Goal: Information Seeking & Learning: Learn about a topic

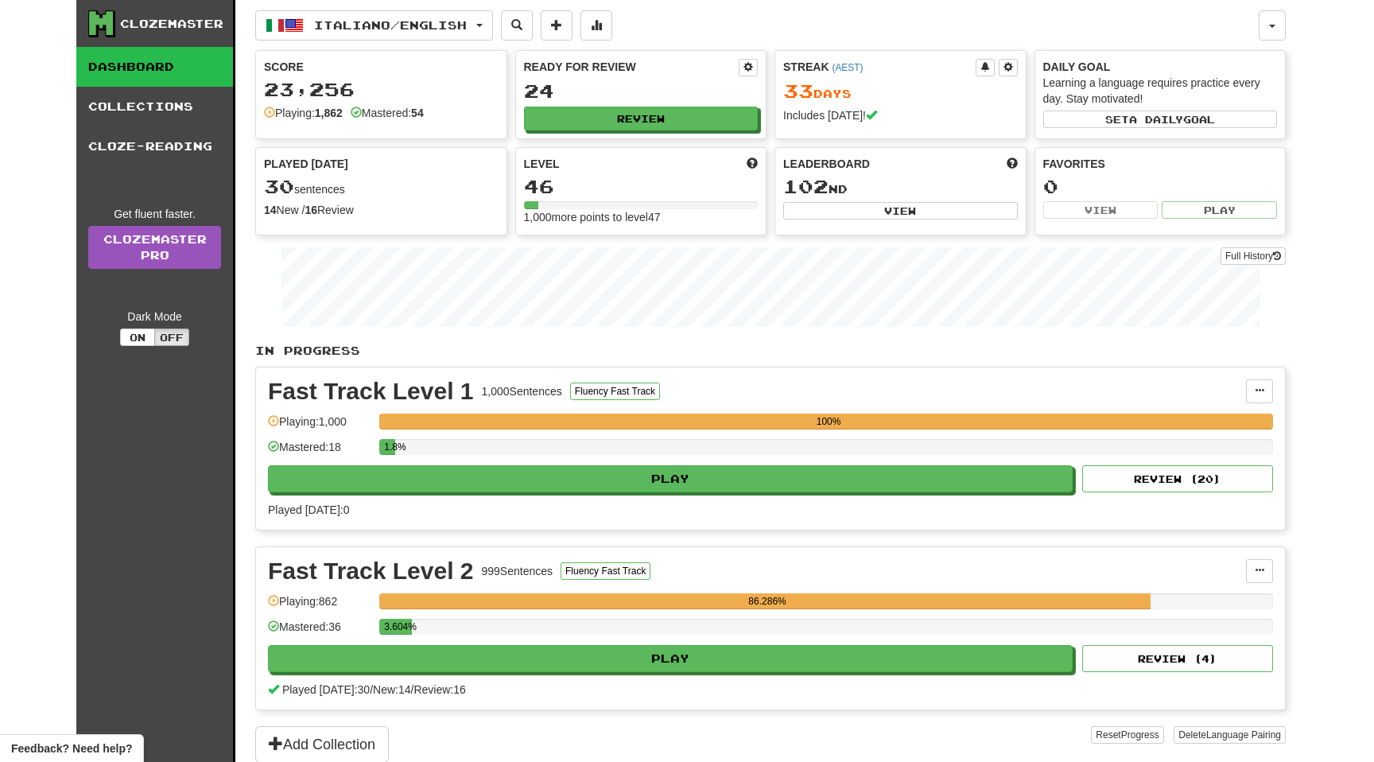
click at [609, 657] on button "Play" at bounding box center [670, 658] width 805 height 27
select select "**"
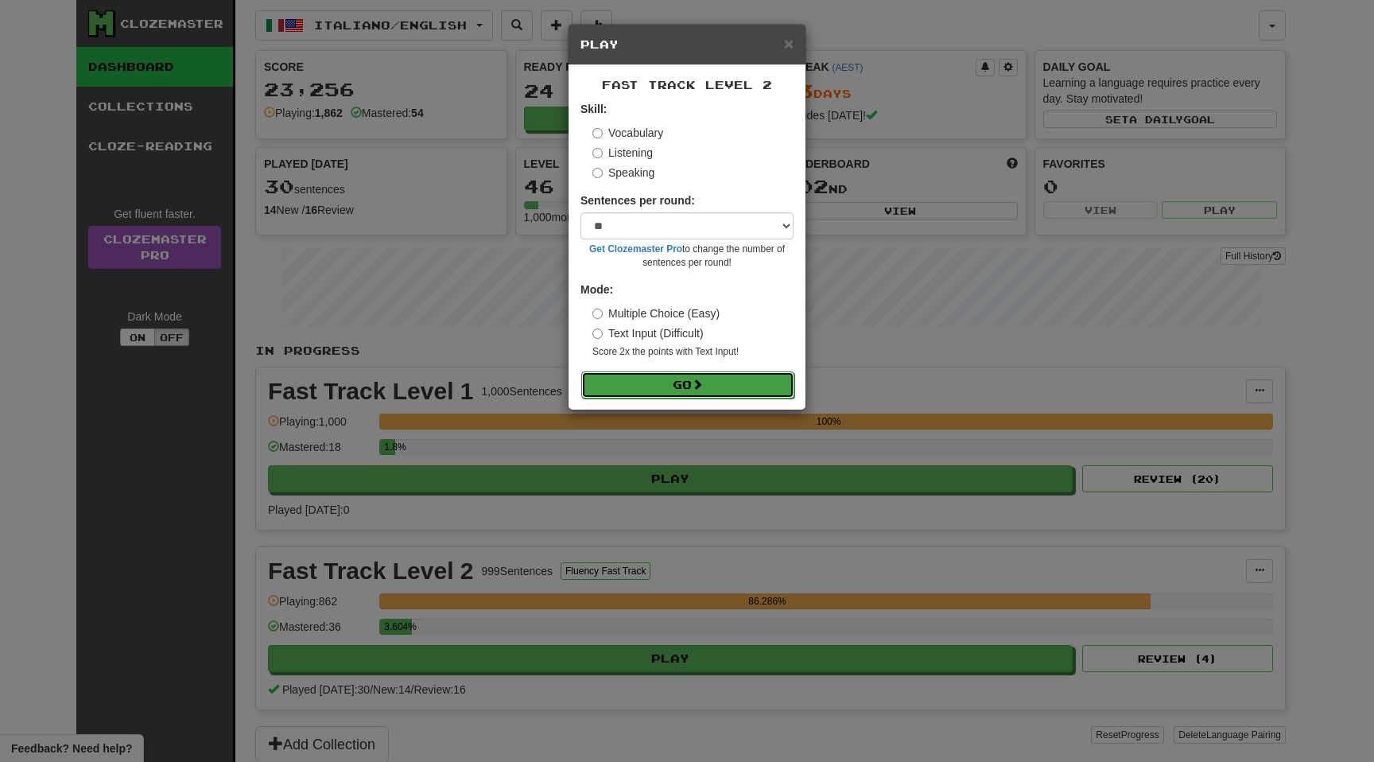
click at [688, 378] on button "Go" at bounding box center [687, 384] width 213 height 27
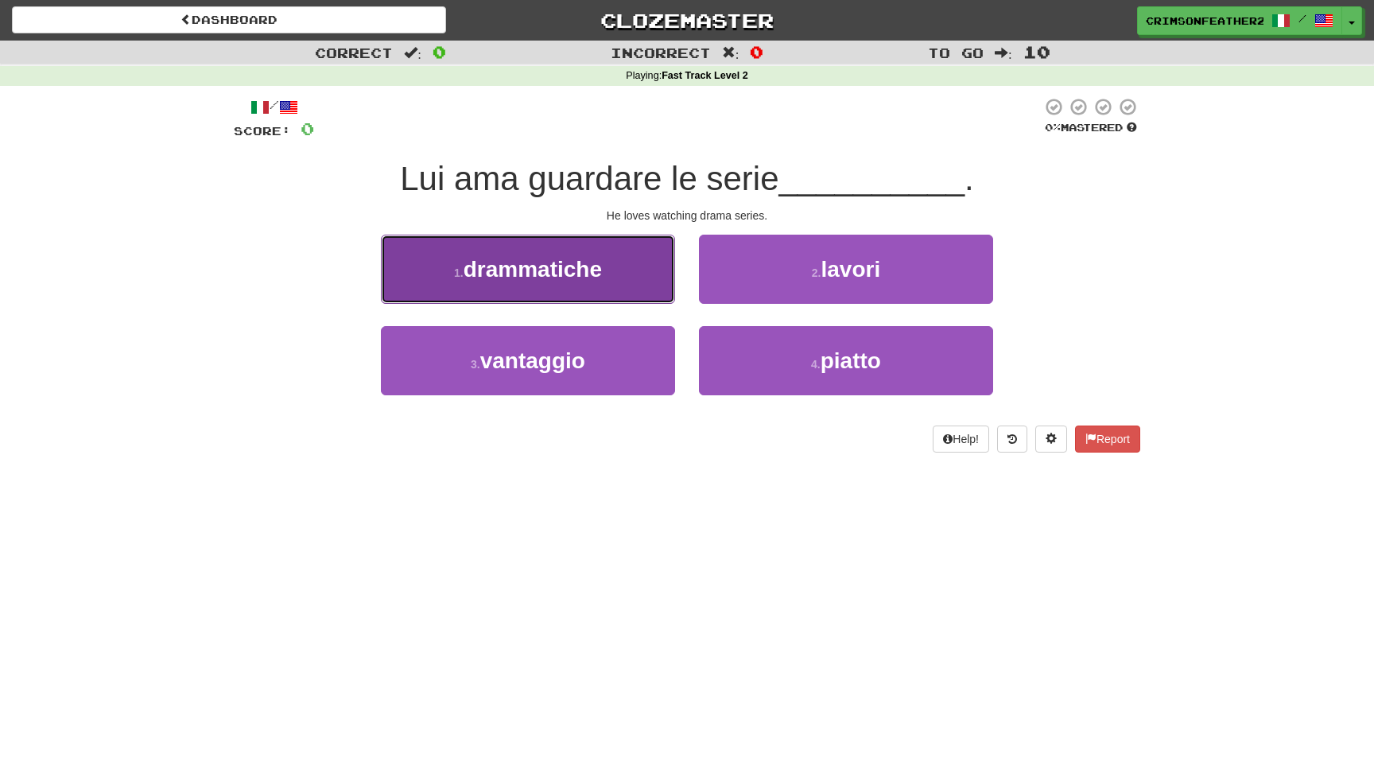
click at [626, 276] on button "1 . drammatiche" at bounding box center [528, 269] width 294 height 69
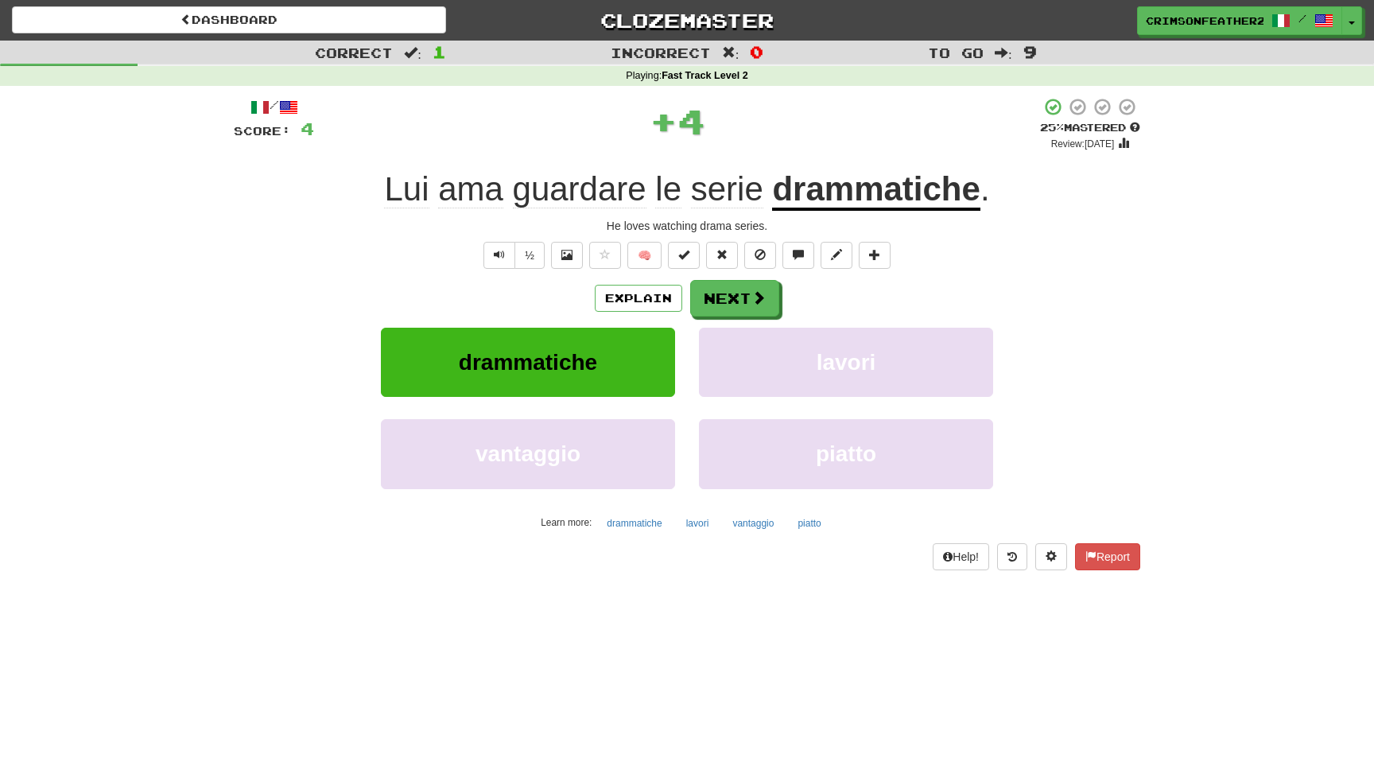
click at [718, 316] on div "Explain Next drammatiche lavori vantaggio piatto Learn more: drammatiche lavori…" at bounding box center [687, 407] width 906 height 255
click at [724, 305] on button "Next" at bounding box center [735, 299] width 89 height 37
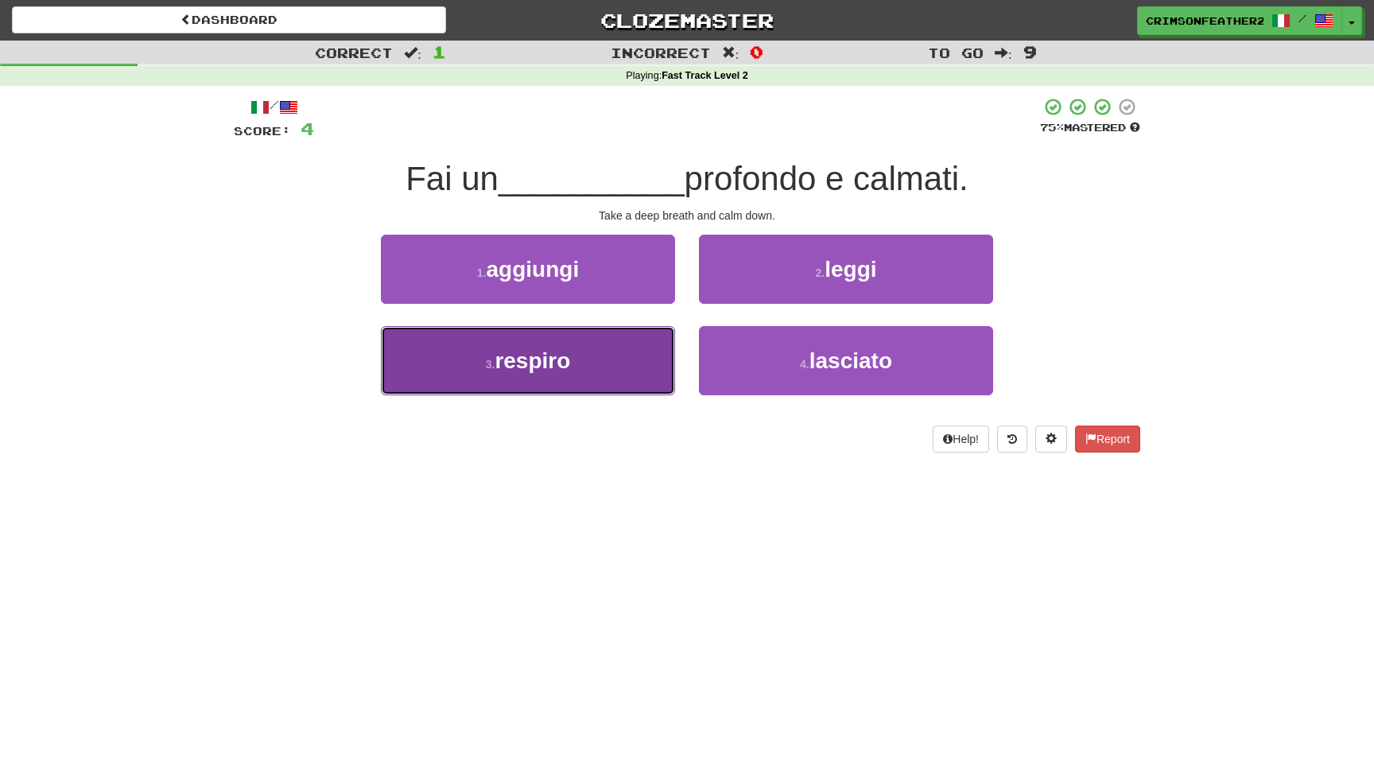
click at [611, 369] on button "3 . respiro" at bounding box center [528, 360] width 294 height 69
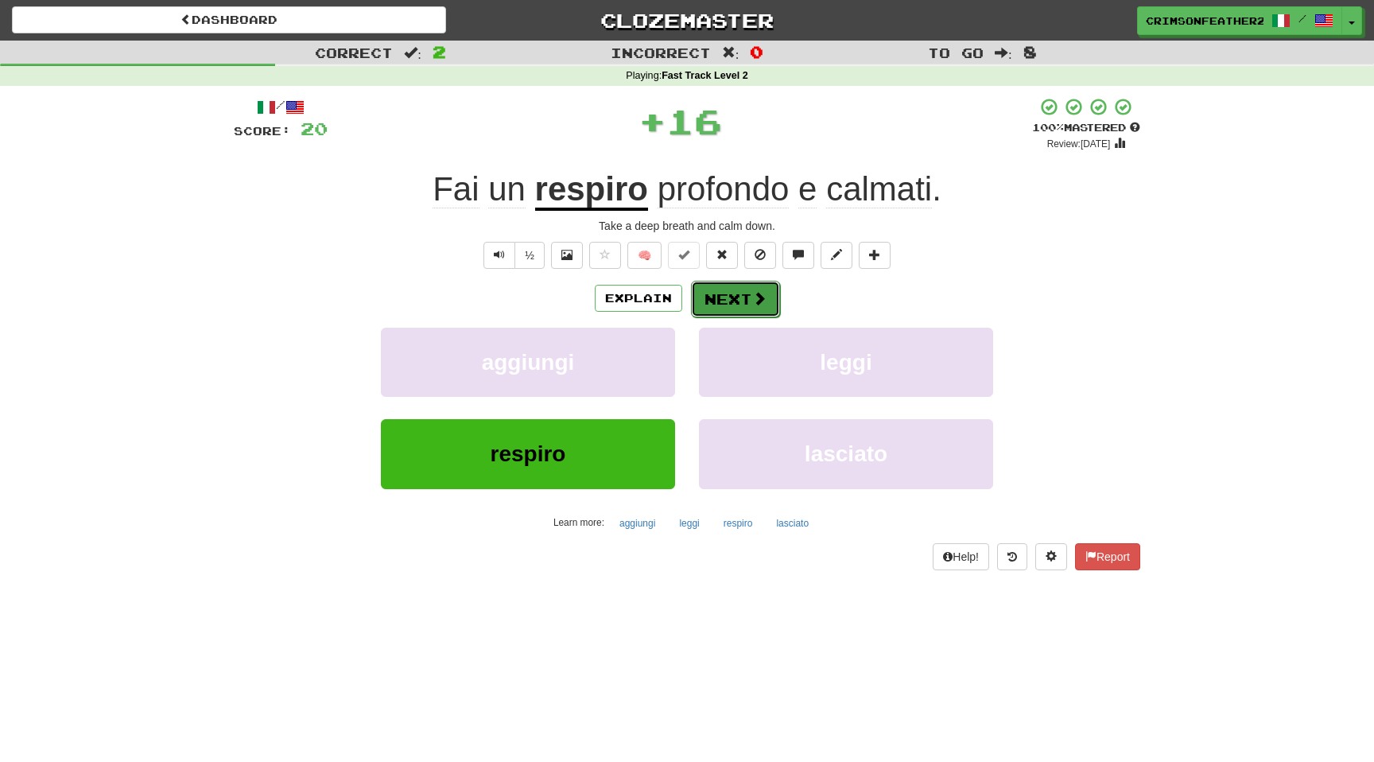
click at [728, 293] on button "Next" at bounding box center [735, 299] width 89 height 37
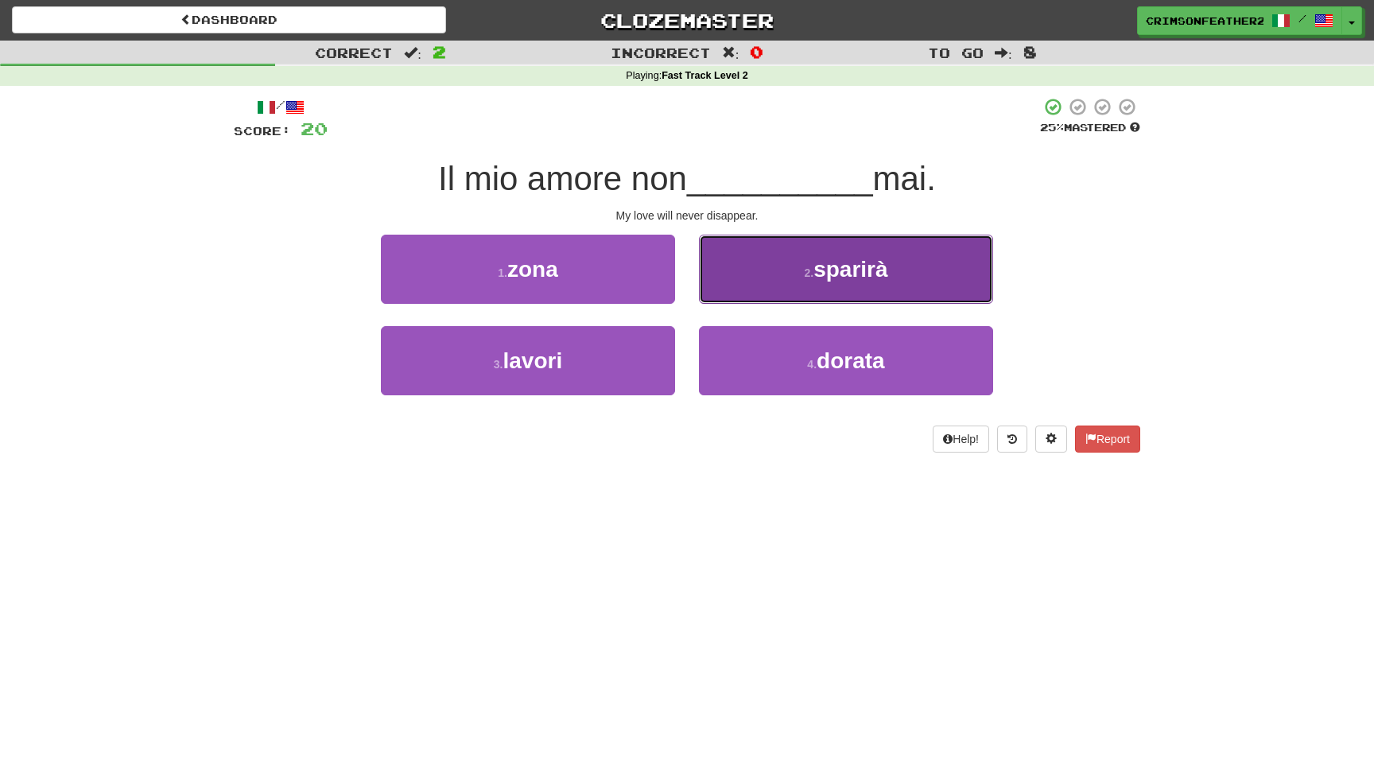
click at [741, 285] on button "2 . sparirà" at bounding box center [846, 269] width 294 height 69
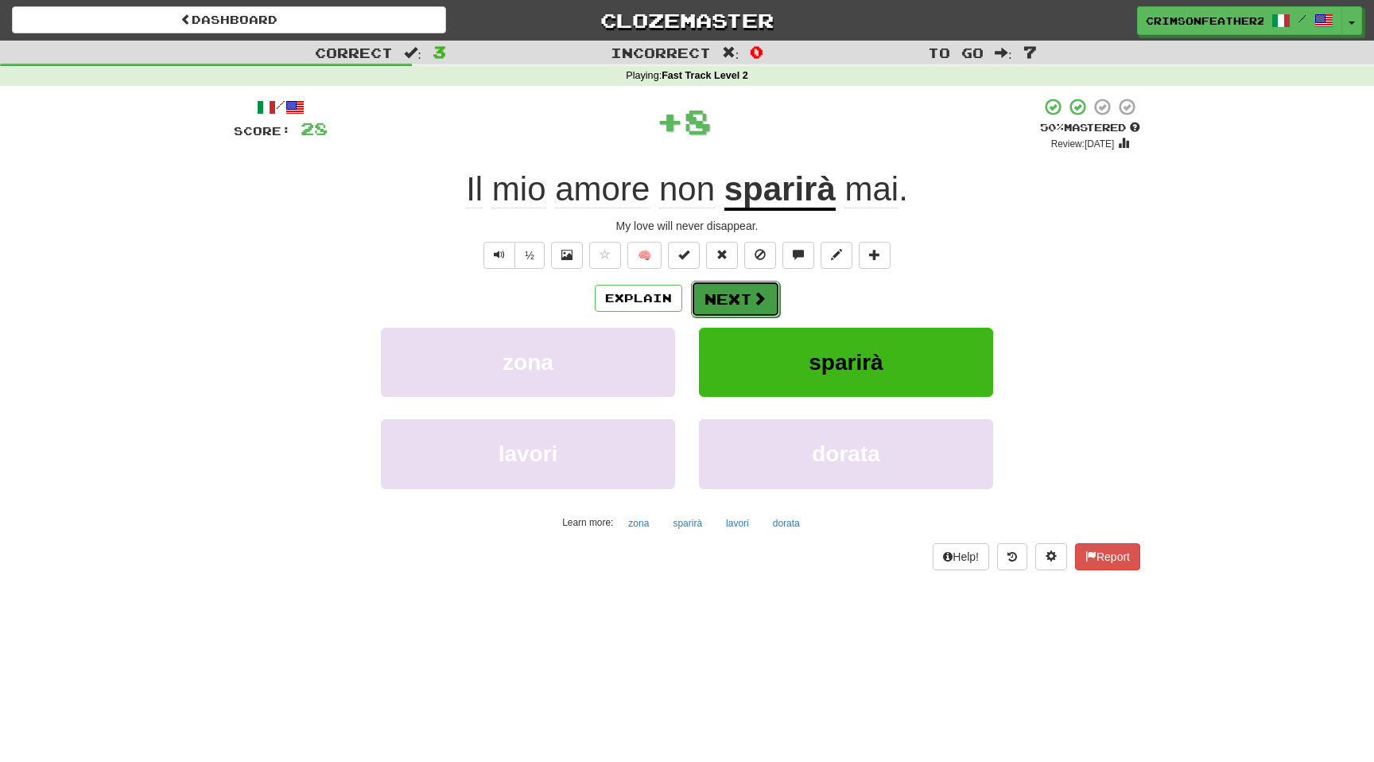
click at [736, 287] on button "Next" at bounding box center [735, 299] width 89 height 37
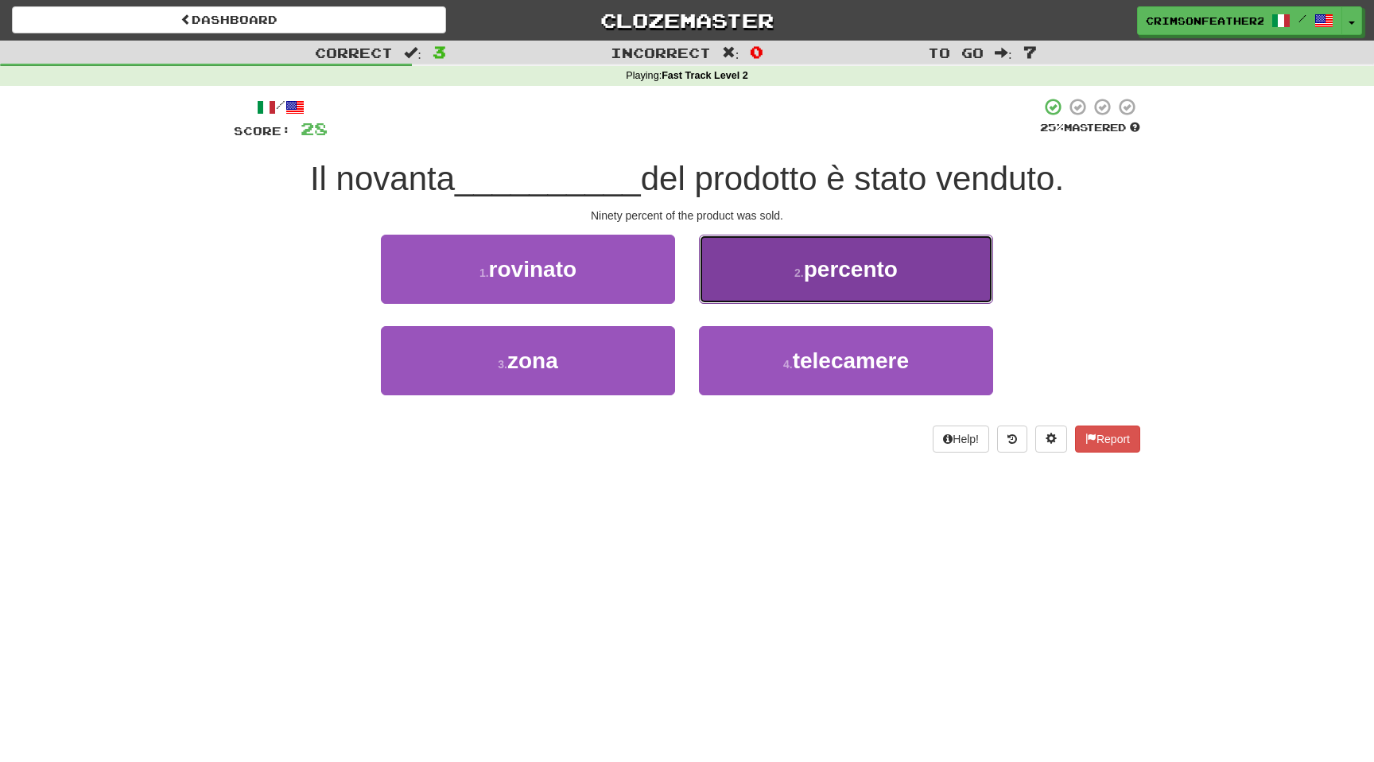
click at [786, 275] on button "2 . percento" at bounding box center [846, 269] width 294 height 69
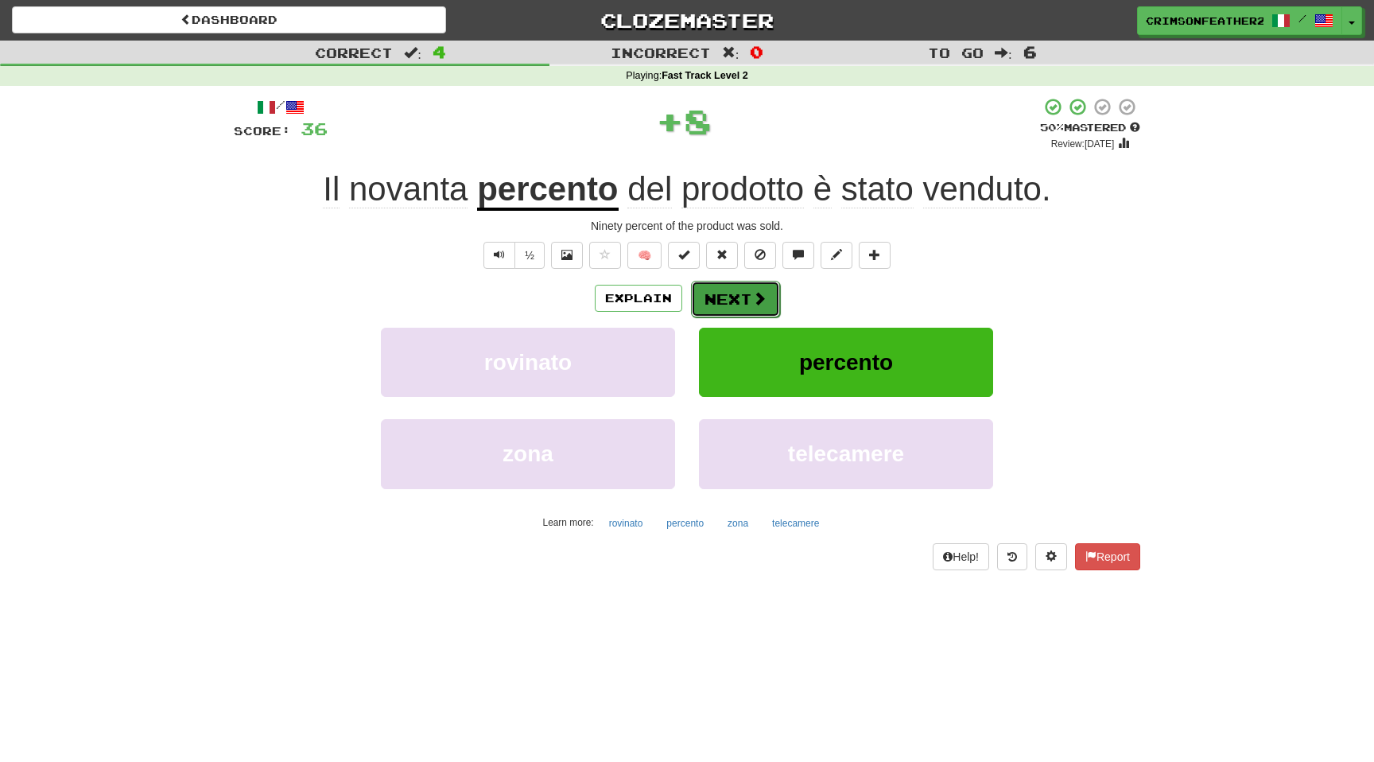
click at [746, 294] on button "Next" at bounding box center [735, 299] width 89 height 37
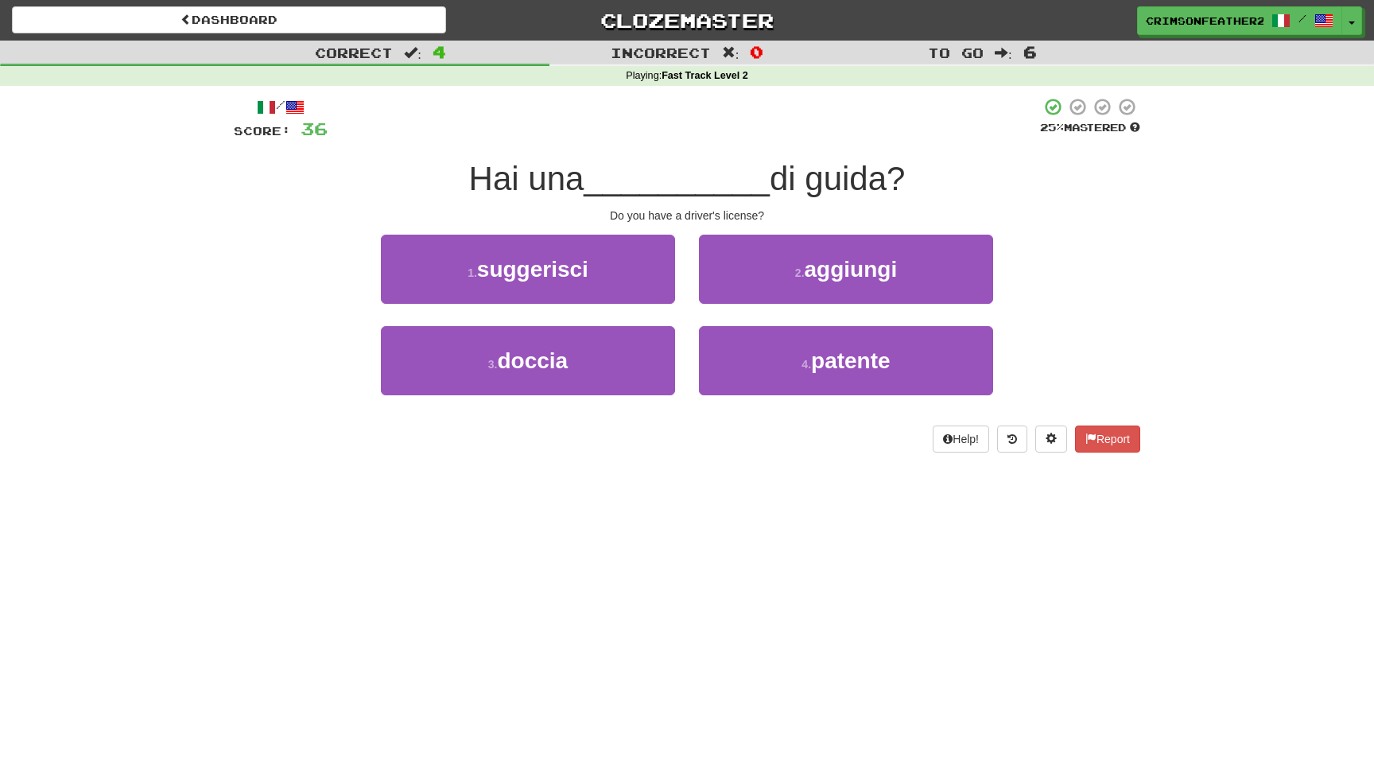
click at [686, 342] on div "3 . doccia" at bounding box center [528, 371] width 318 height 91
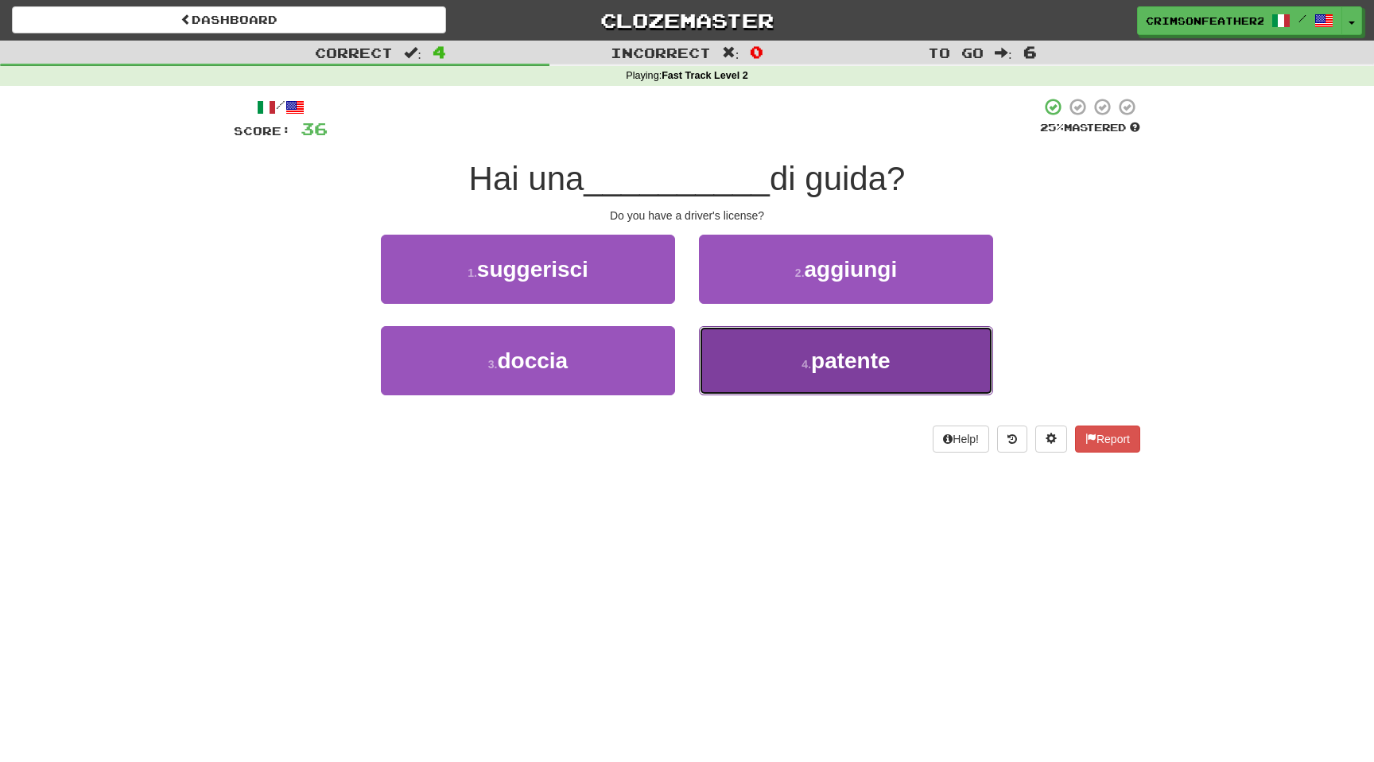
click at [735, 359] on button "4 . patente" at bounding box center [846, 360] width 294 height 69
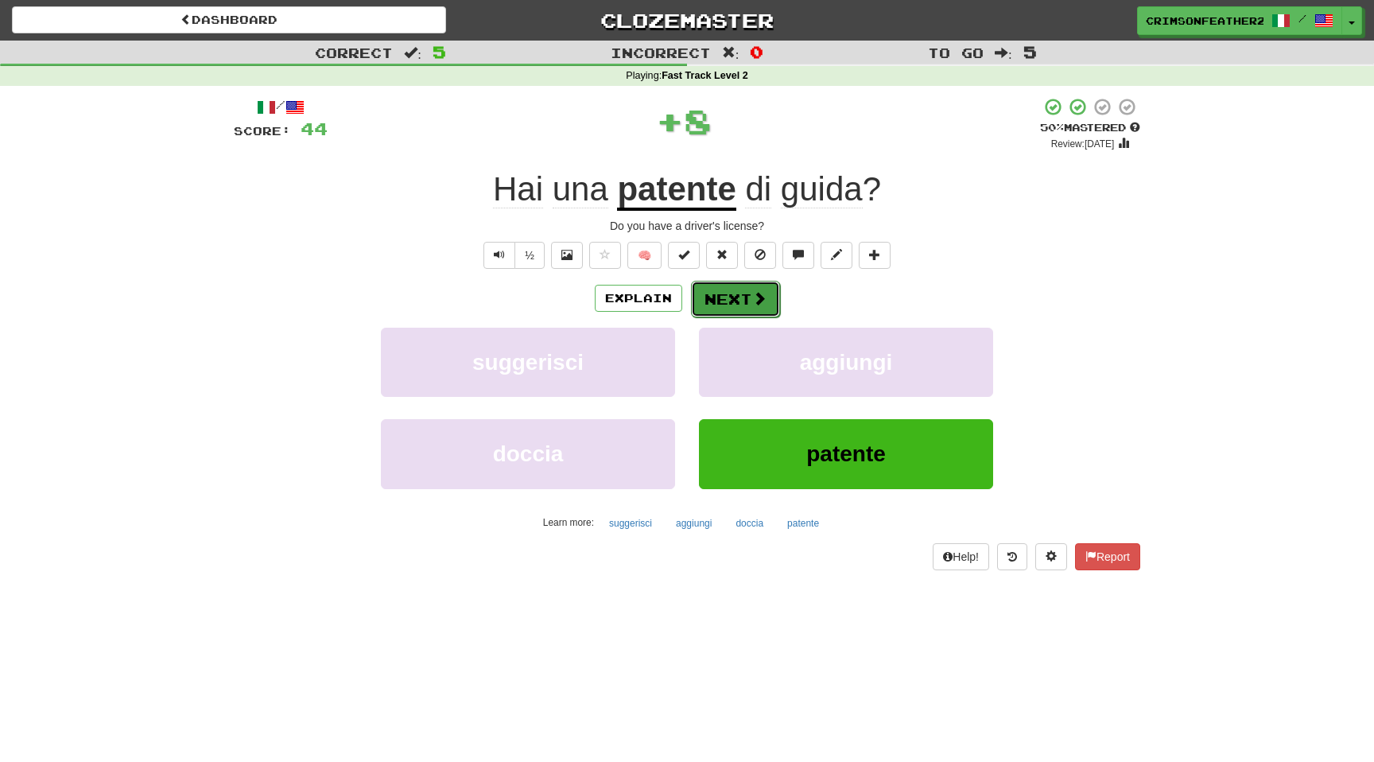
click at [739, 305] on button "Next" at bounding box center [735, 299] width 89 height 37
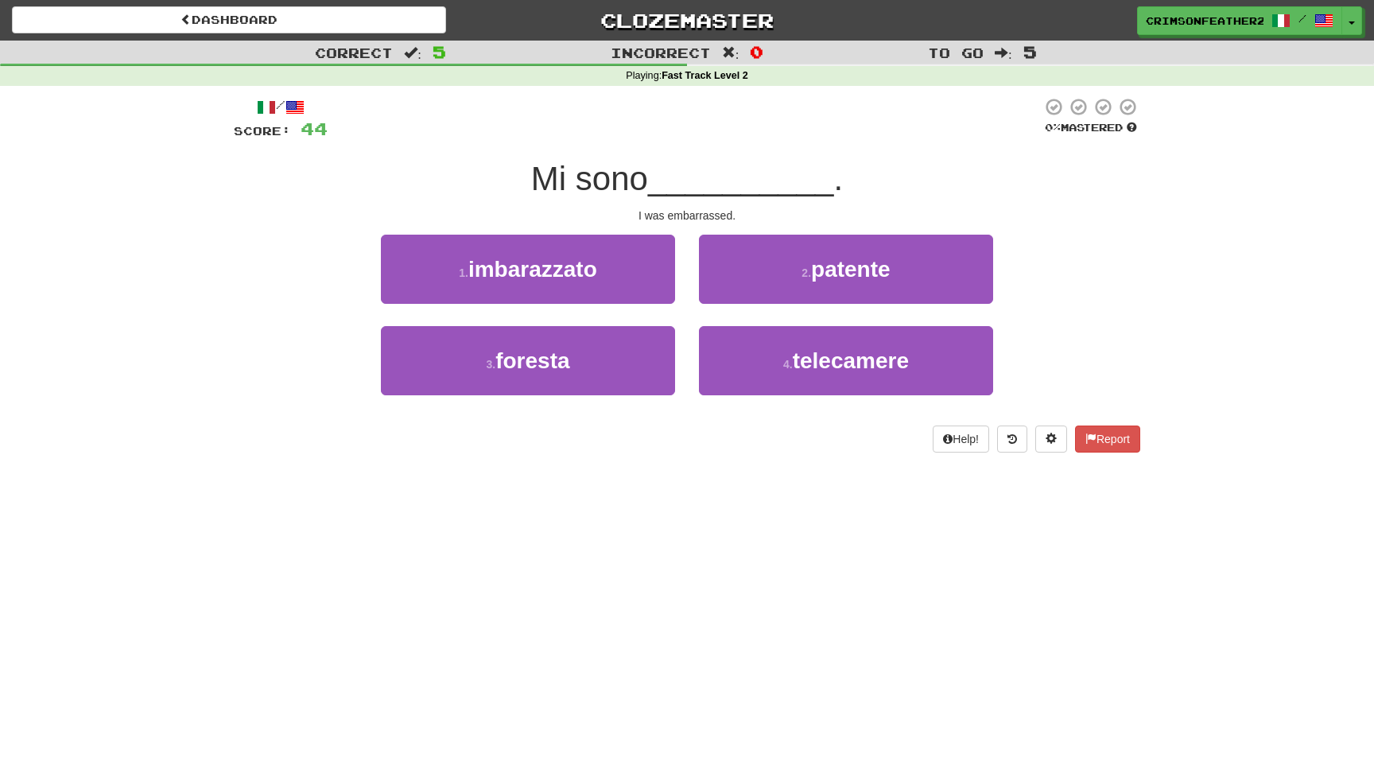
click at [762, 306] on div "2 . patente" at bounding box center [846, 280] width 318 height 91
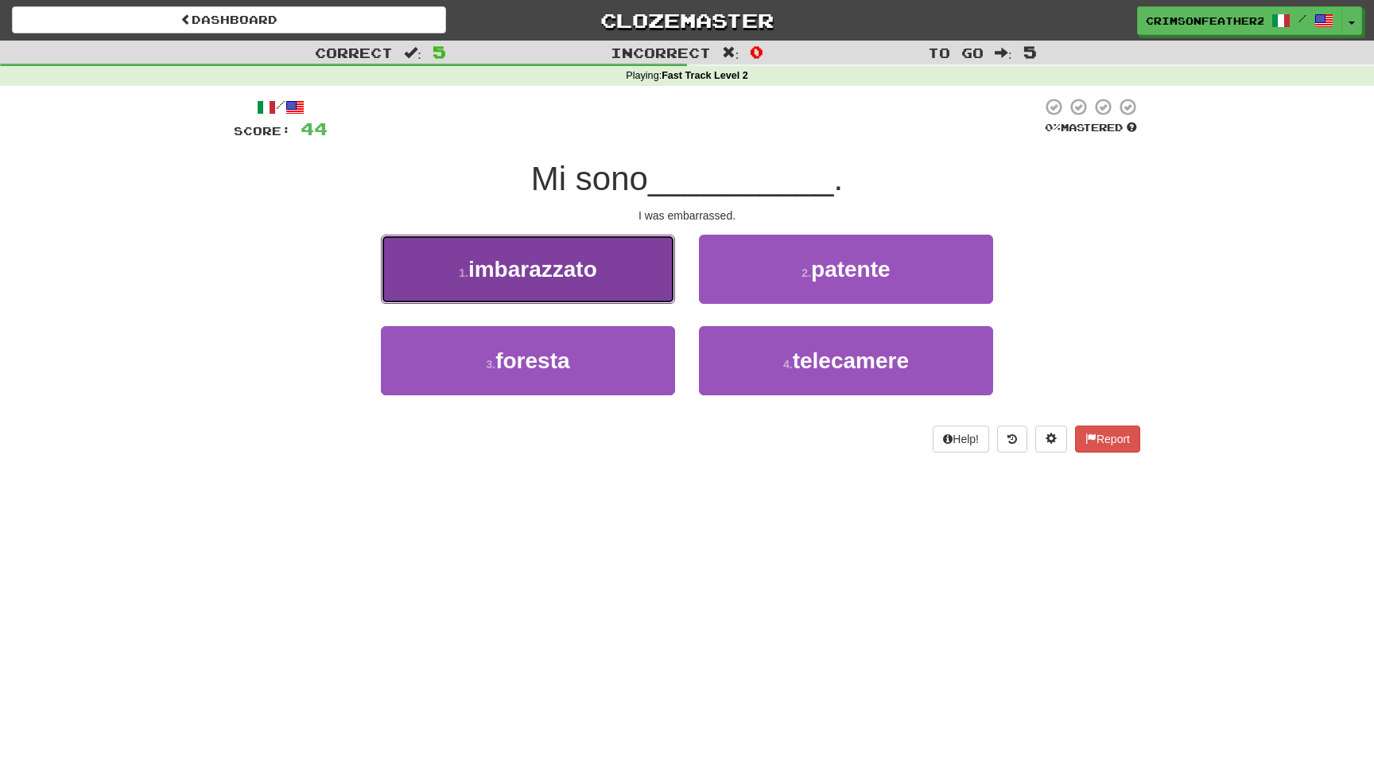
click at [616, 280] on button "1 . imbarazzato" at bounding box center [528, 269] width 294 height 69
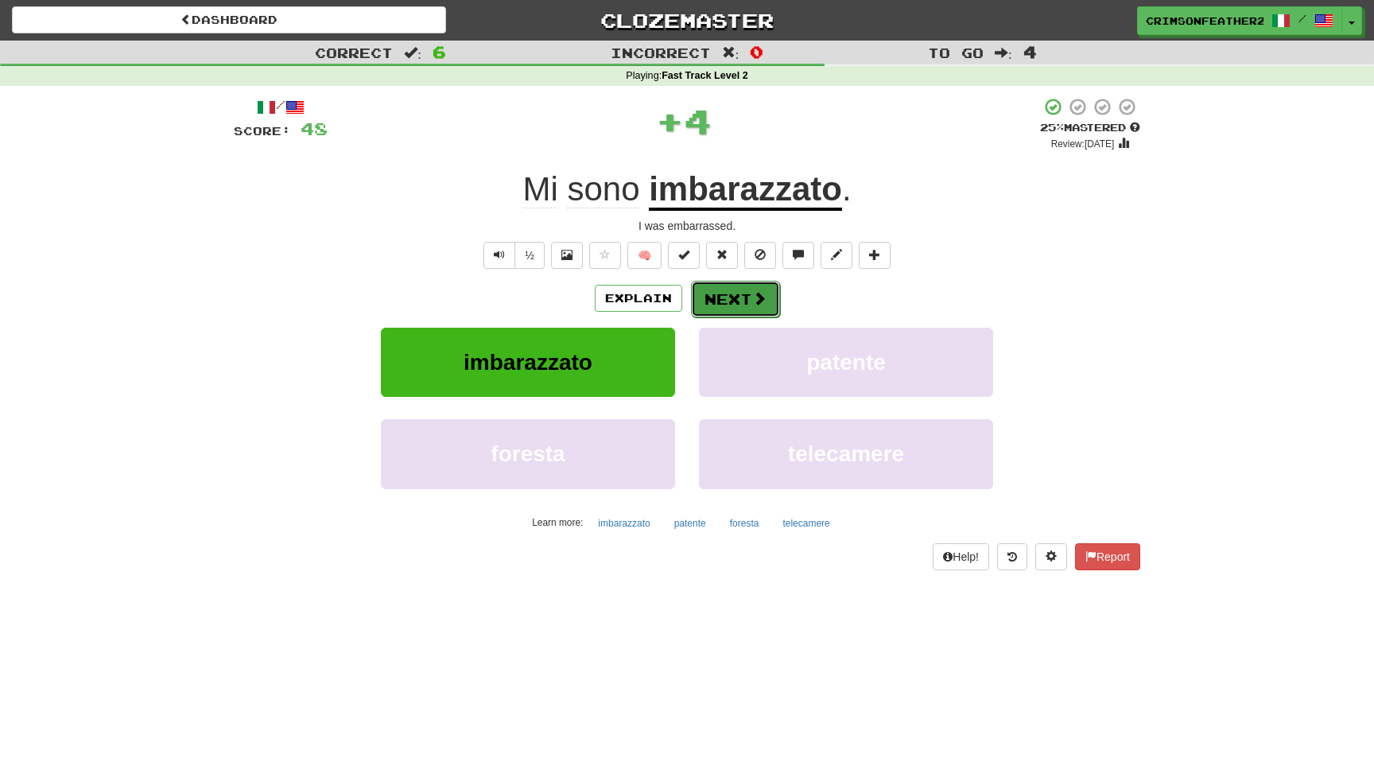
click at [712, 297] on button "Next" at bounding box center [735, 299] width 89 height 37
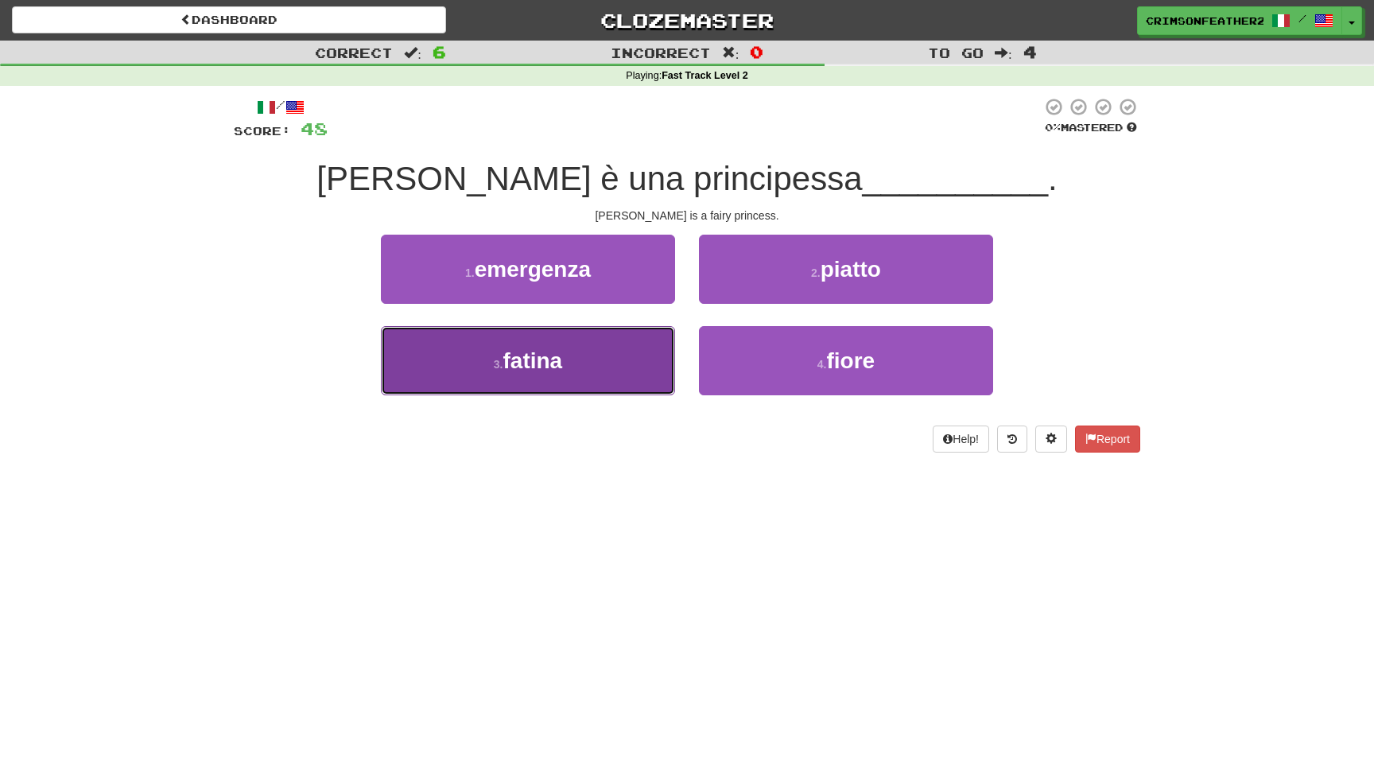
click at [657, 341] on button "3 . [GEOGRAPHIC_DATA]" at bounding box center [528, 360] width 294 height 69
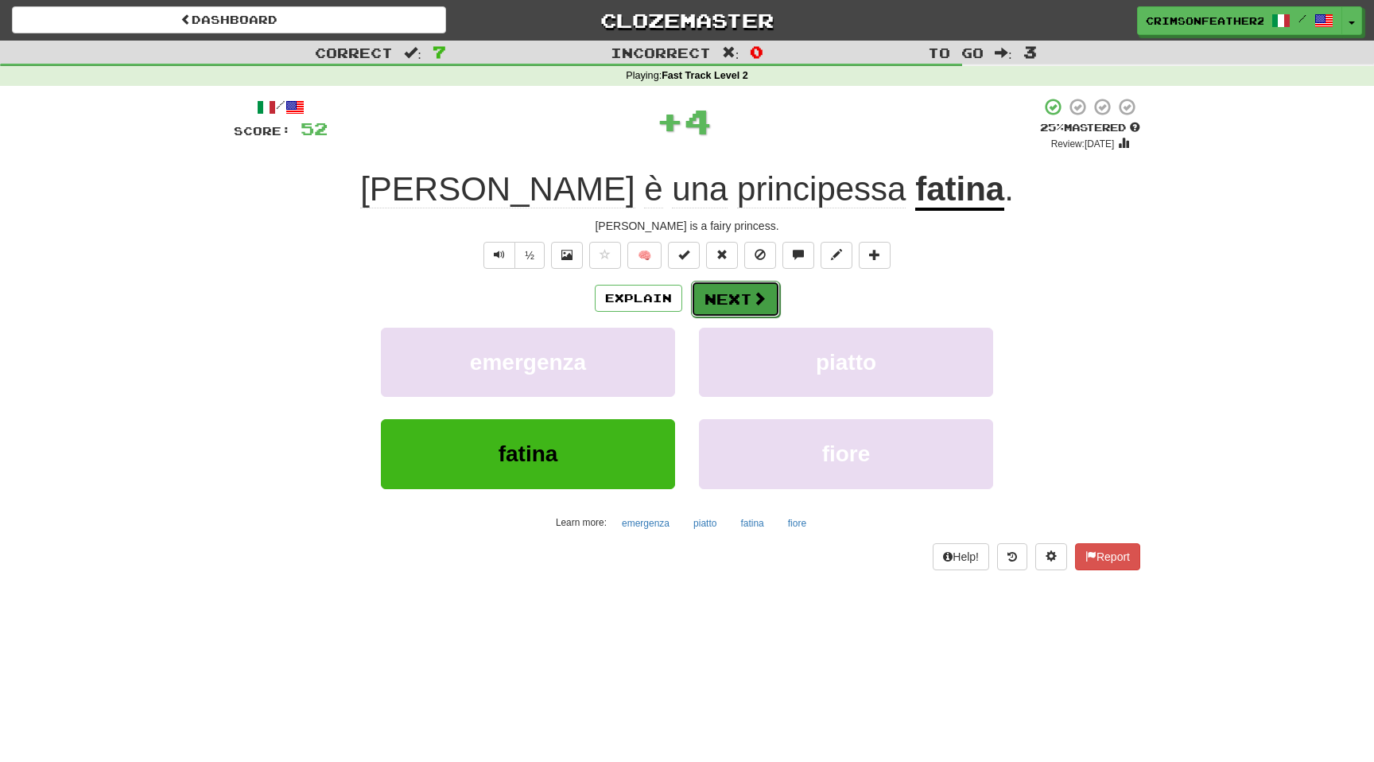
click at [717, 296] on button "Next" at bounding box center [735, 299] width 89 height 37
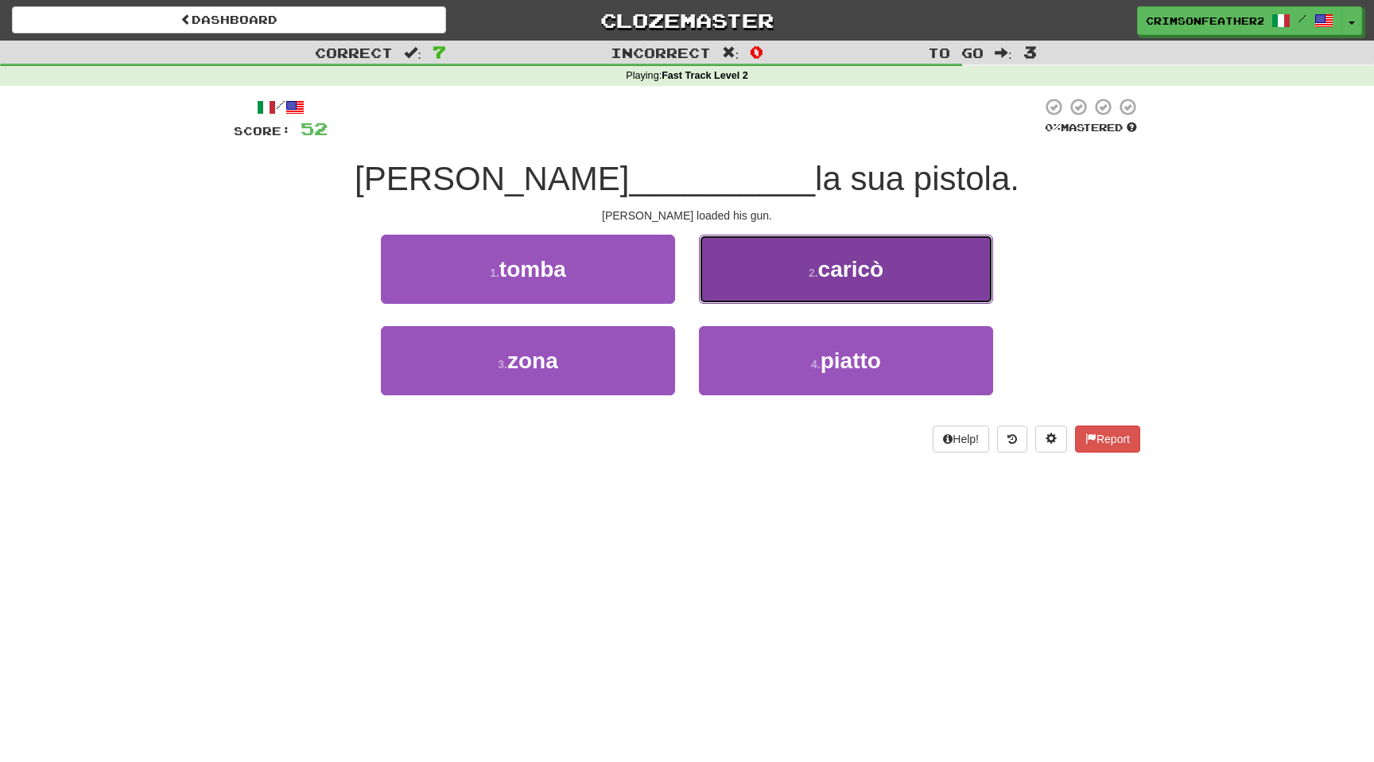
click at [760, 291] on button "2 . [GEOGRAPHIC_DATA]" at bounding box center [846, 269] width 294 height 69
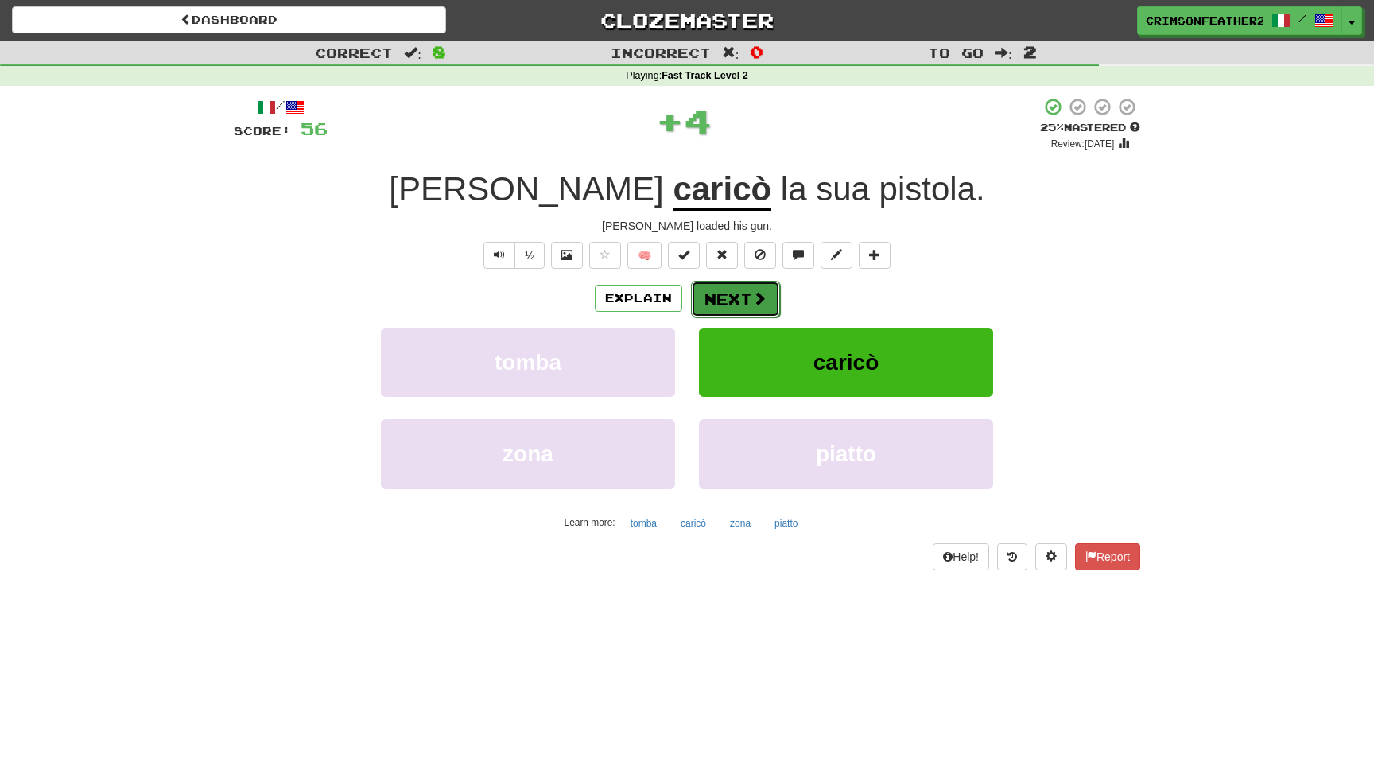
click at [752, 297] on span at bounding box center [759, 298] width 14 height 14
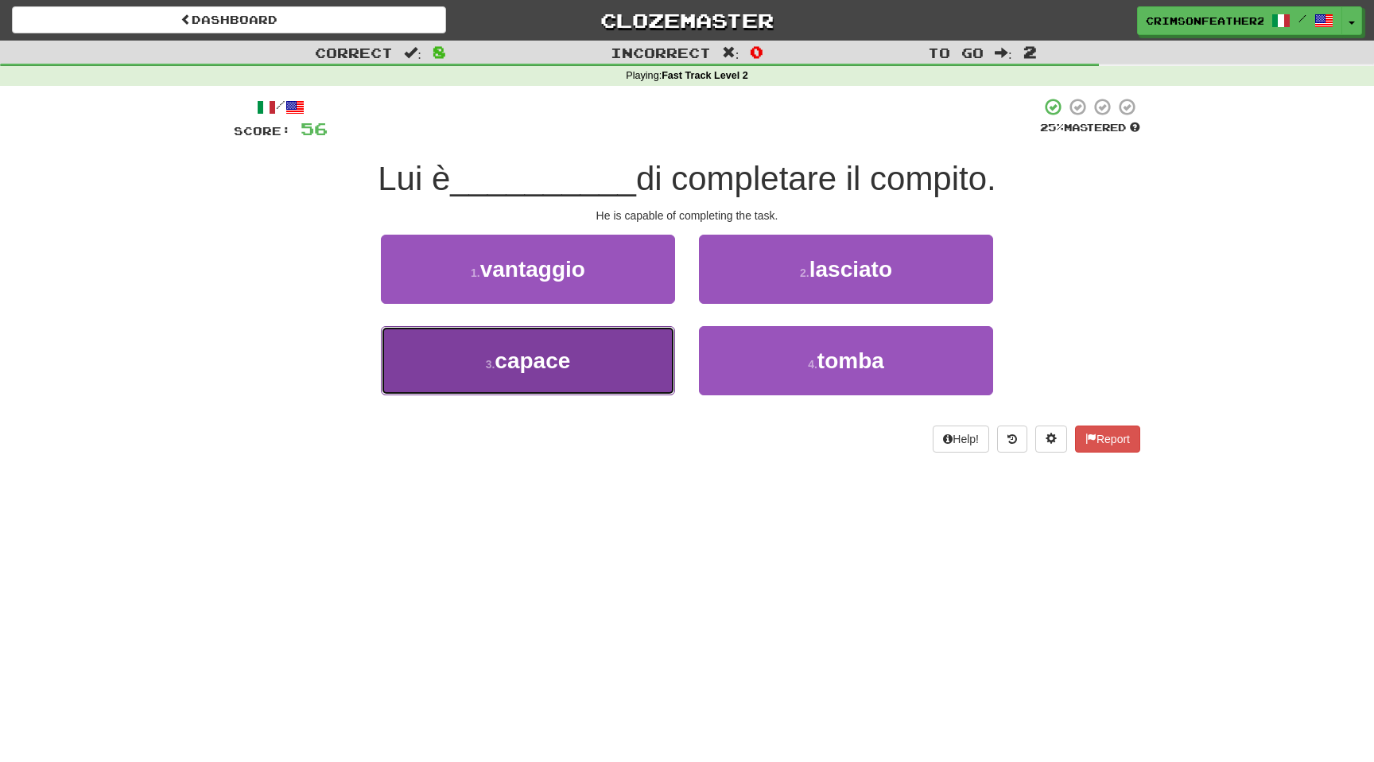
click at [634, 349] on button "3 . capace" at bounding box center [528, 360] width 294 height 69
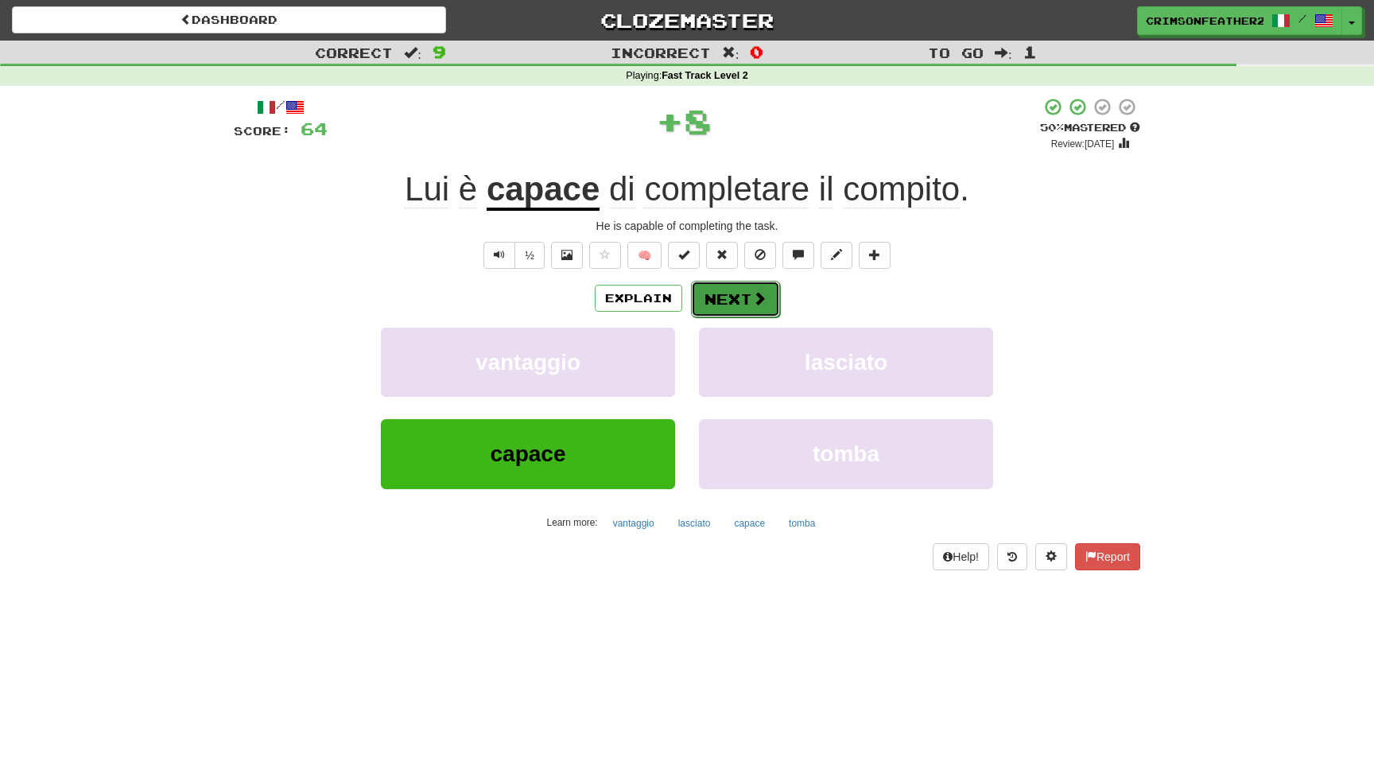
click at [744, 298] on button "Next" at bounding box center [735, 299] width 89 height 37
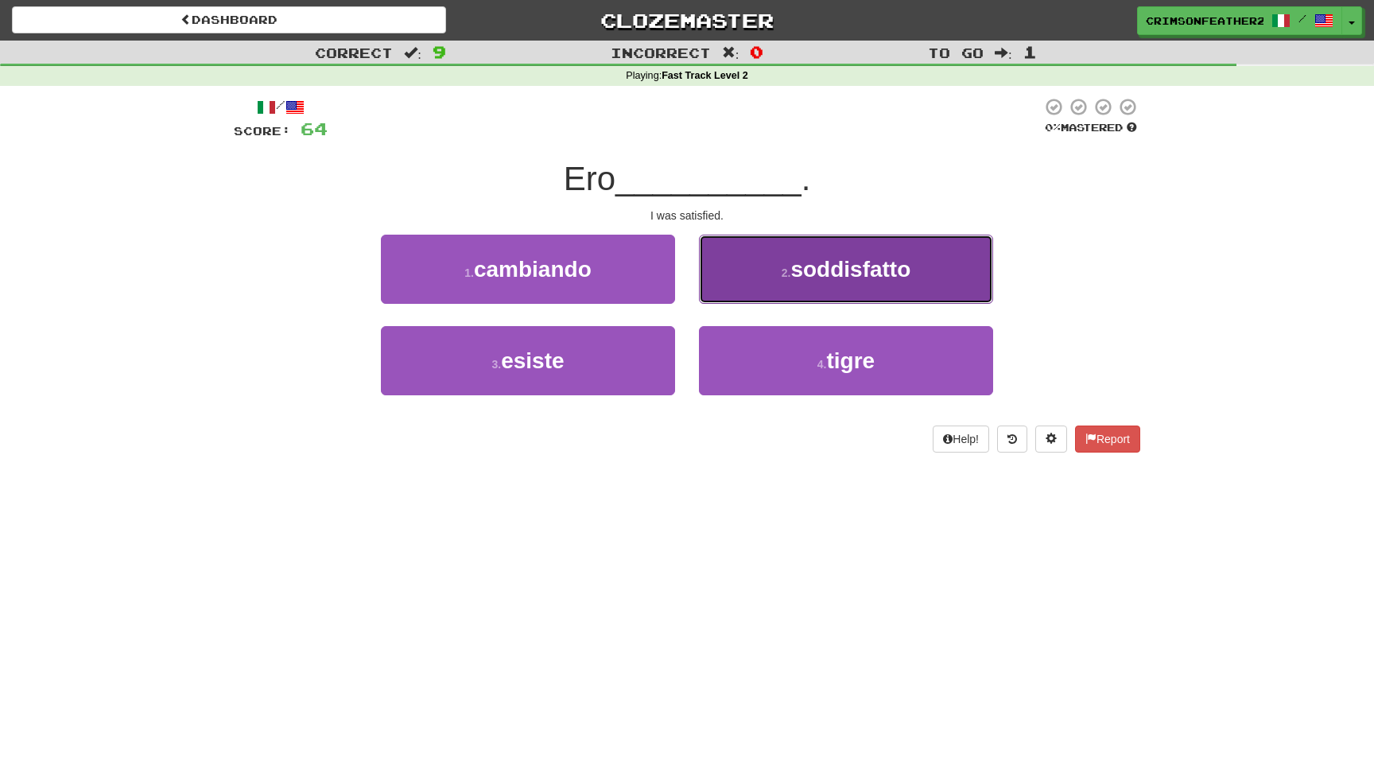
click at [770, 277] on button "2 . soddisfatto" at bounding box center [846, 269] width 294 height 69
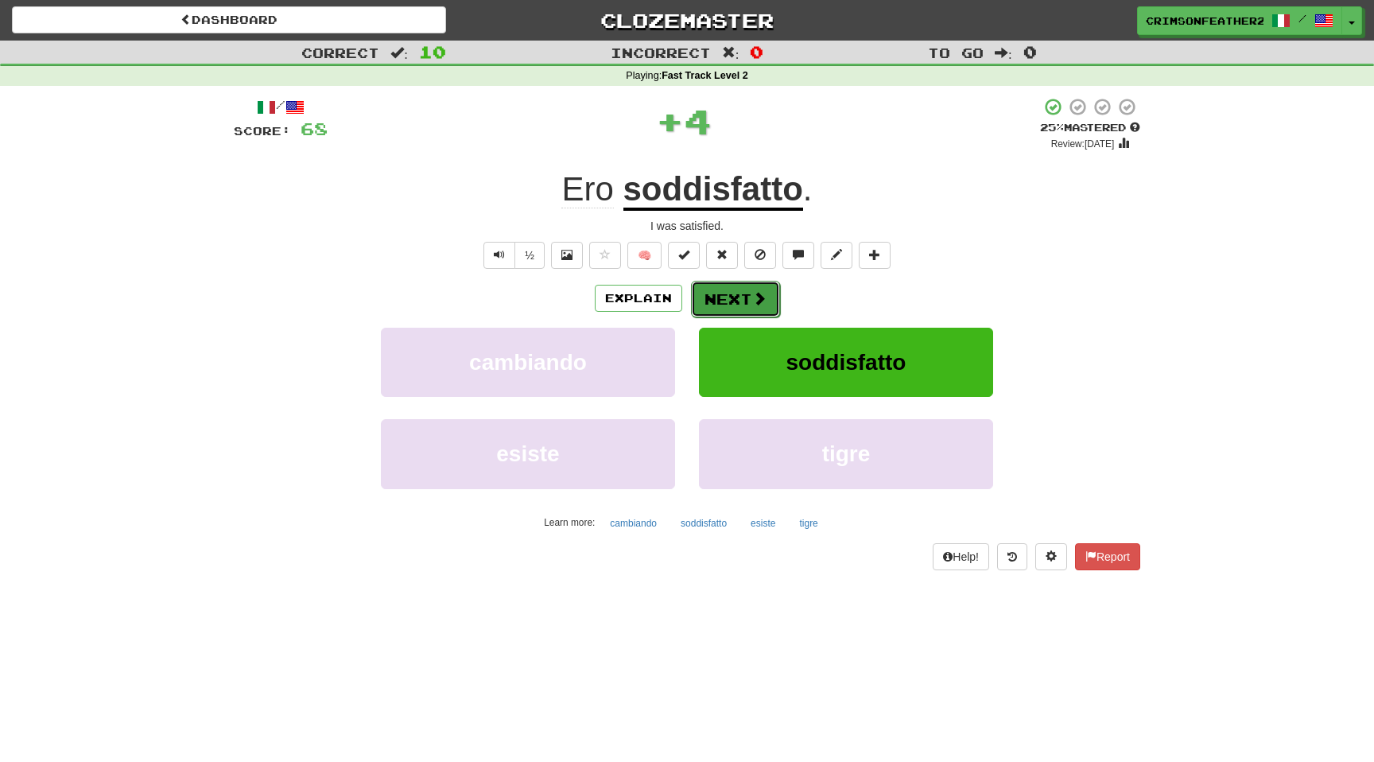
click at [740, 299] on button "Next" at bounding box center [735, 299] width 89 height 37
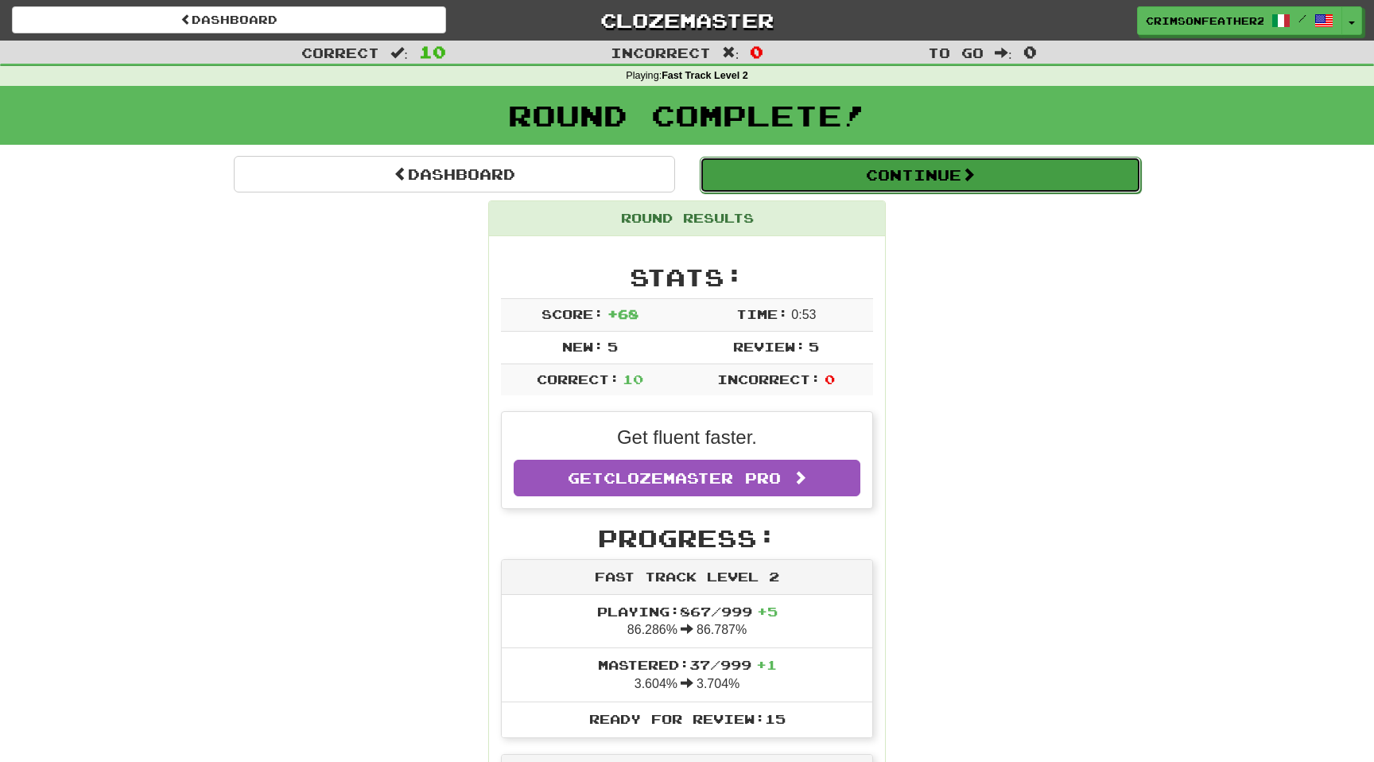
click at [772, 175] on button "Continue" at bounding box center [920, 175] width 441 height 37
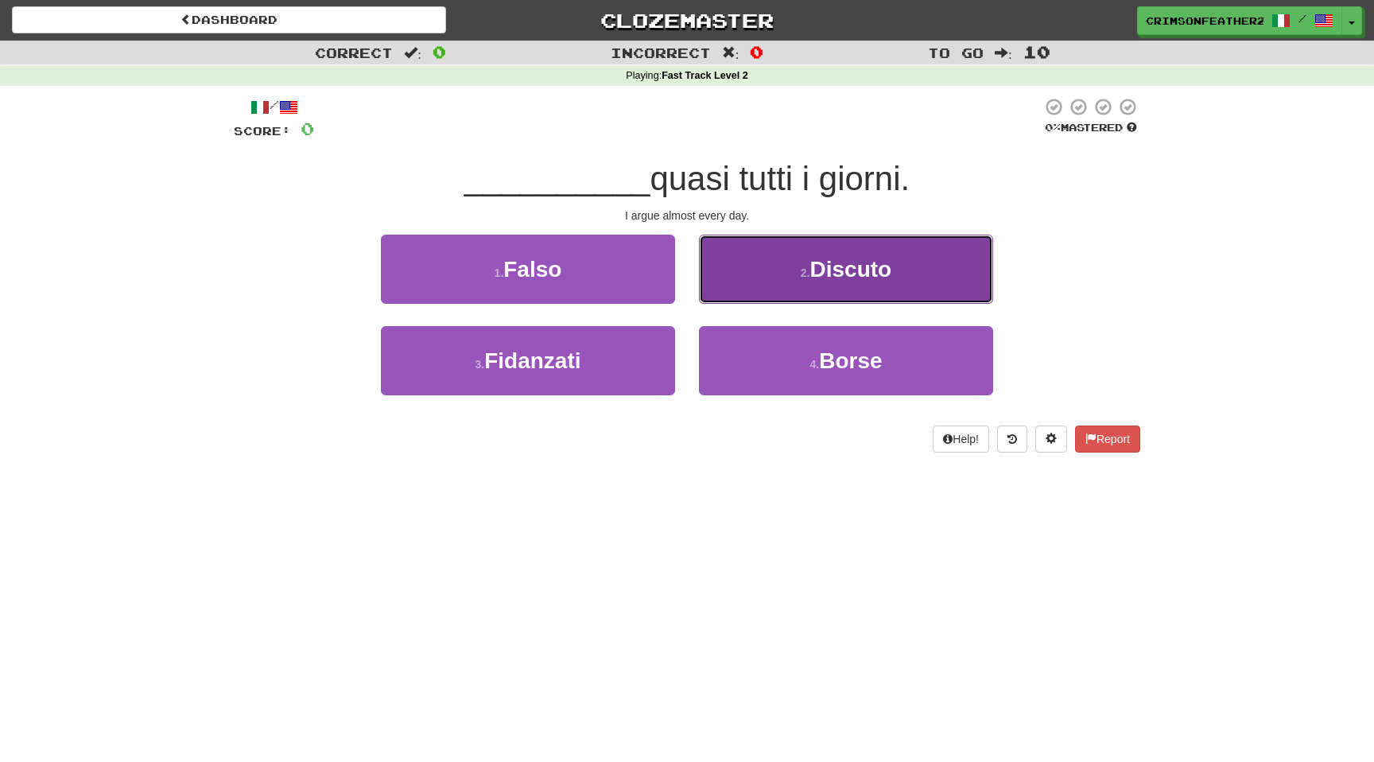
click at [763, 287] on button "2 . Discuto" at bounding box center [846, 269] width 294 height 69
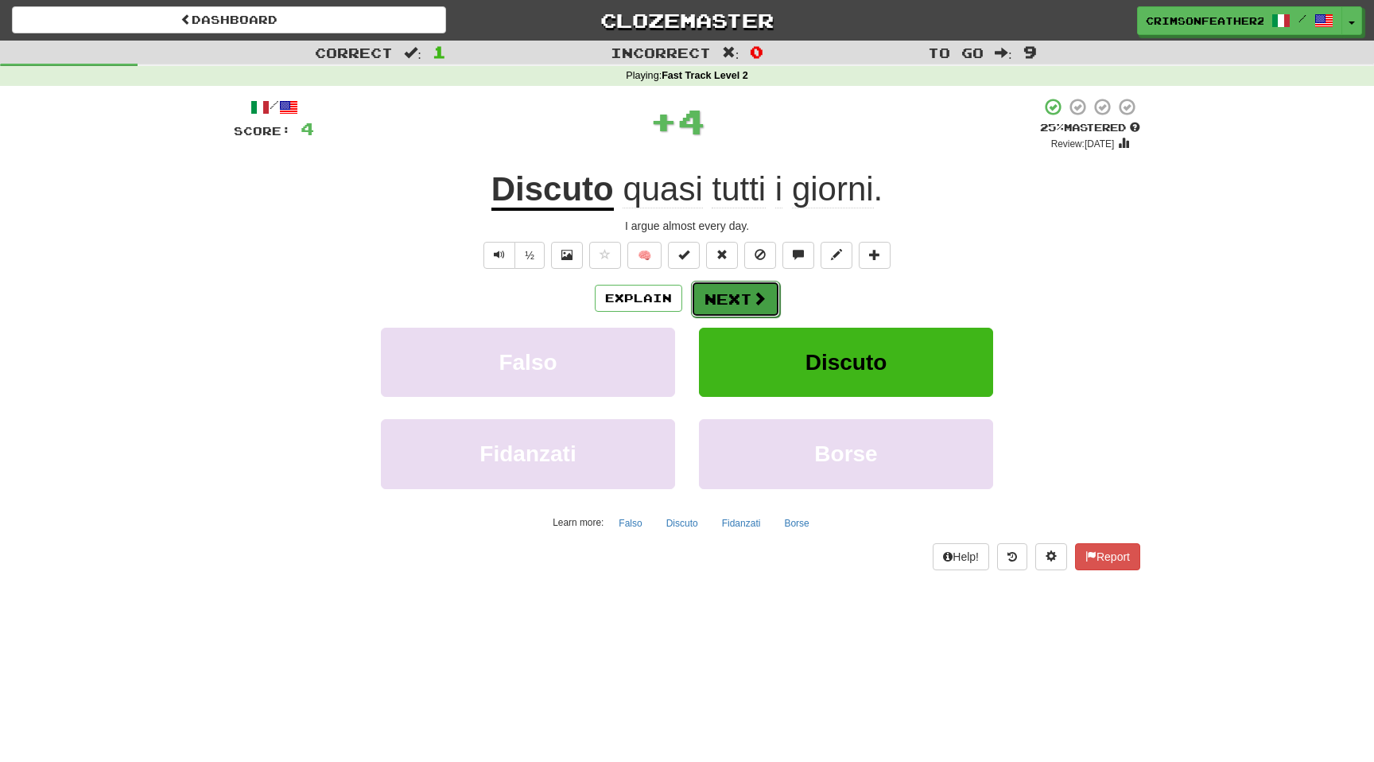
click at [741, 293] on button "Next" at bounding box center [735, 299] width 89 height 37
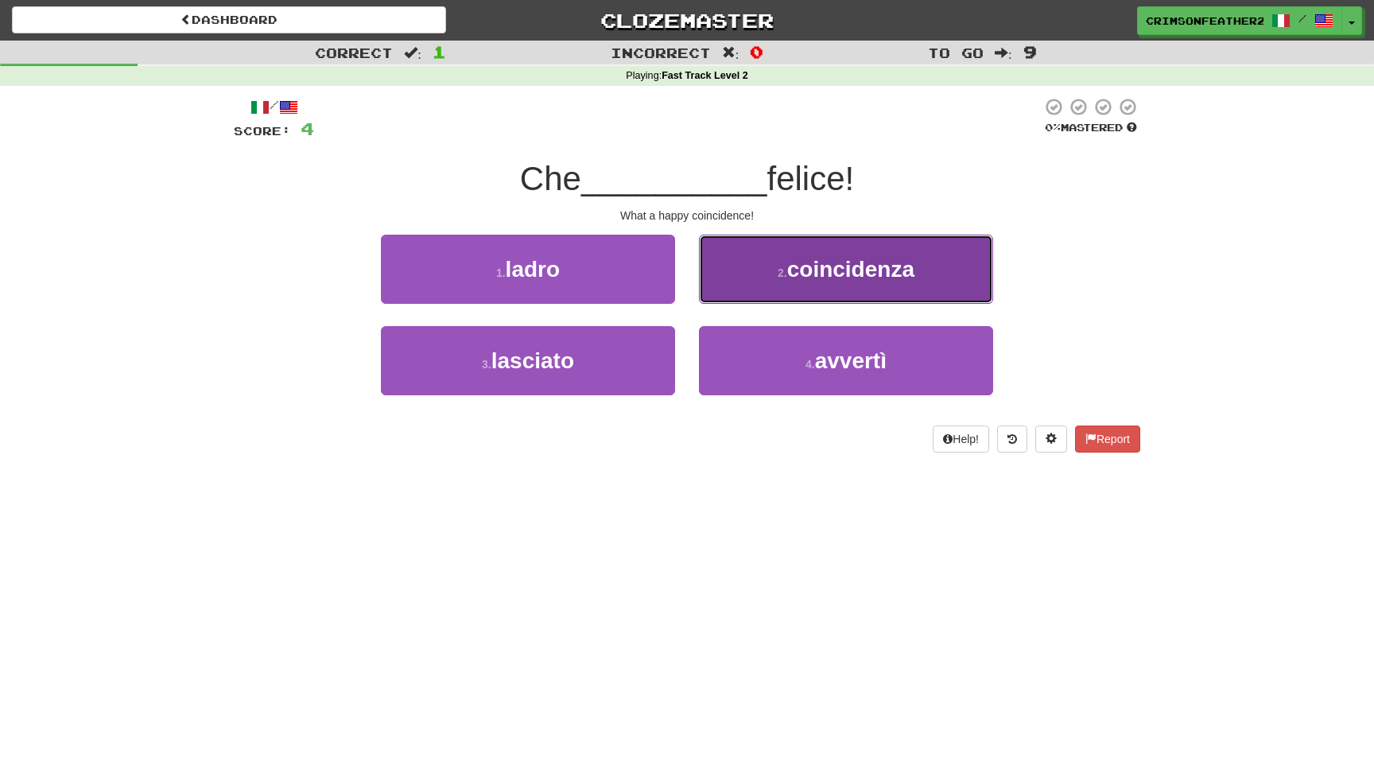
click at [735, 293] on button "2 . coincidenza" at bounding box center [846, 269] width 294 height 69
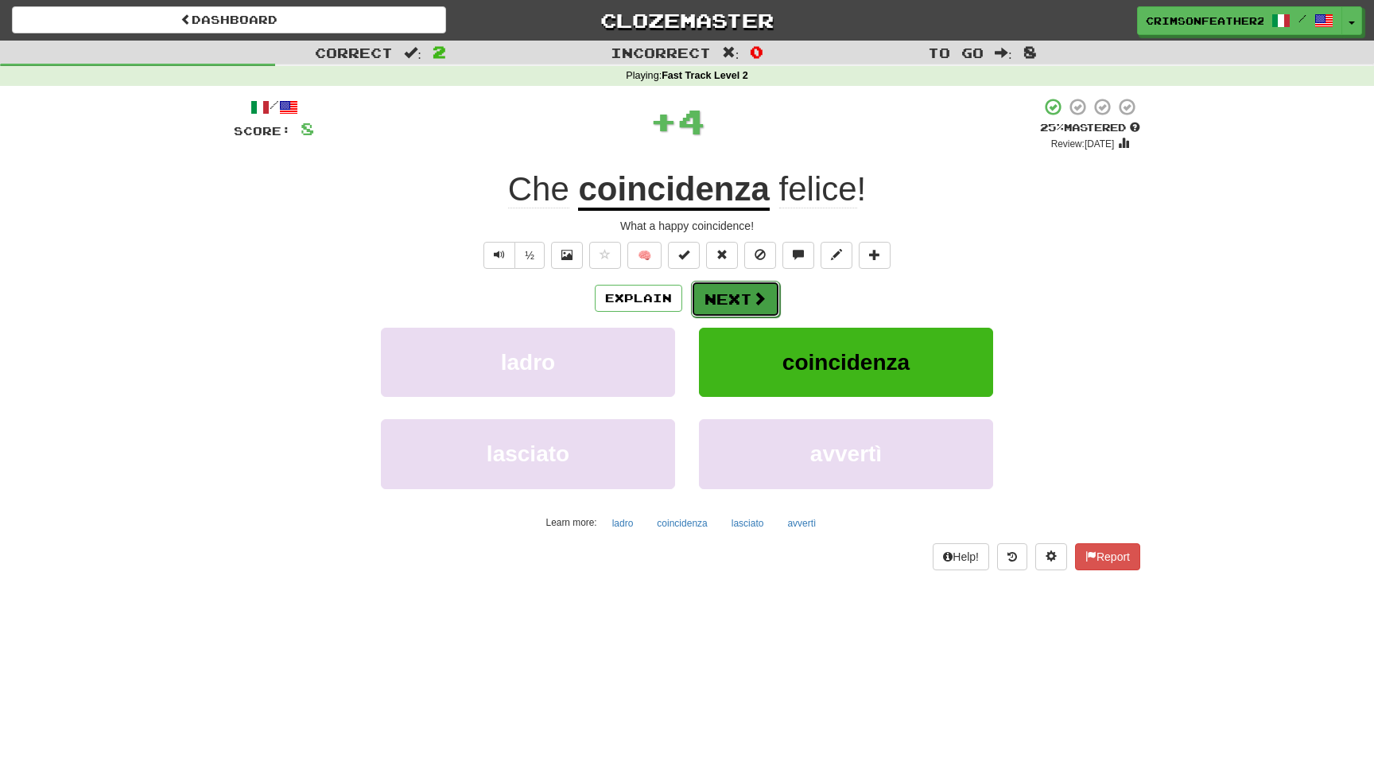
click at [729, 295] on button "Next" at bounding box center [735, 299] width 89 height 37
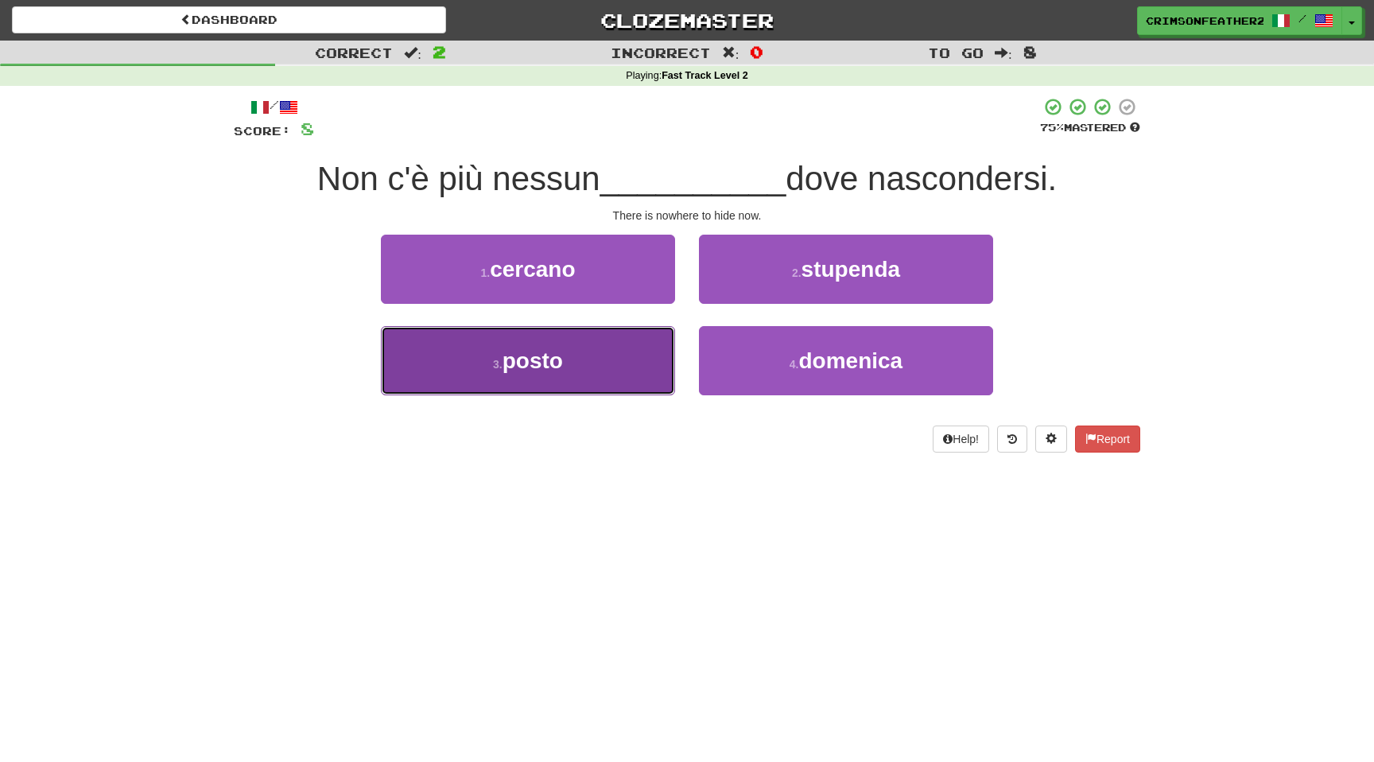
click at [626, 351] on button "3 . posto" at bounding box center [528, 360] width 294 height 69
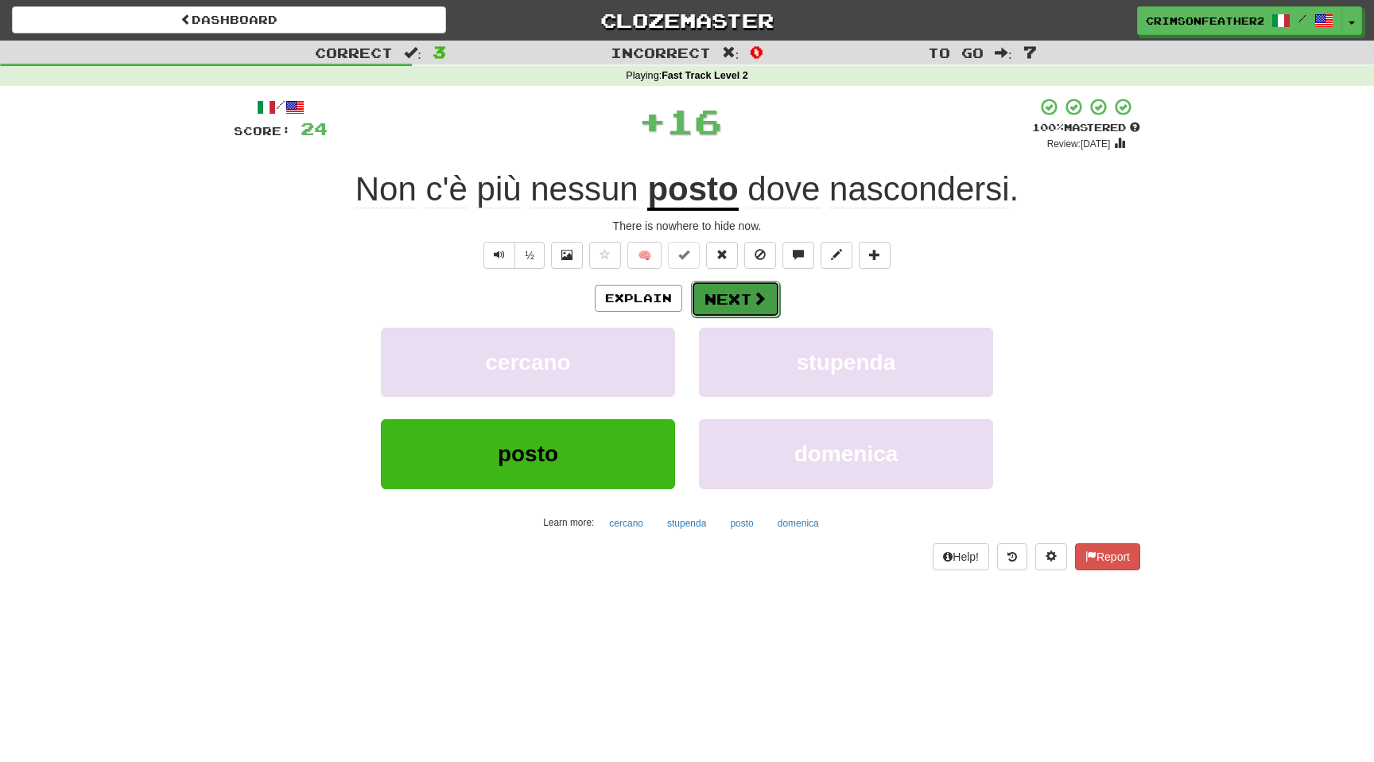
click at [719, 305] on button "Next" at bounding box center [735, 299] width 89 height 37
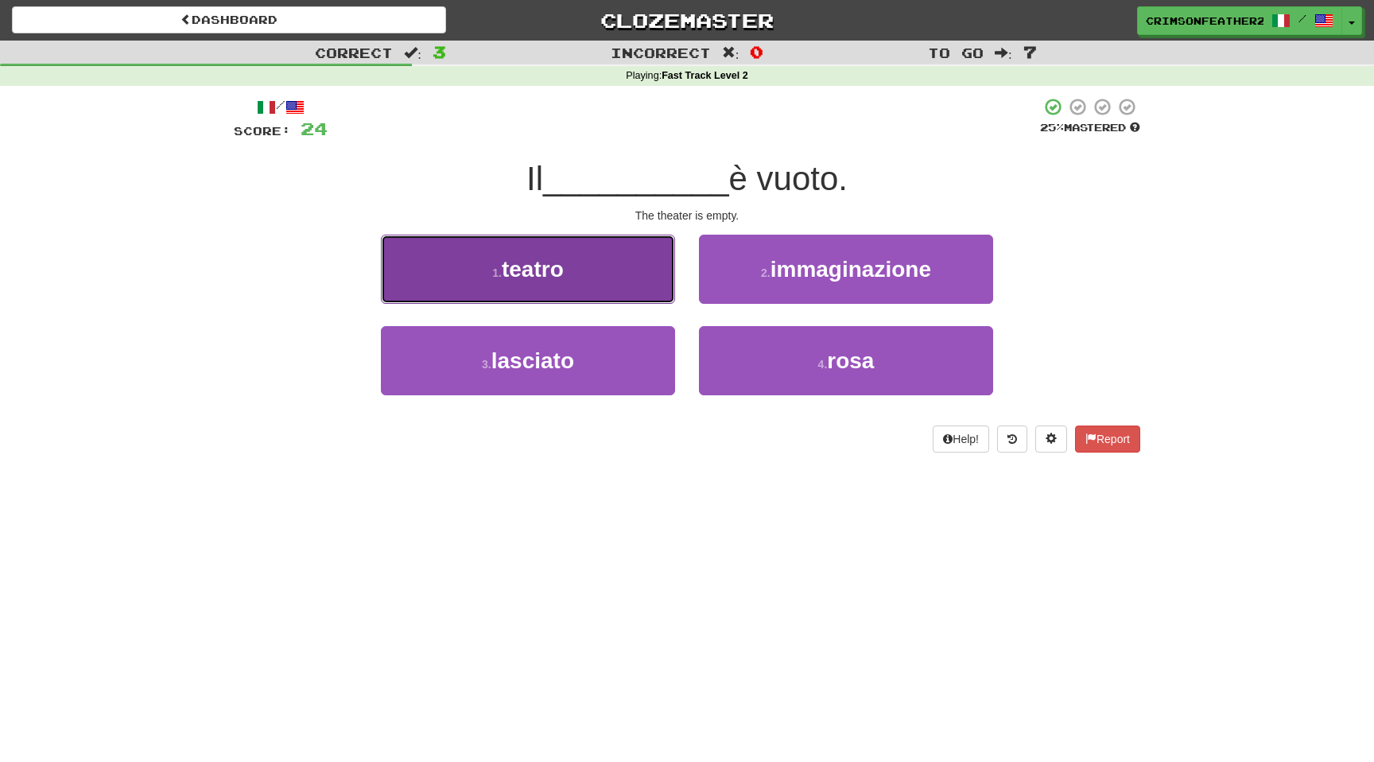
click at [654, 292] on button "1 . teatro" at bounding box center [528, 269] width 294 height 69
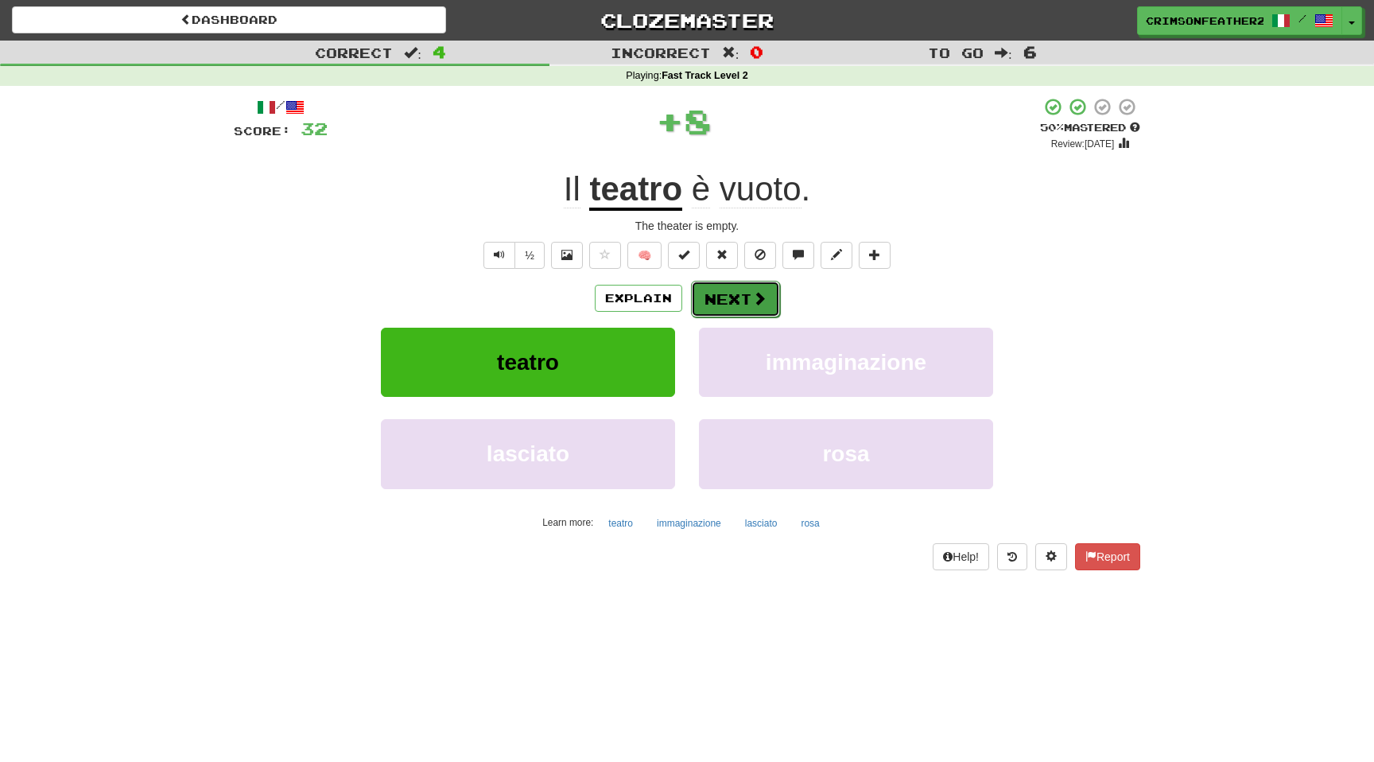
click at [733, 291] on button "Next" at bounding box center [735, 299] width 89 height 37
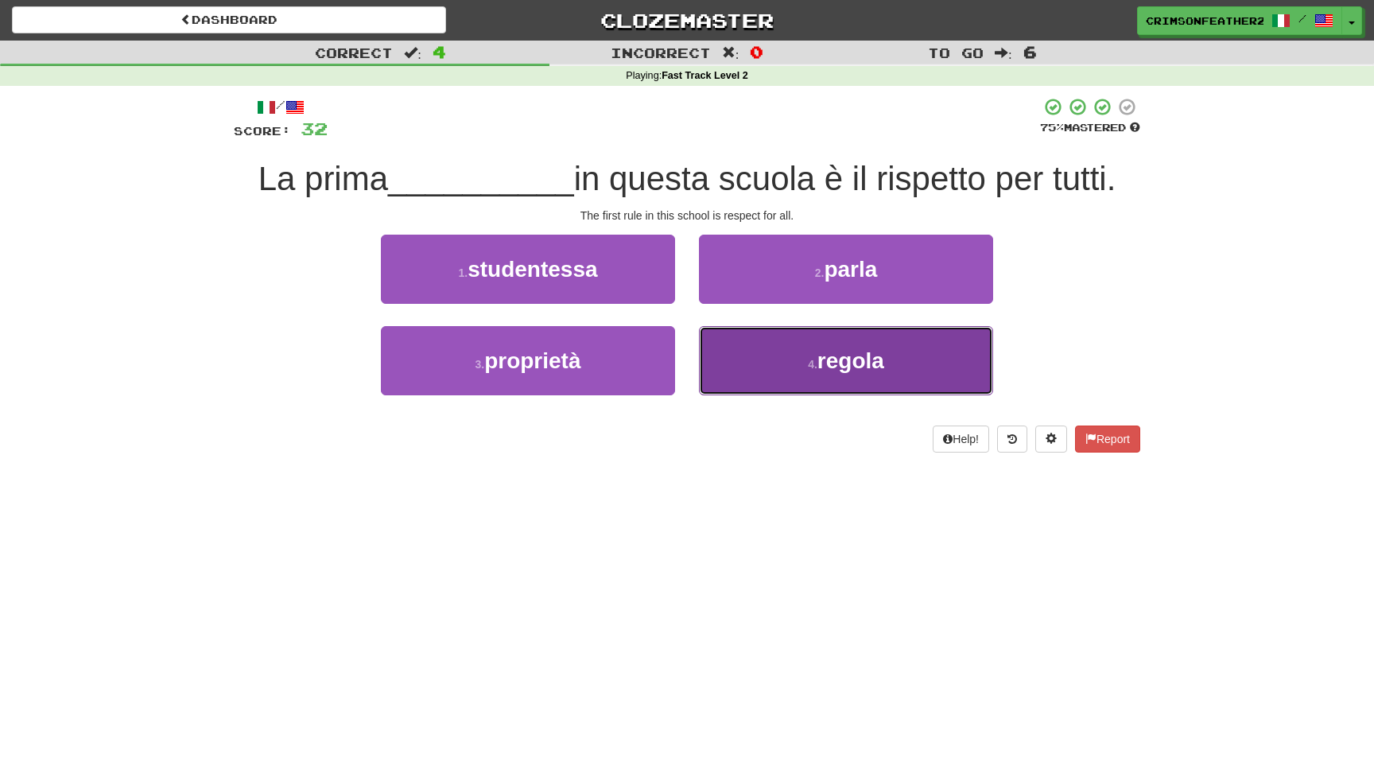
click at [778, 361] on button "4 . regola" at bounding box center [846, 360] width 294 height 69
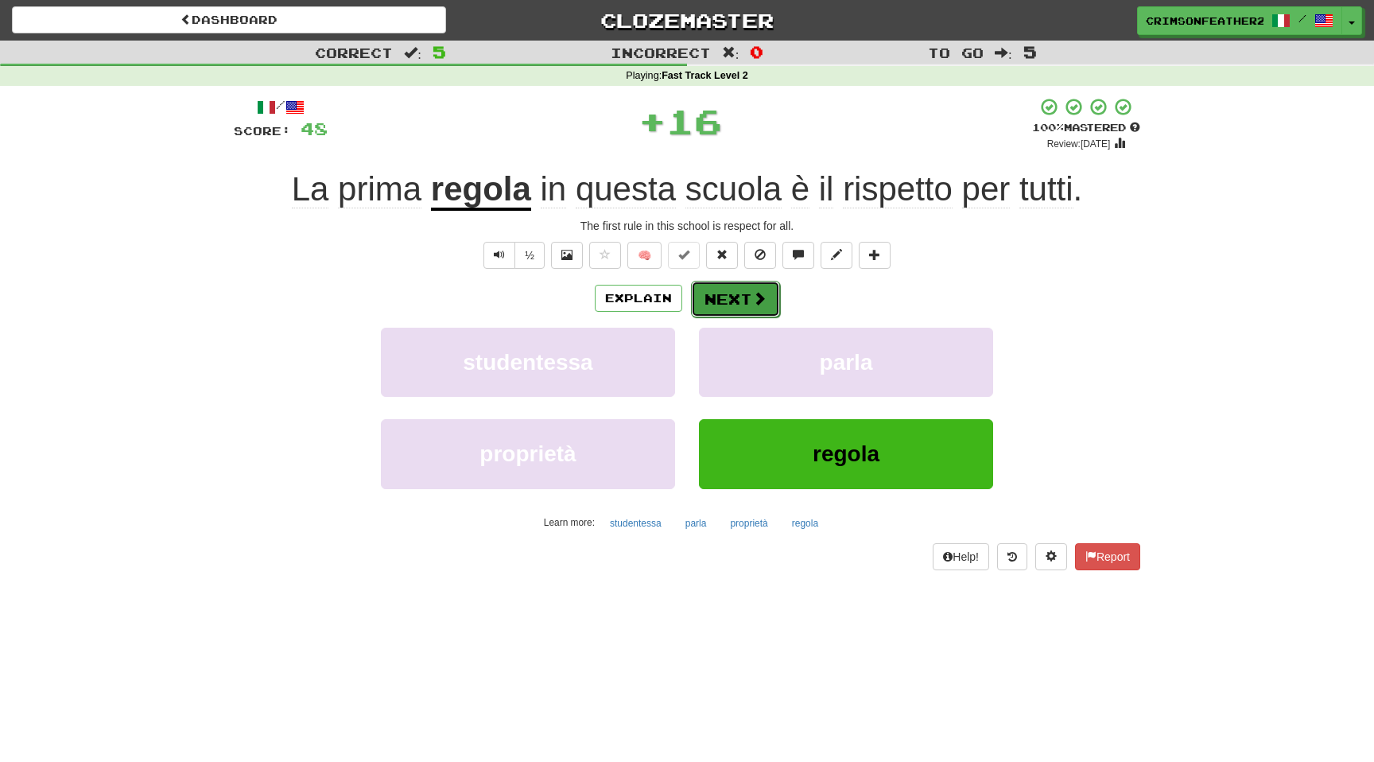
click at [730, 302] on button "Next" at bounding box center [735, 299] width 89 height 37
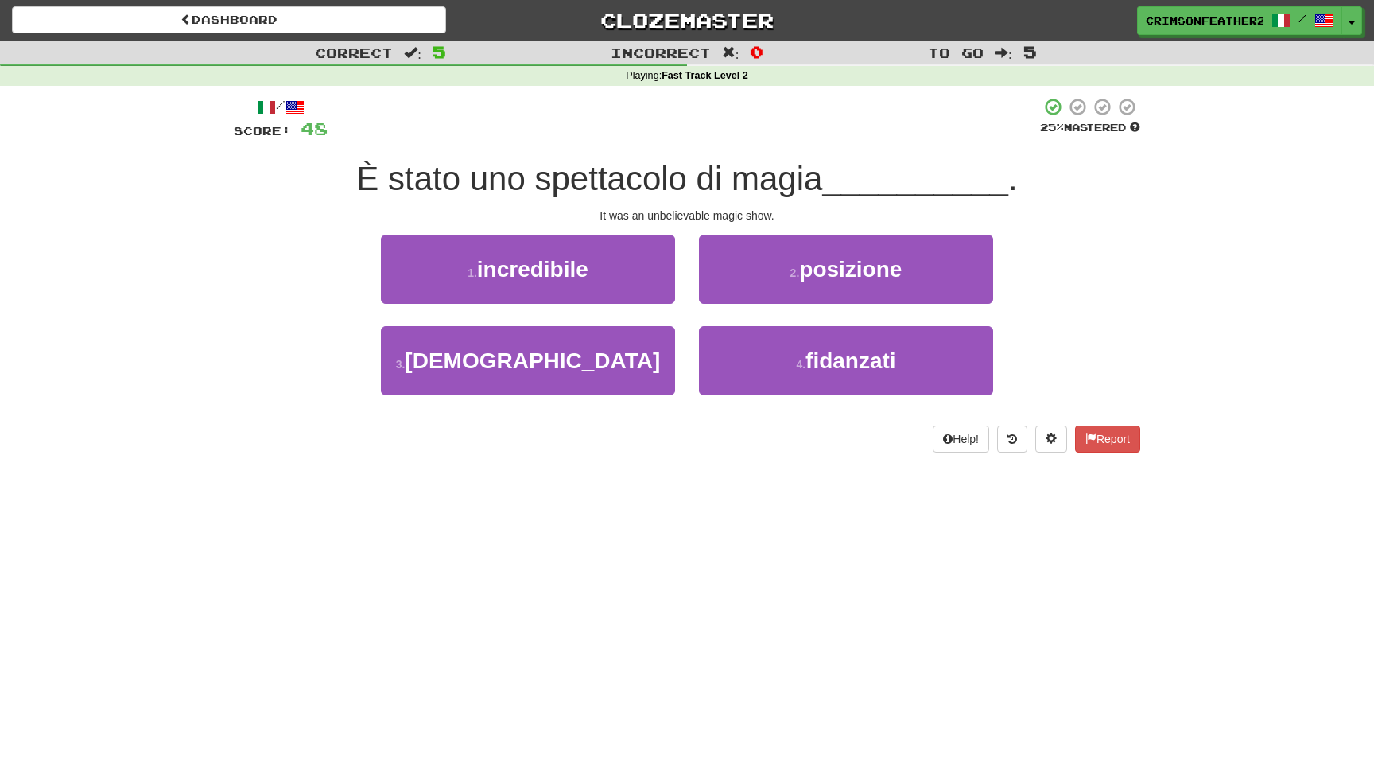
click at [685, 308] on div "1 . incredibile" at bounding box center [528, 280] width 318 height 91
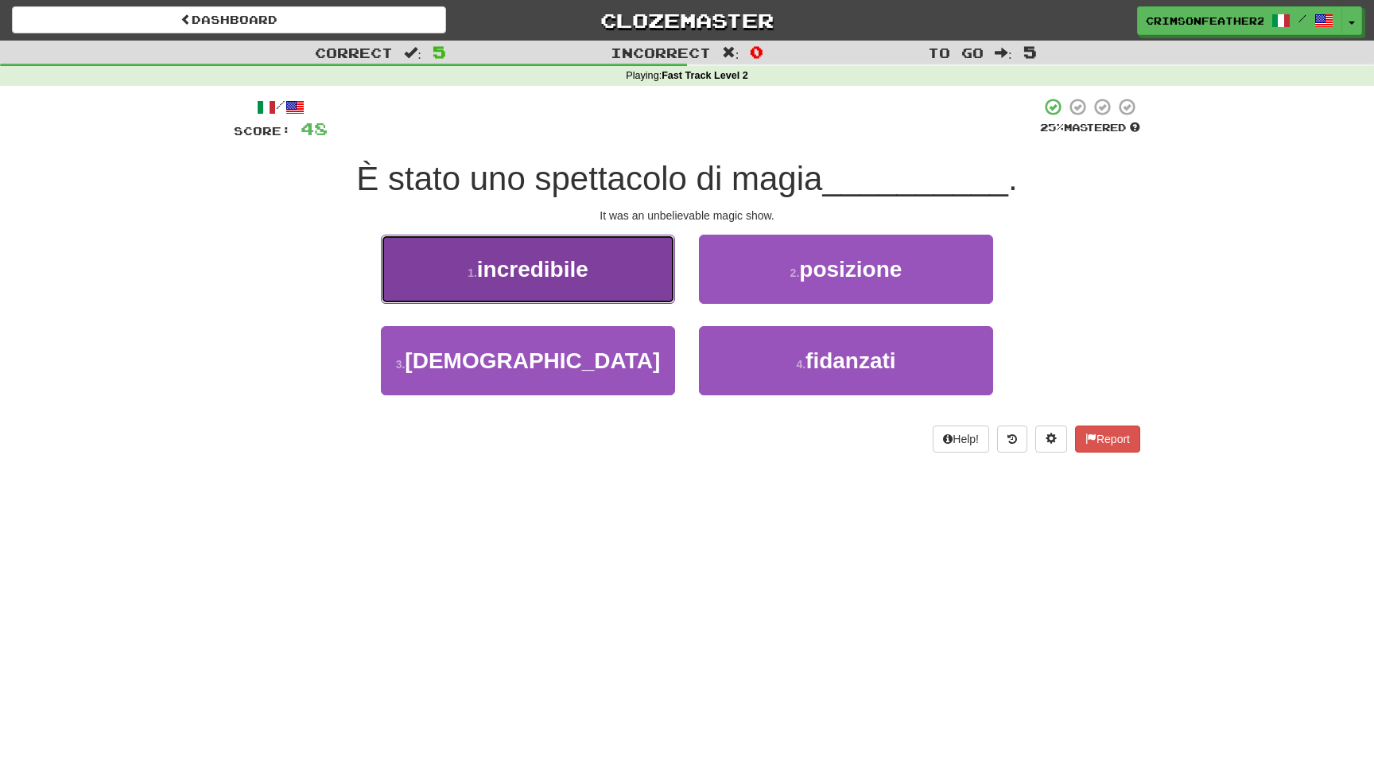
click at [636, 291] on button "1 . incredibile" at bounding box center [528, 269] width 294 height 69
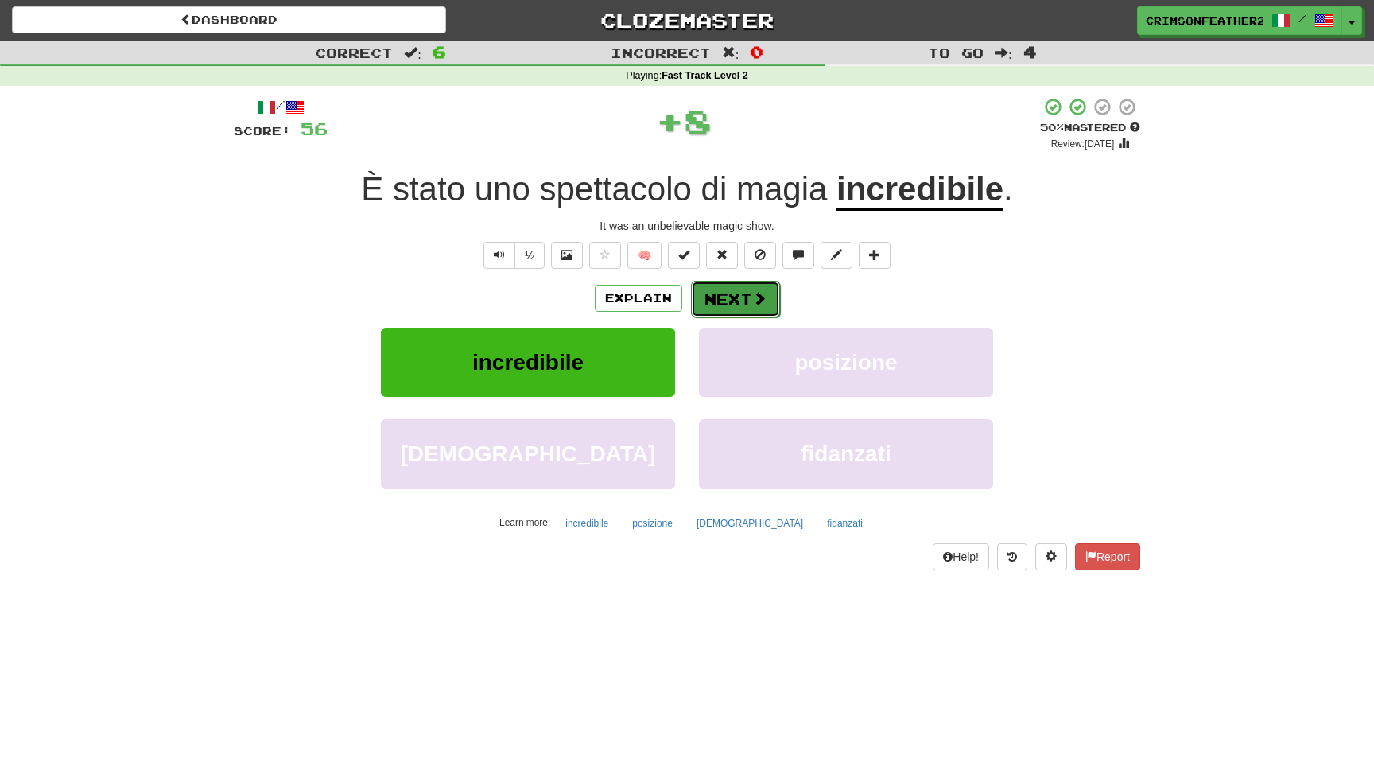
click at [727, 297] on button "Next" at bounding box center [735, 299] width 89 height 37
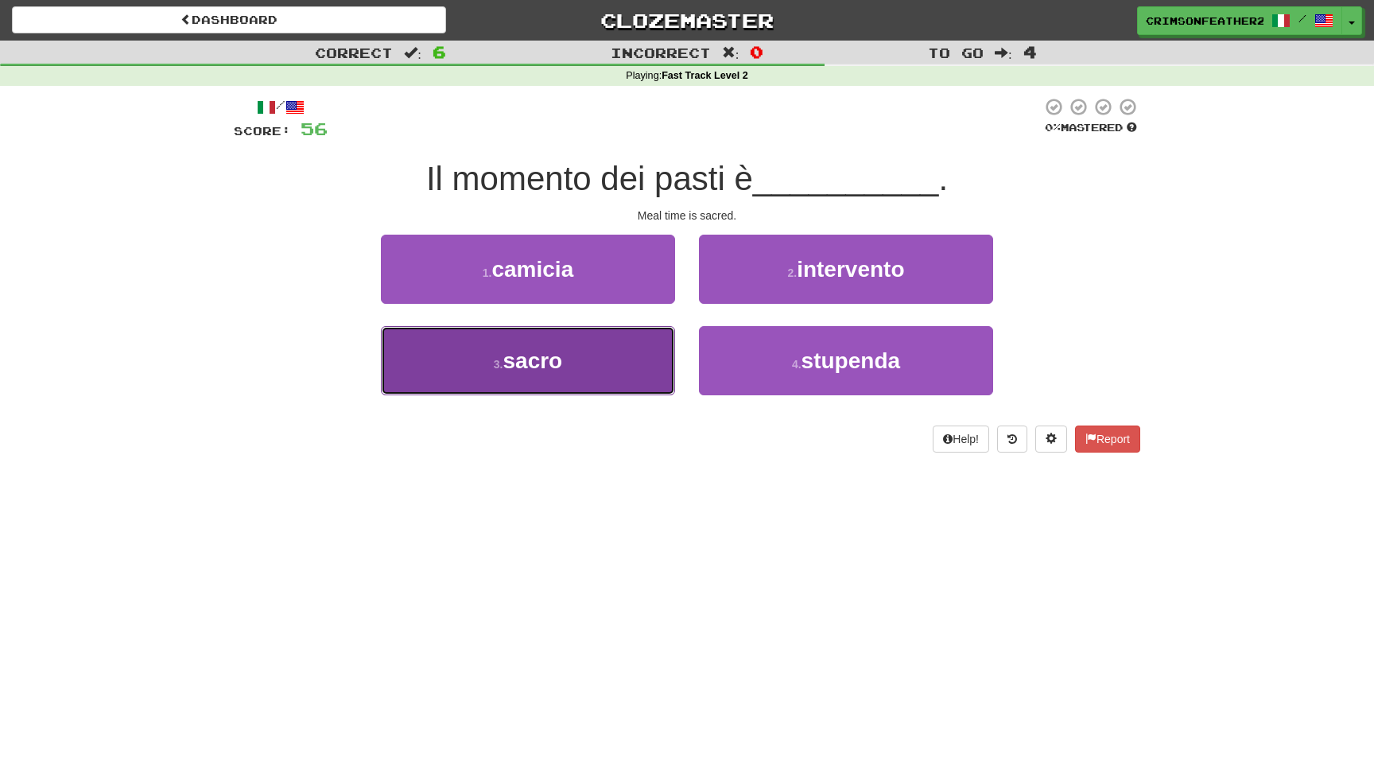
click at [635, 359] on button "3 . sacro" at bounding box center [528, 360] width 294 height 69
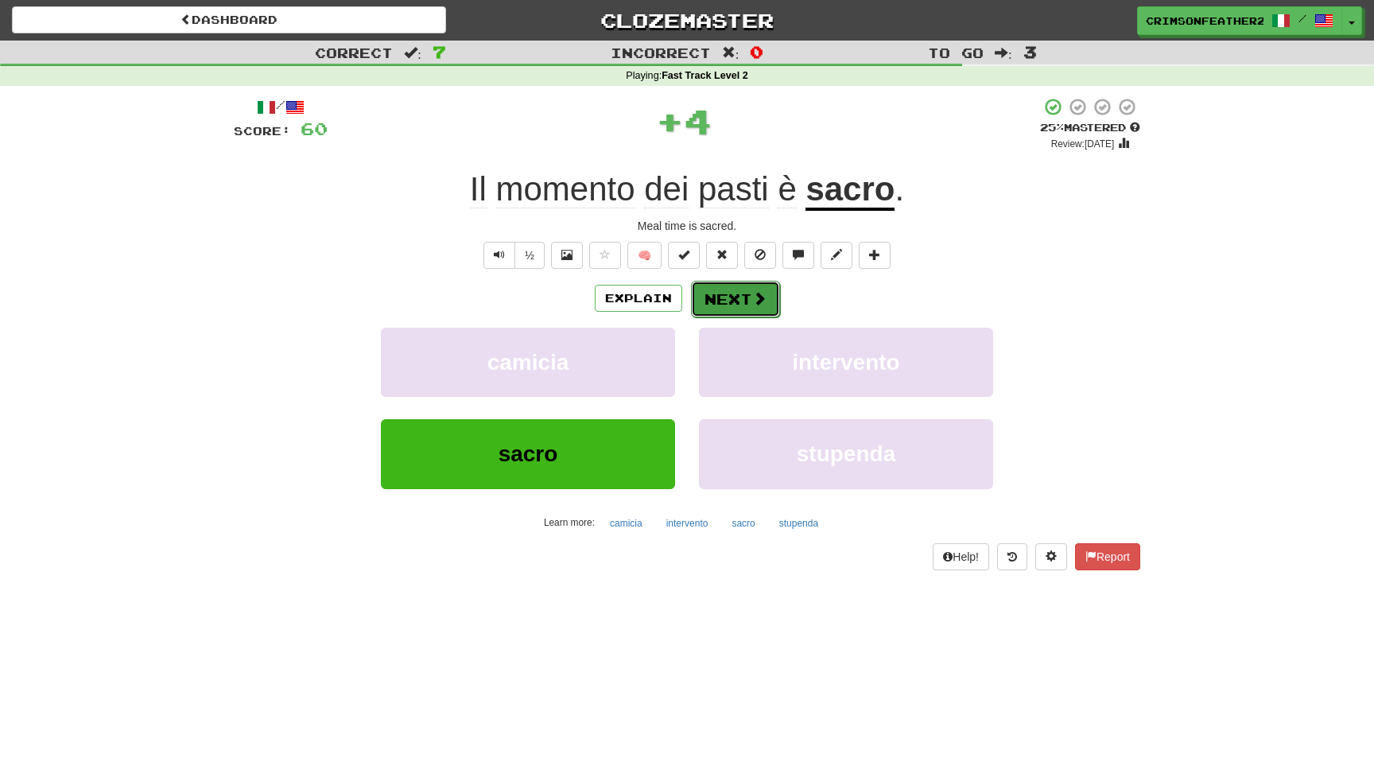
click at [737, 301] on button "Next" at bounding box center [735, 299] width 89 height 37
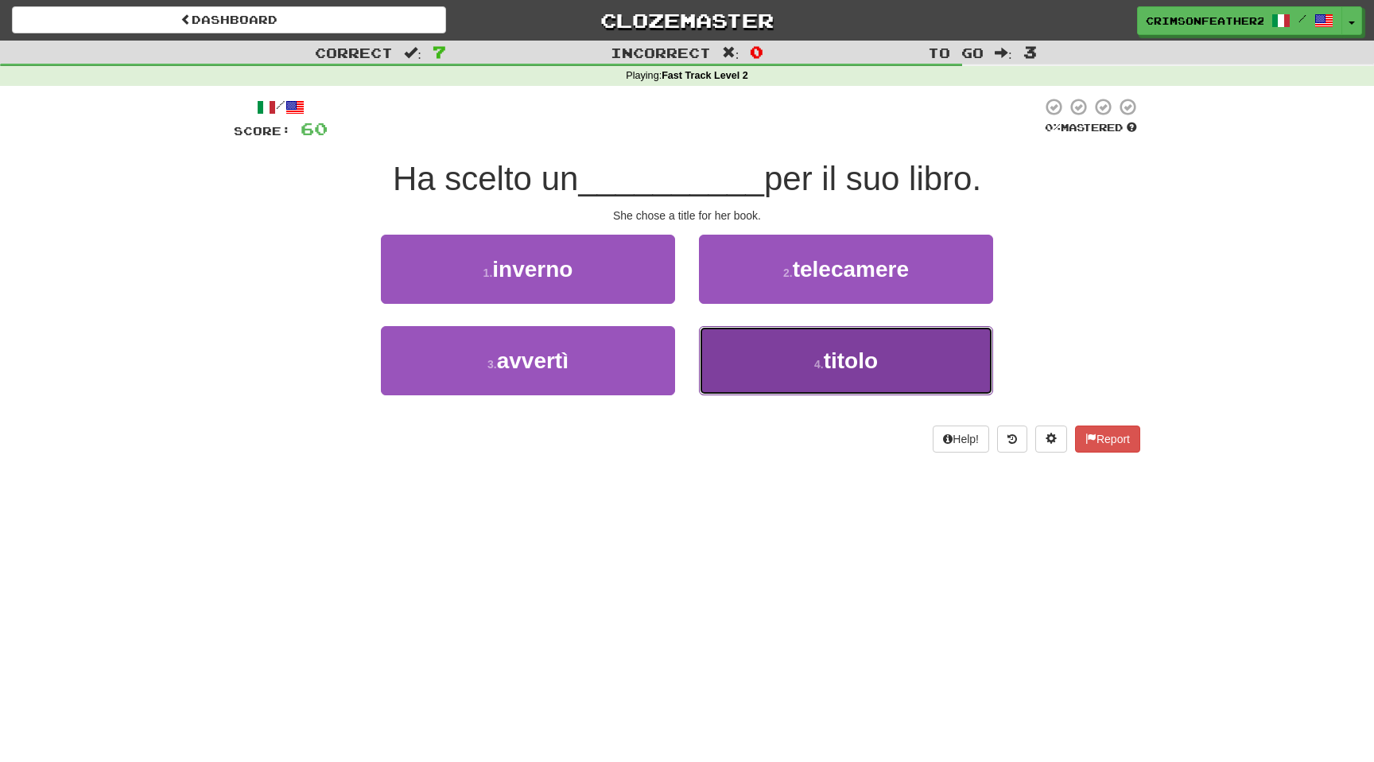
click at [770, 347] on button "4 . titolo" at bounding box center [846, 360] width 294 height 69
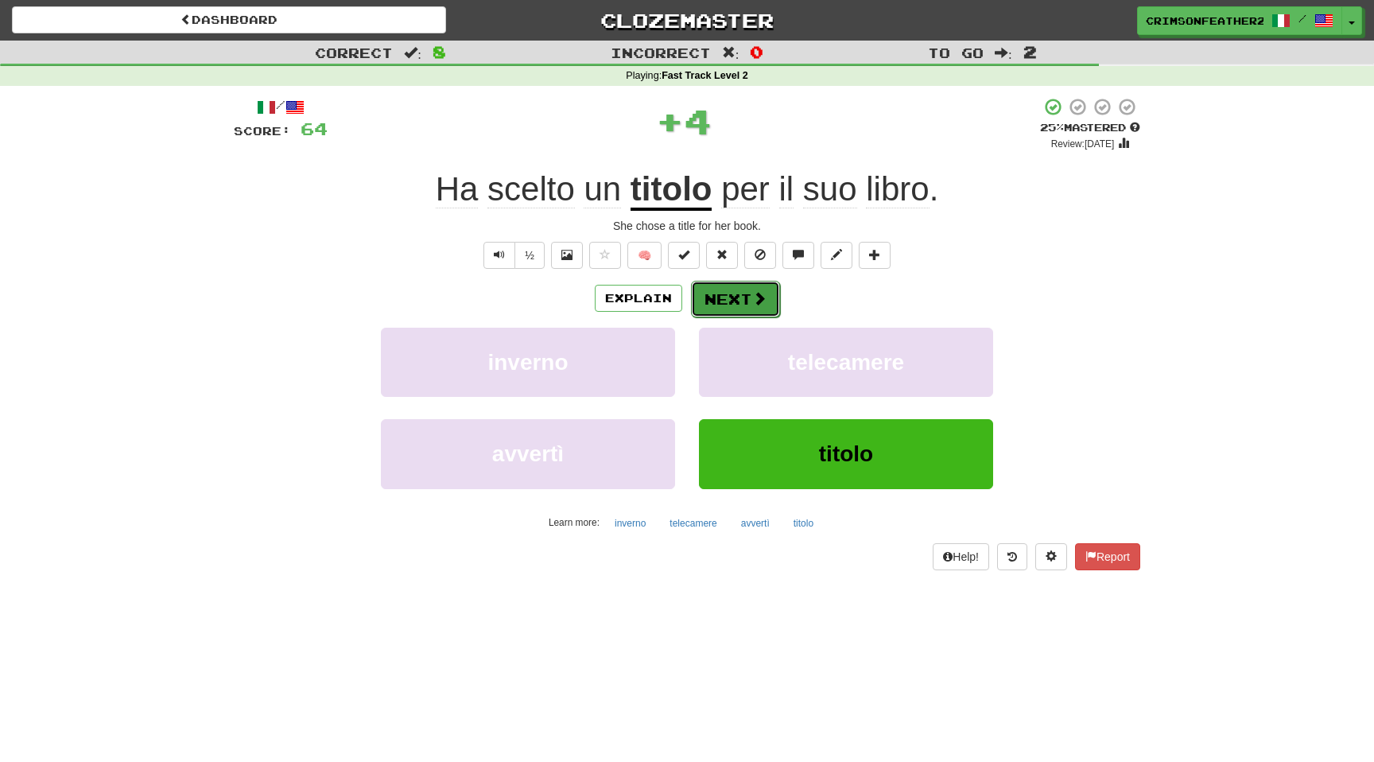
click at [723, 302] on button "Next" at bounding box center [735, 299] width 89 height 37
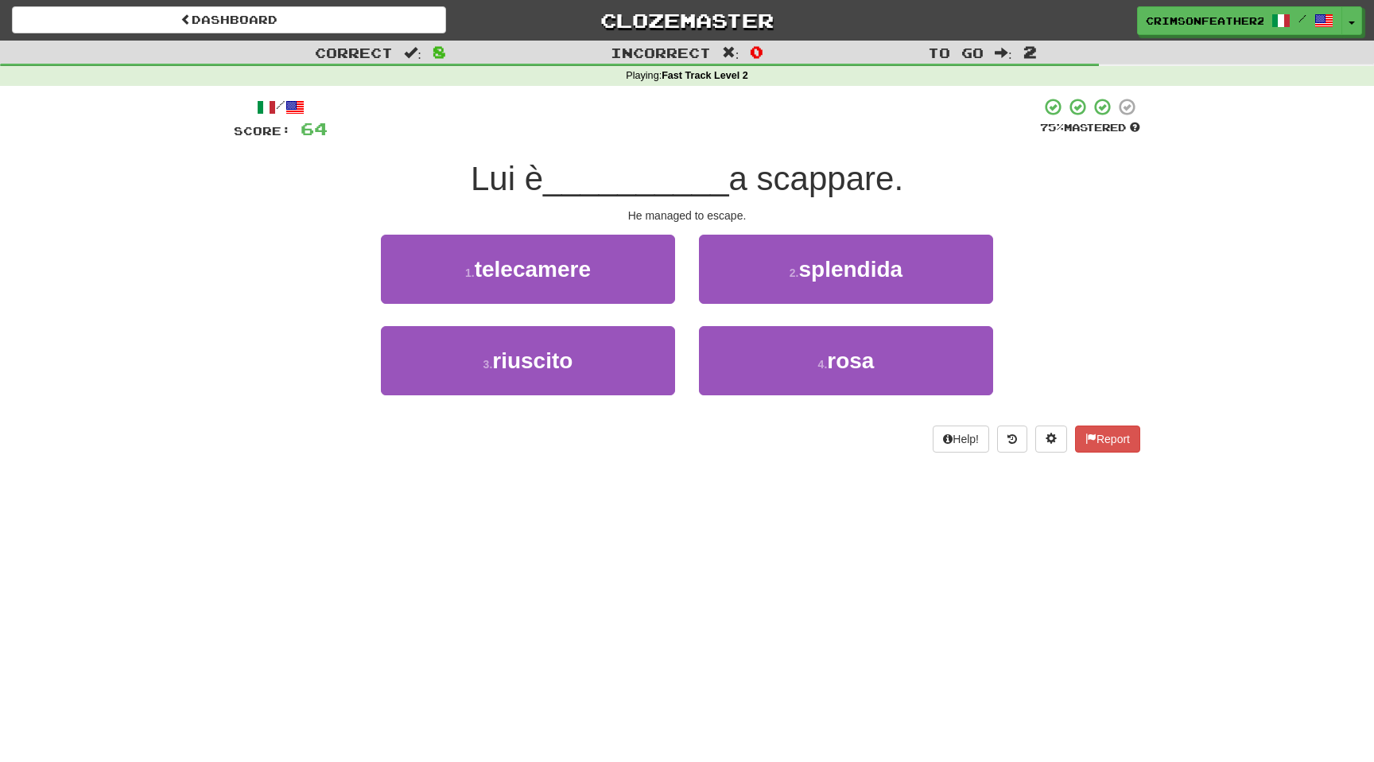
click at [680, 320] on div "1 . telecamere" at bounding box center [528, 280] width 318 height 91
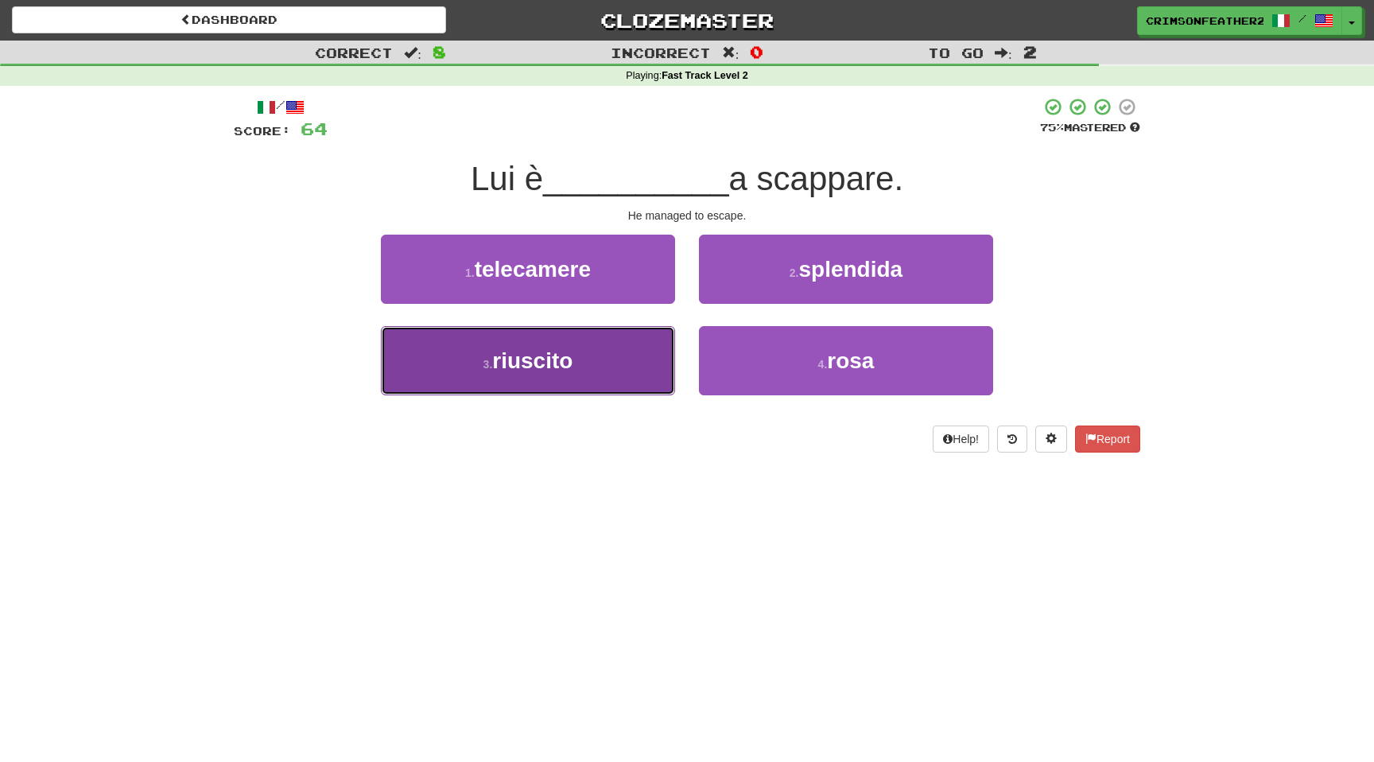
click at [633, 394] on button "3 . riuscito" at bounding box center [528, 360] width 294 height 69
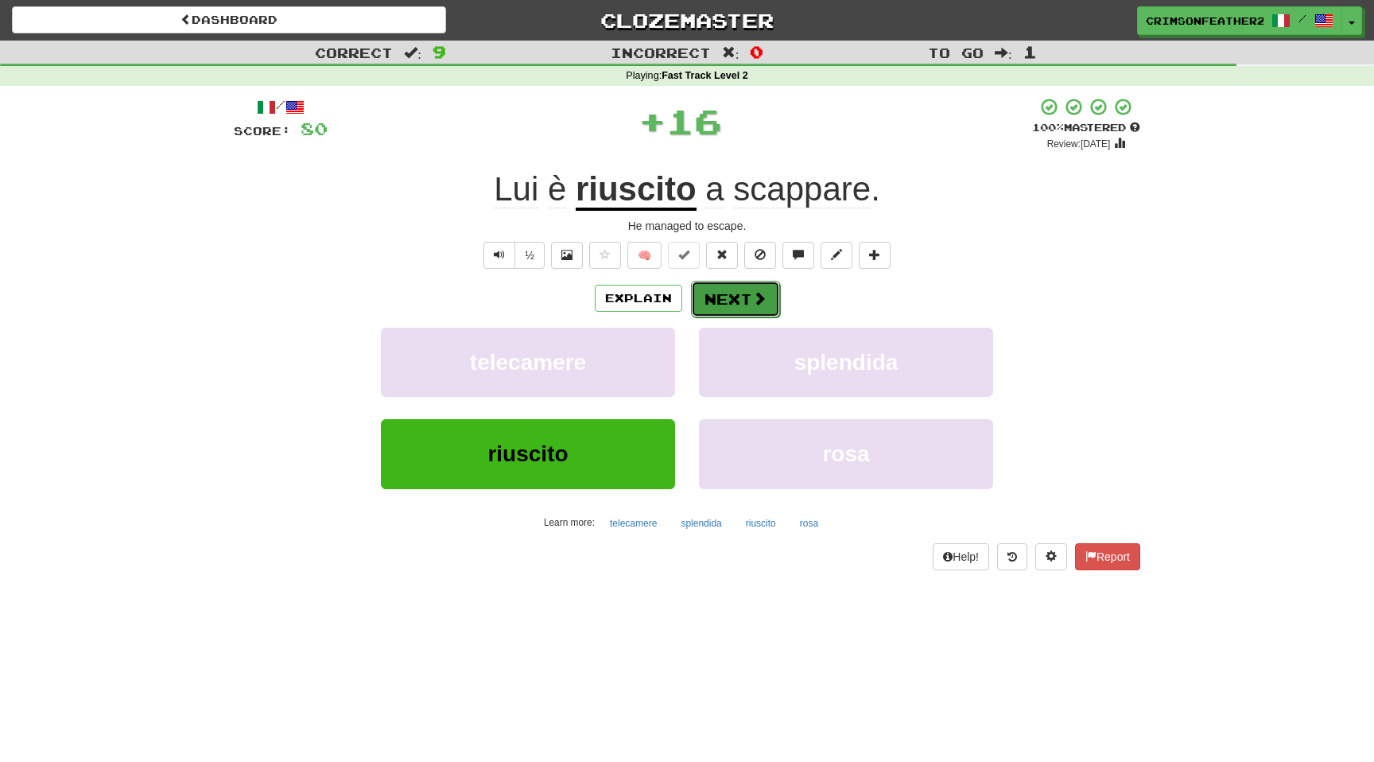
click at [742, 290] on button "Next" at bounding box center [735, 299] width 89 height 37
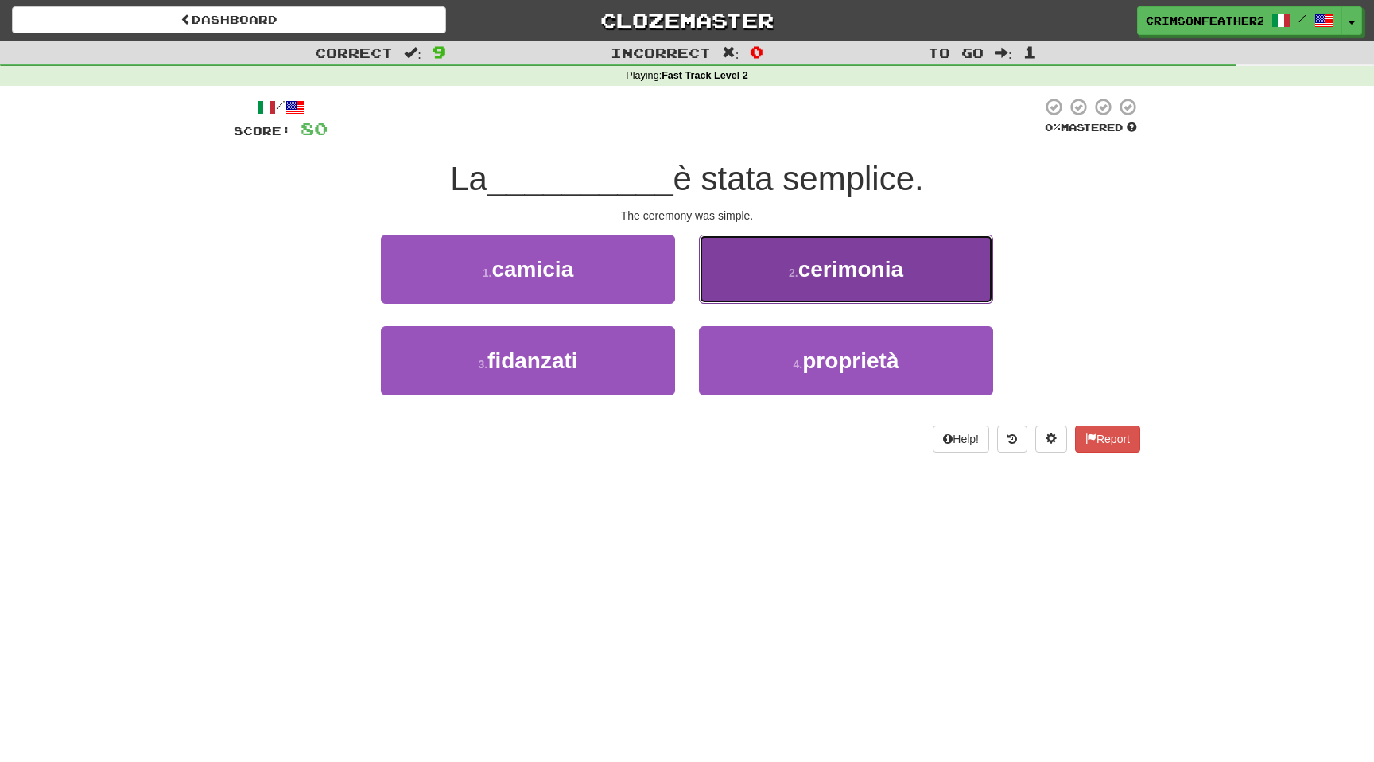
click at [751, 292] on button "2 . cerimonia" at bounding box center [846, 269] width 294 height 69
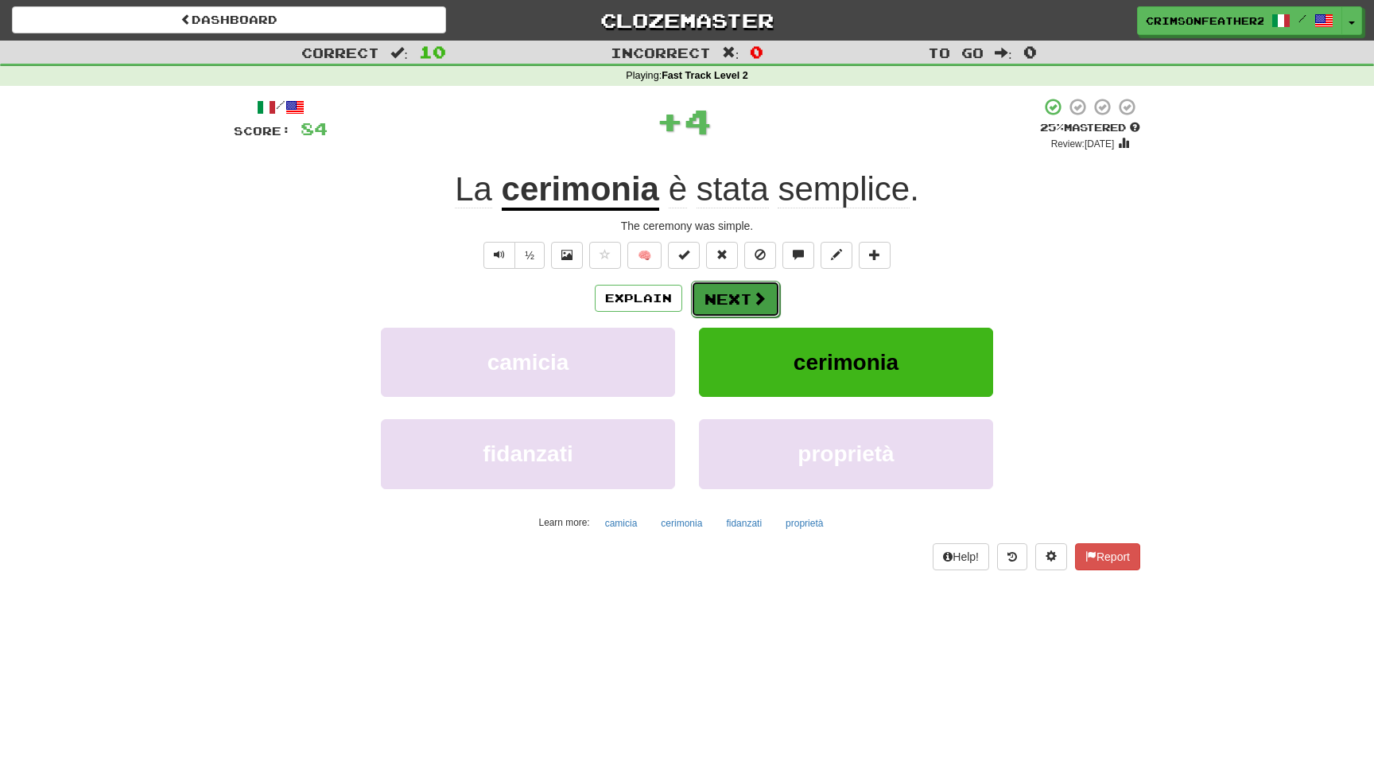
click at [739, 292] on button "Next" at bounding box center [735, 299] width 89 height 37
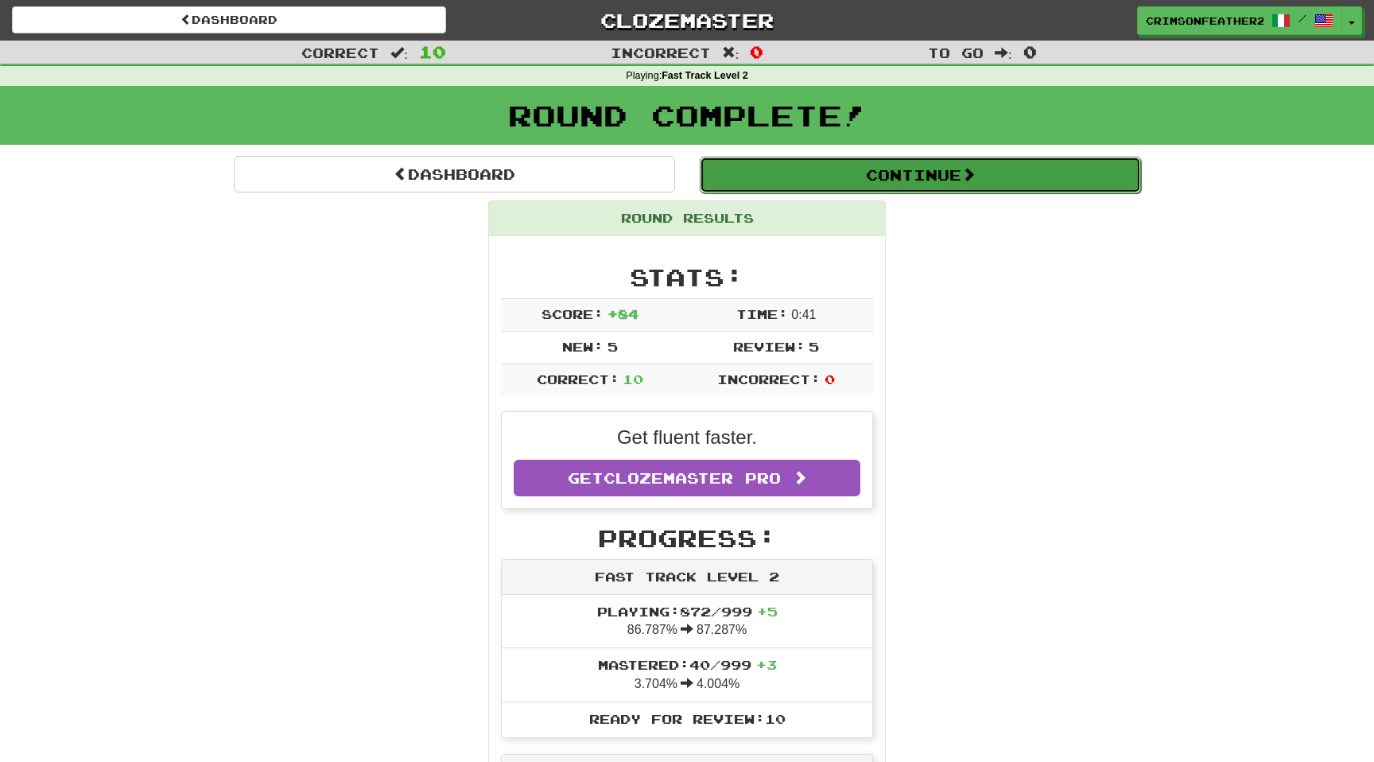
click at [764, 184] on button "Continue" at bounding box center [920, 175] width 441 height 37
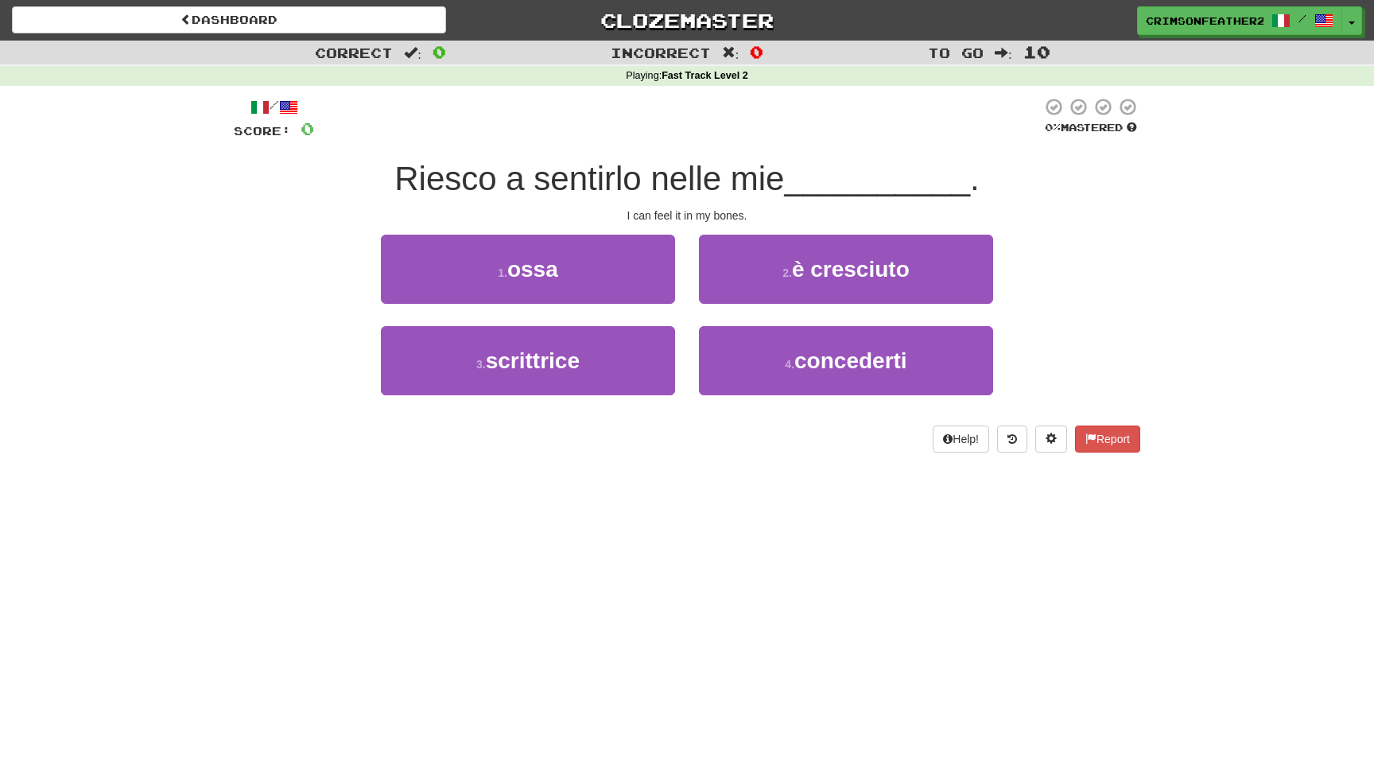
click at [739, 162] on span "Riesco a sentirlo nelle mie" at bounding box center [589, 178] width 390 height 37
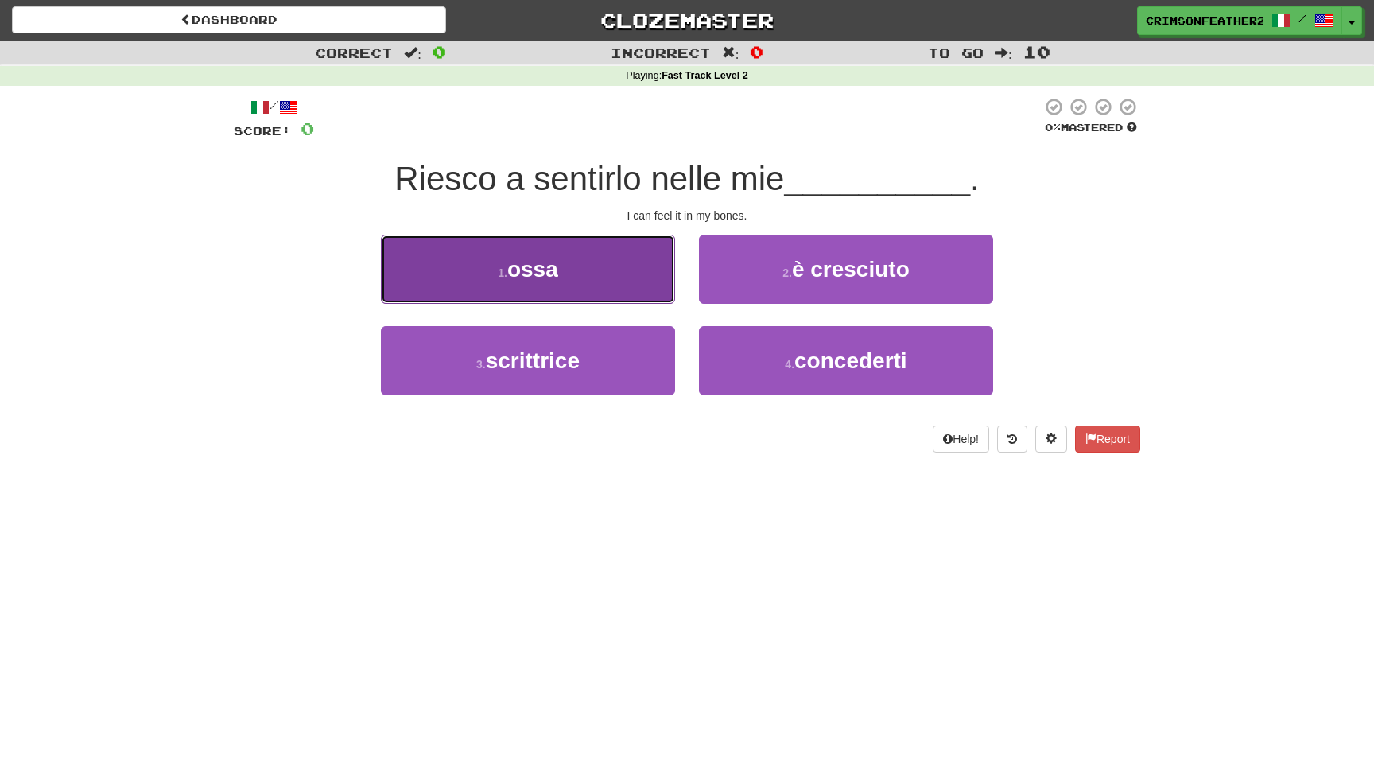
click at [630, 297] on button "1 . ossa" at bounding box center [528, 269] width 294 height 69
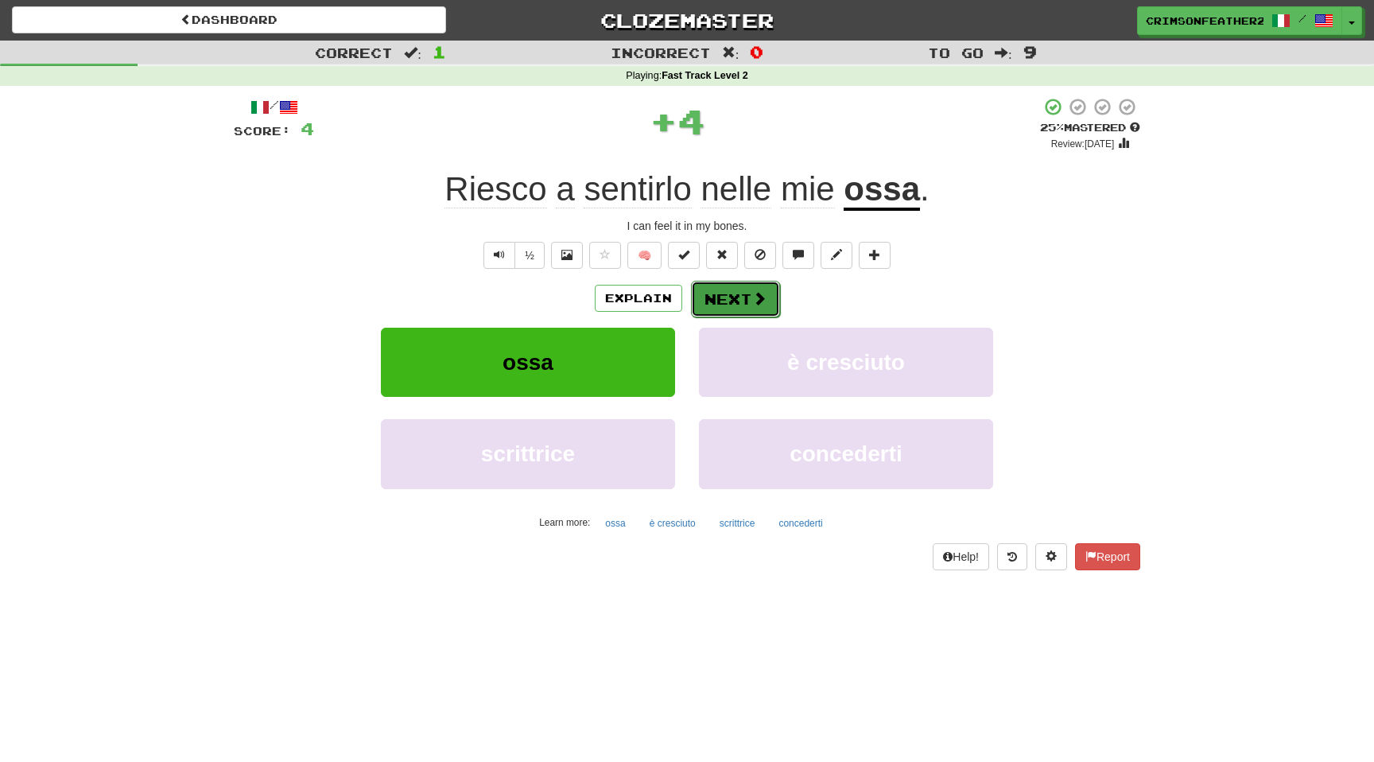
click at [727, 296] on button "Next" at bounding box center [735, 299] width 89 height 37
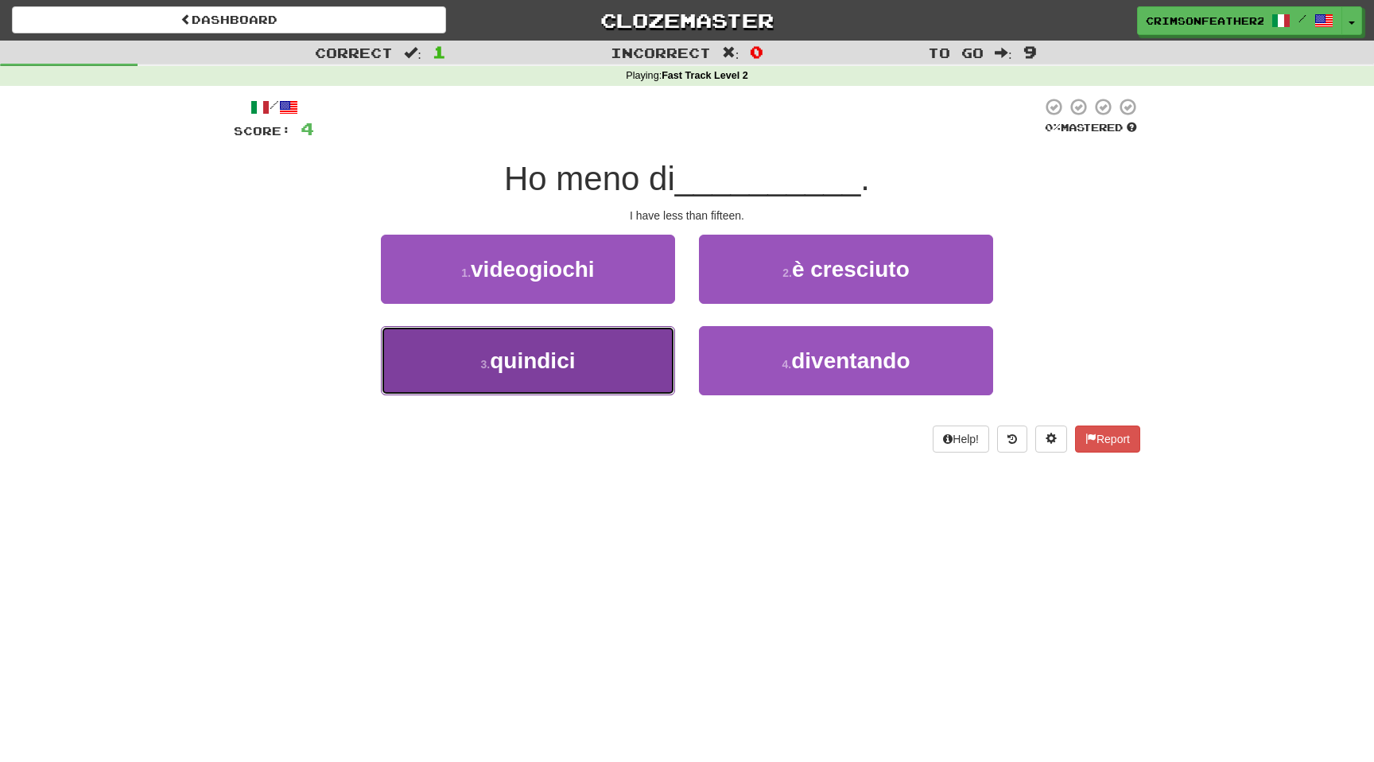
click at [640, 338] on button "3 . quindici" at bounding box center [528, 360] width 294 height 69
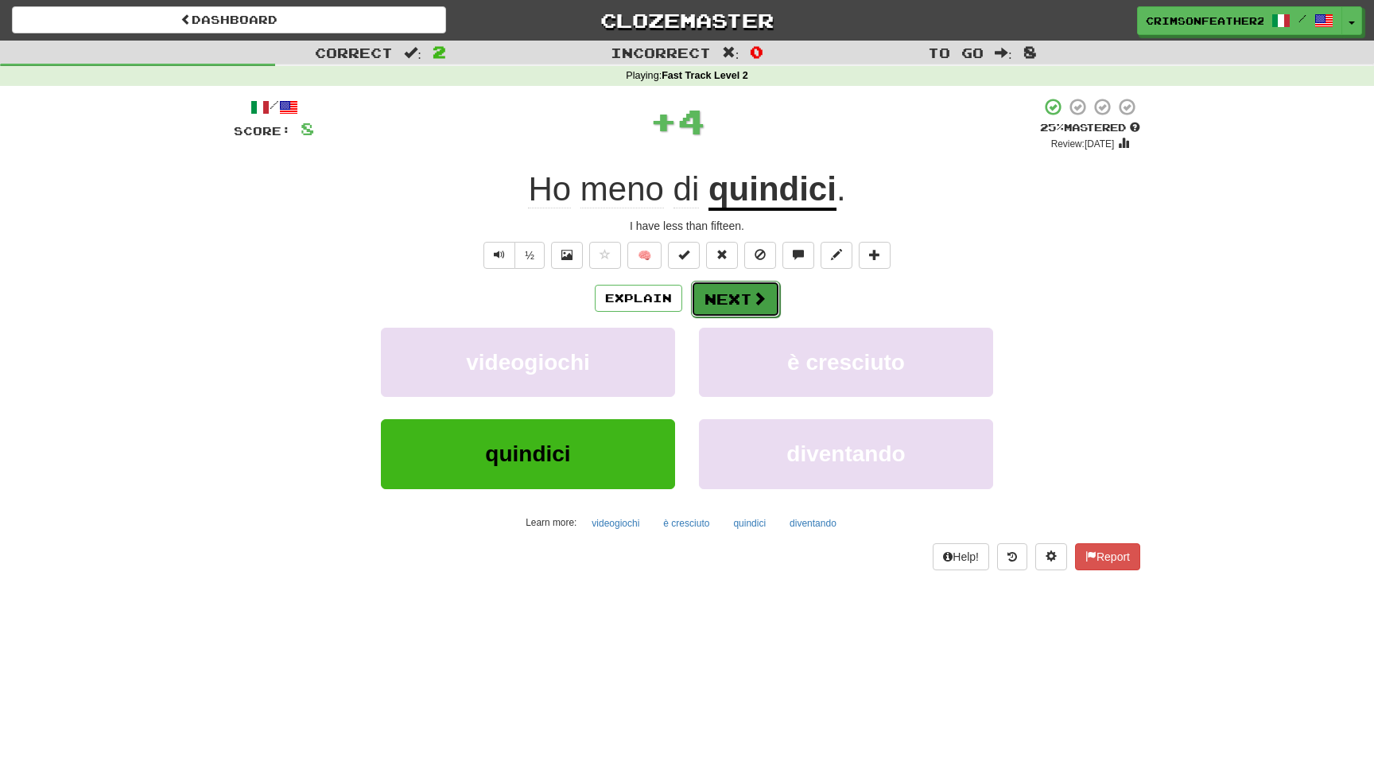
click at [735, 292] on button "Next" at bounding box center [735, 299] width 89 height 37
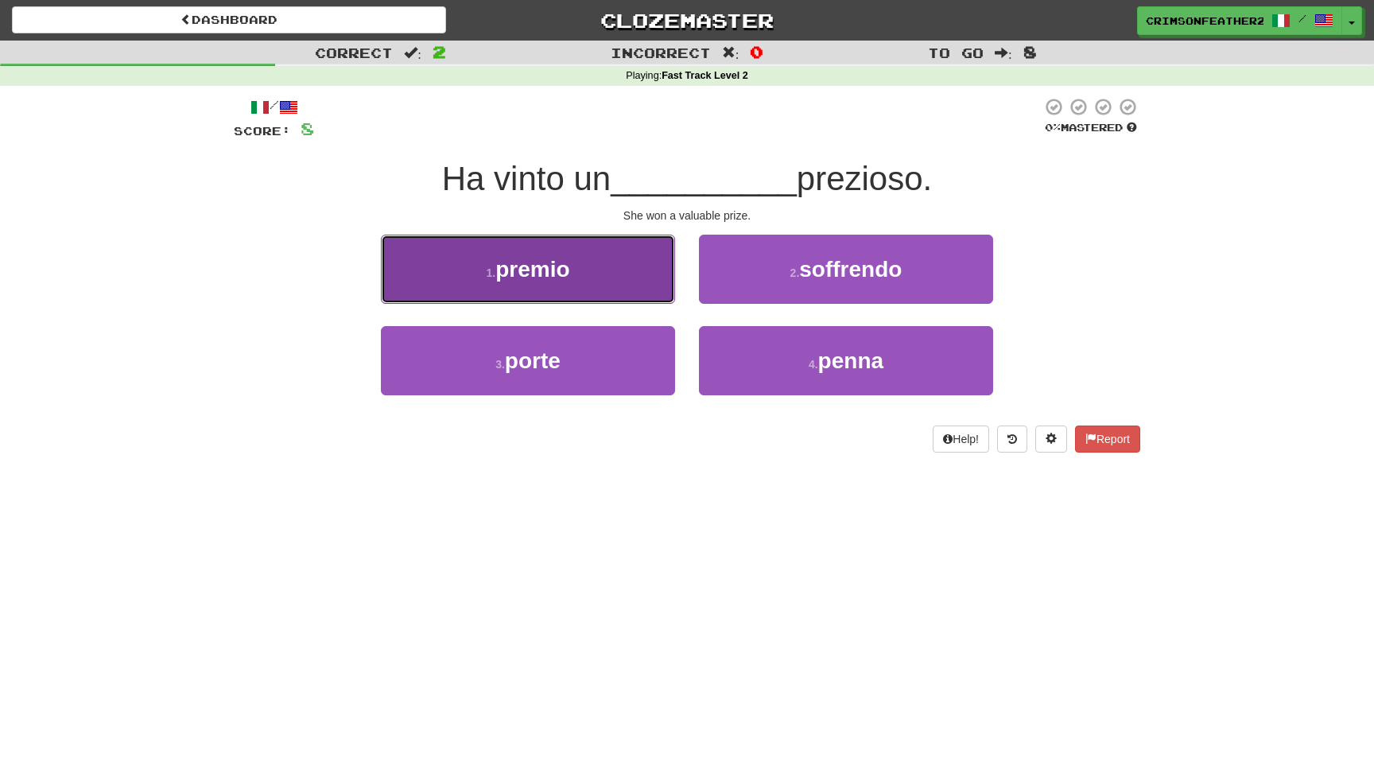
click at [661, 294] on button "1 . premio" at bounding box center [528, 269] width 294 height 69
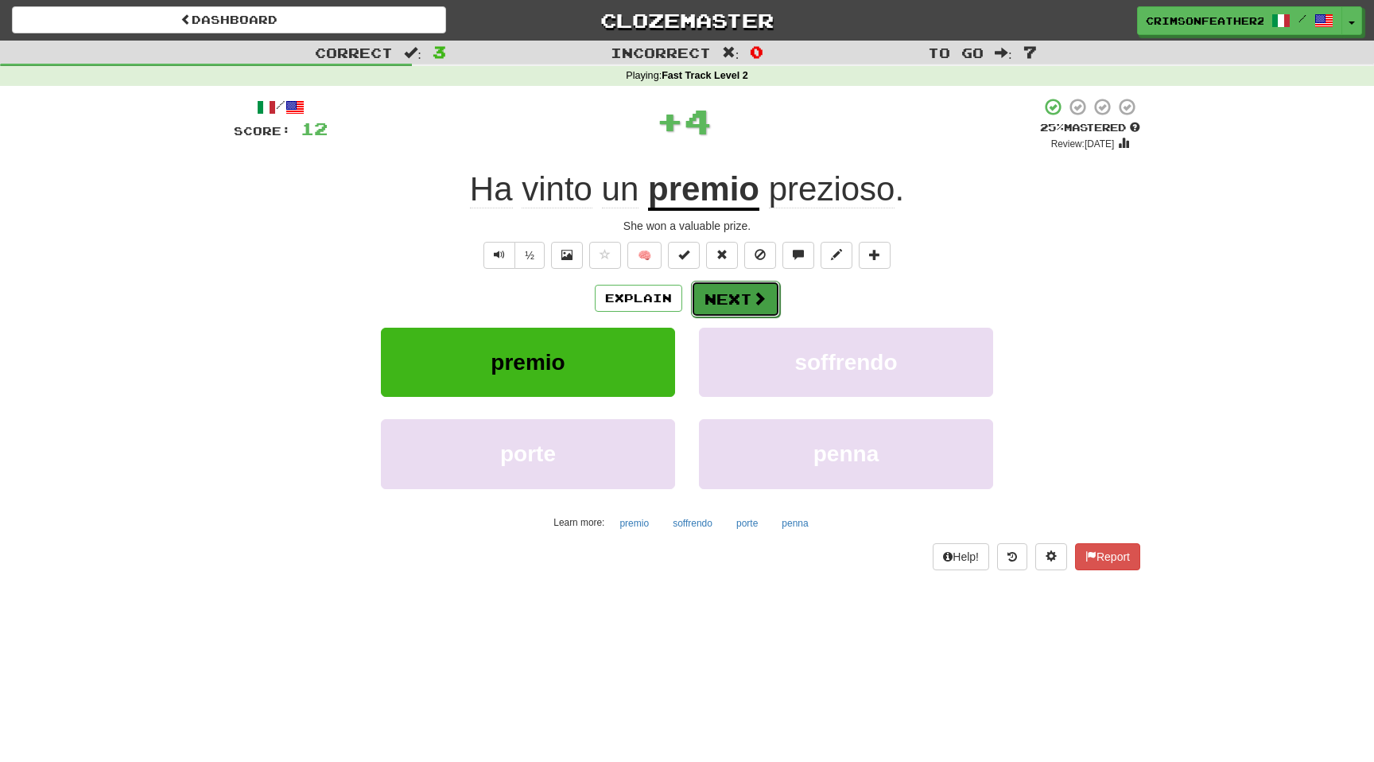
click at [728, 288] on button "Next" at bounding box center [735, 299] width 89 height 37
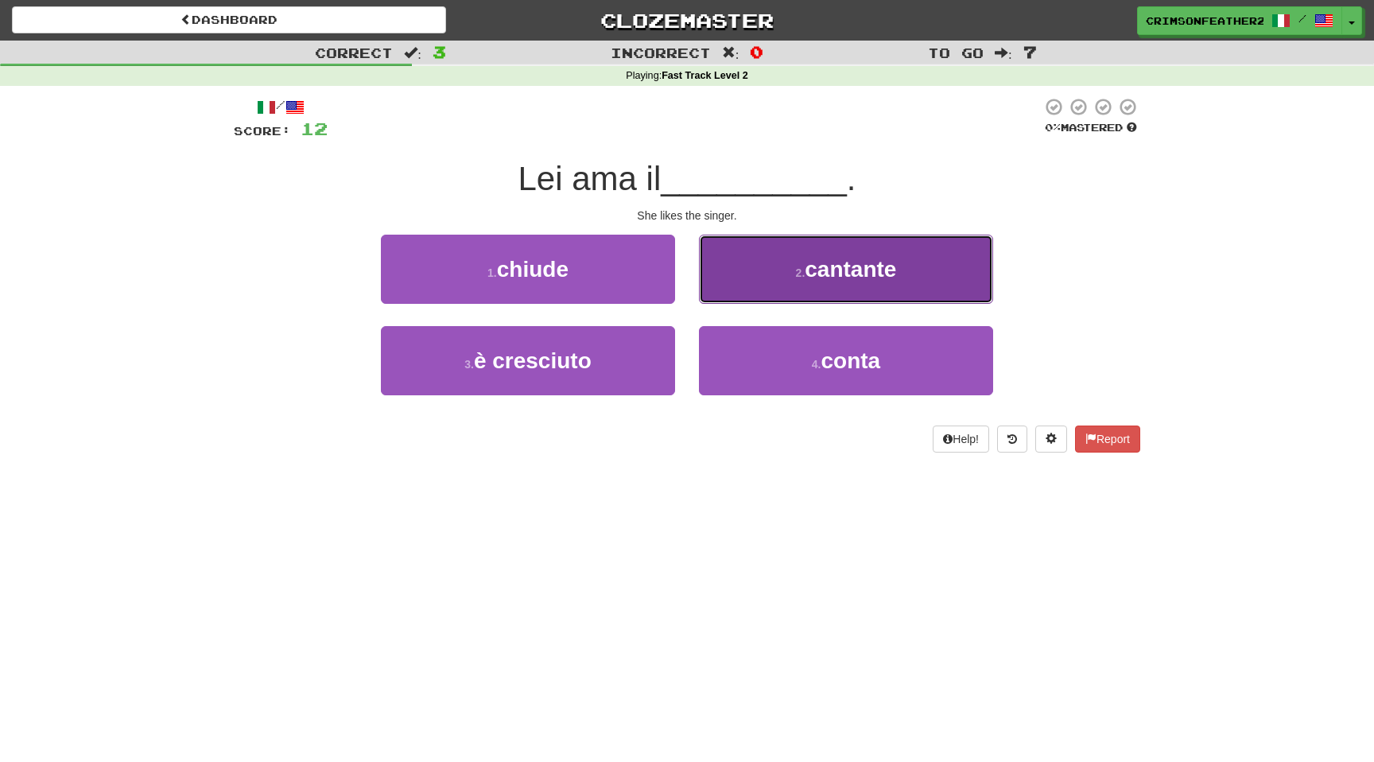
click at [745, 291] on button "2 . cantante" at bounding box center [846, 269] width 294 height 69
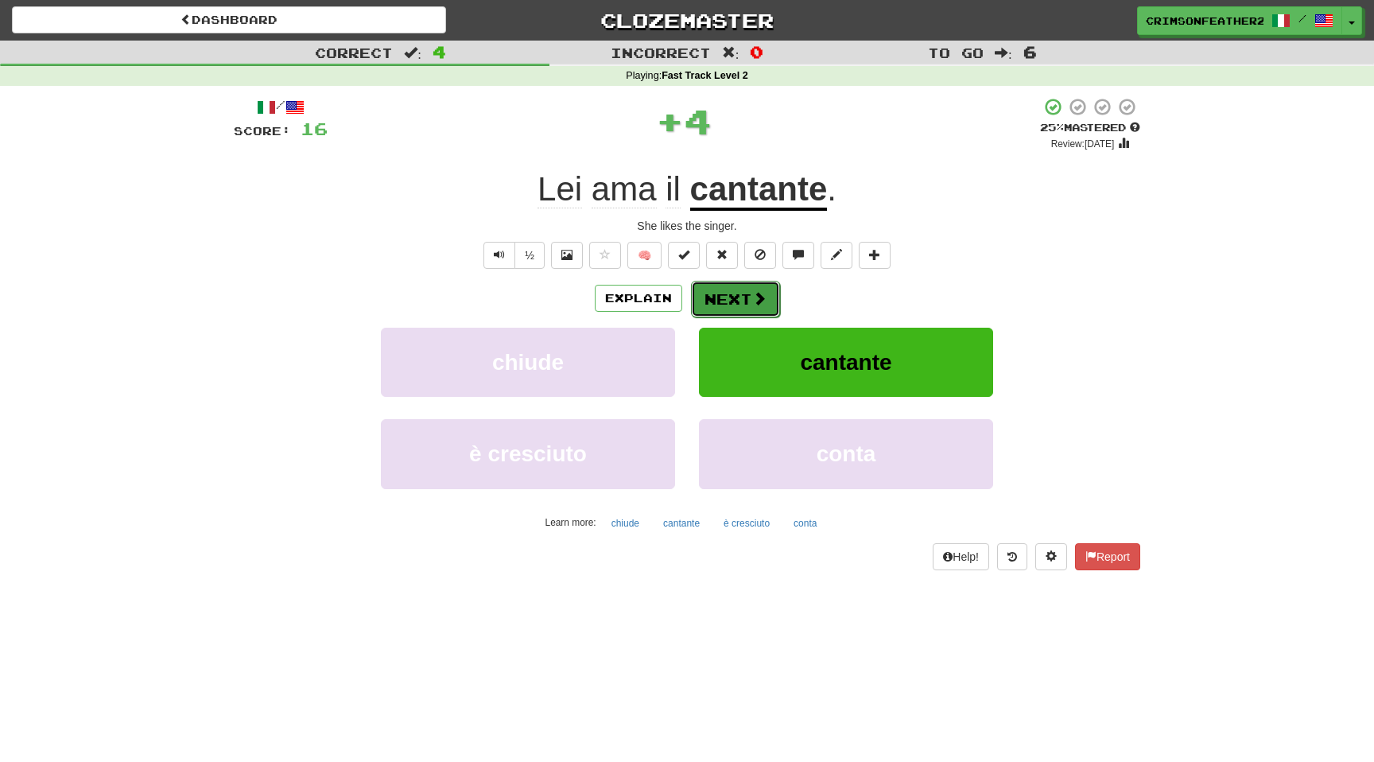
click at [742, 296] on button "Next" at bounding box center [735, 299] width 89 height 37
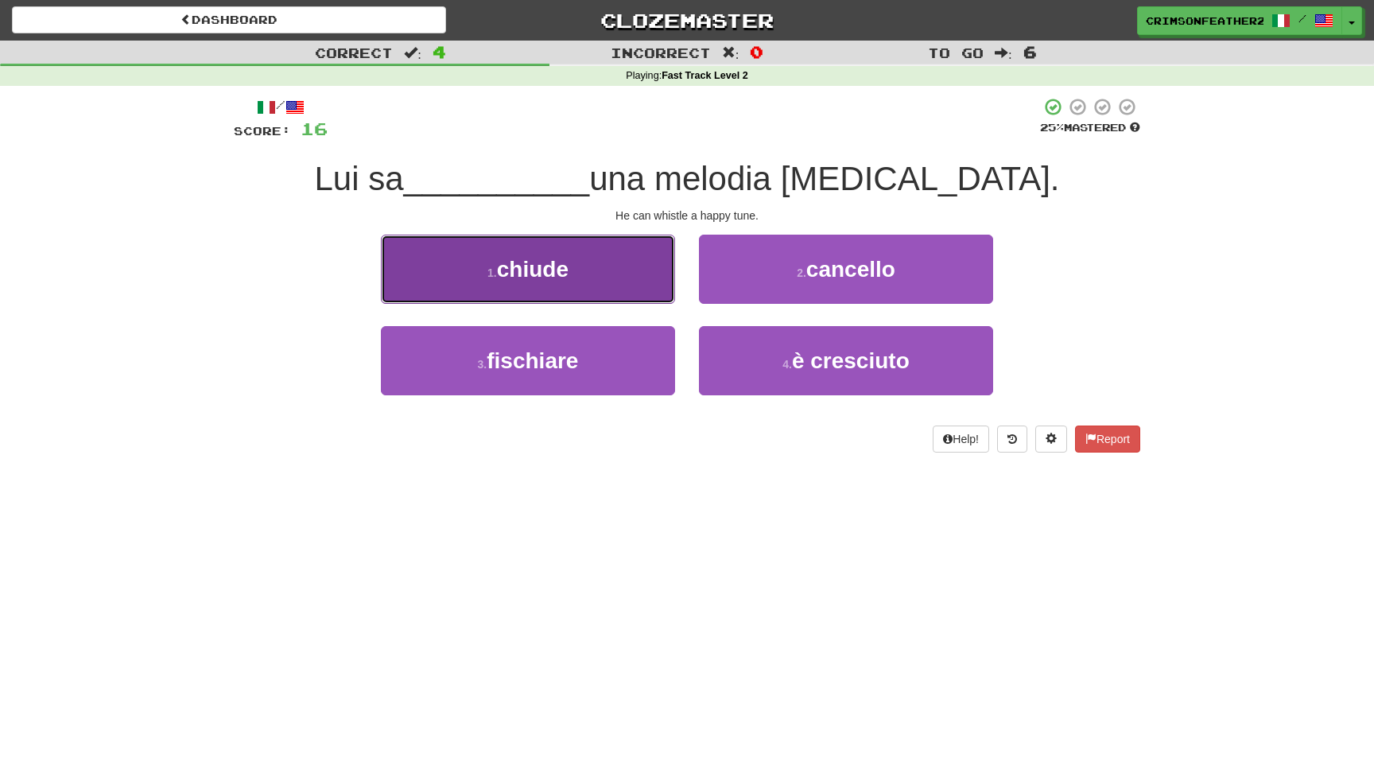
click at [654, 289] on button "1 . chiude" at bounding box center [528, 269] width 294 height 69
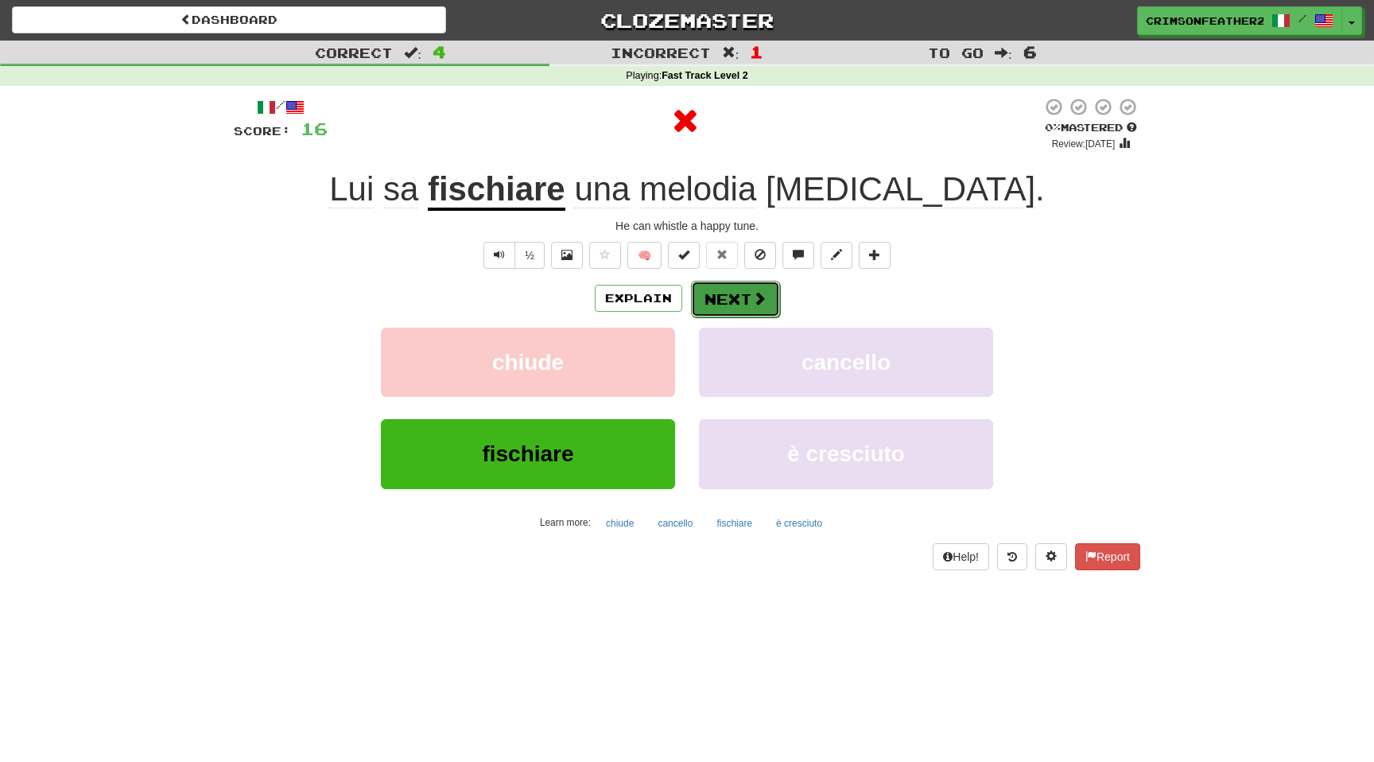
click at [725, 301] on button "Next" at bounding box center [735, 299] width 89 height 37
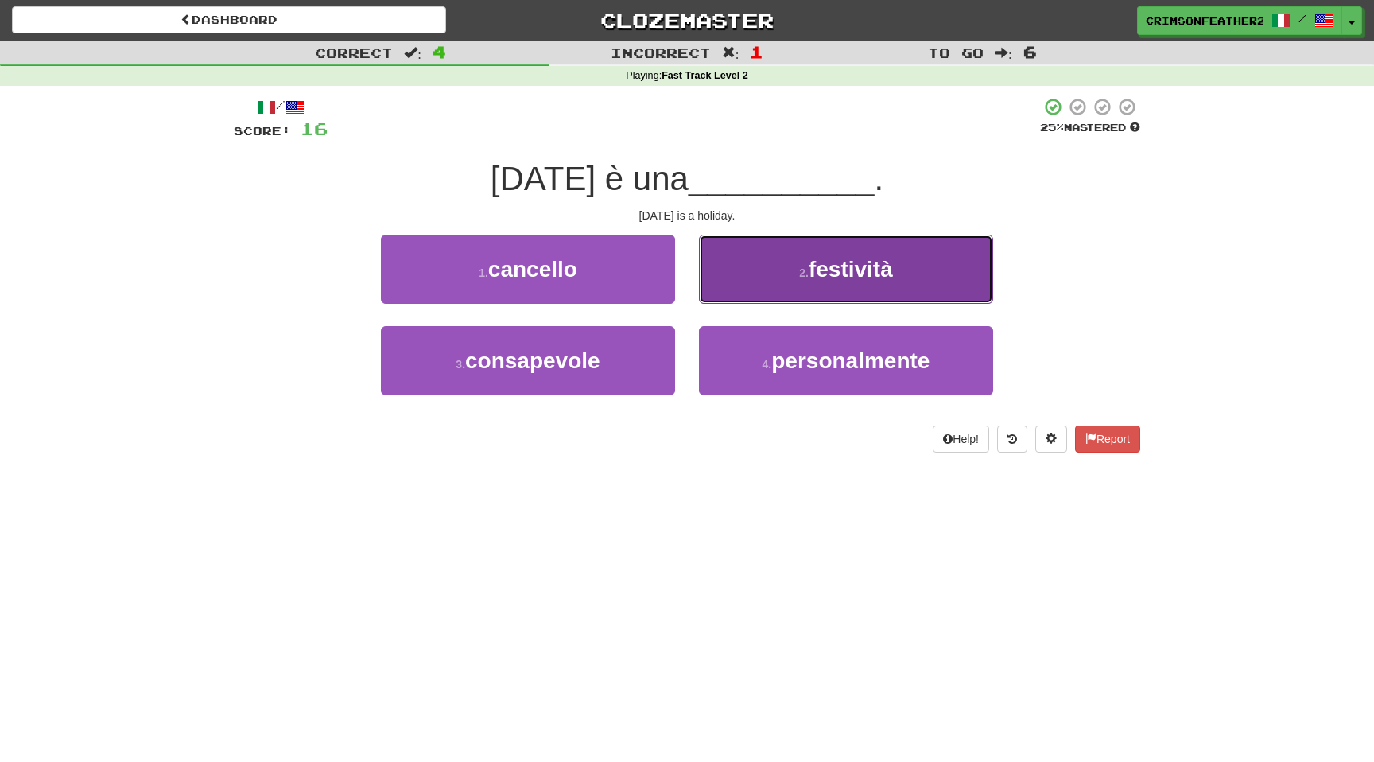
click at [735, 292] on button "2 . festività" at bounding box center [846, 269] width 294 height 69
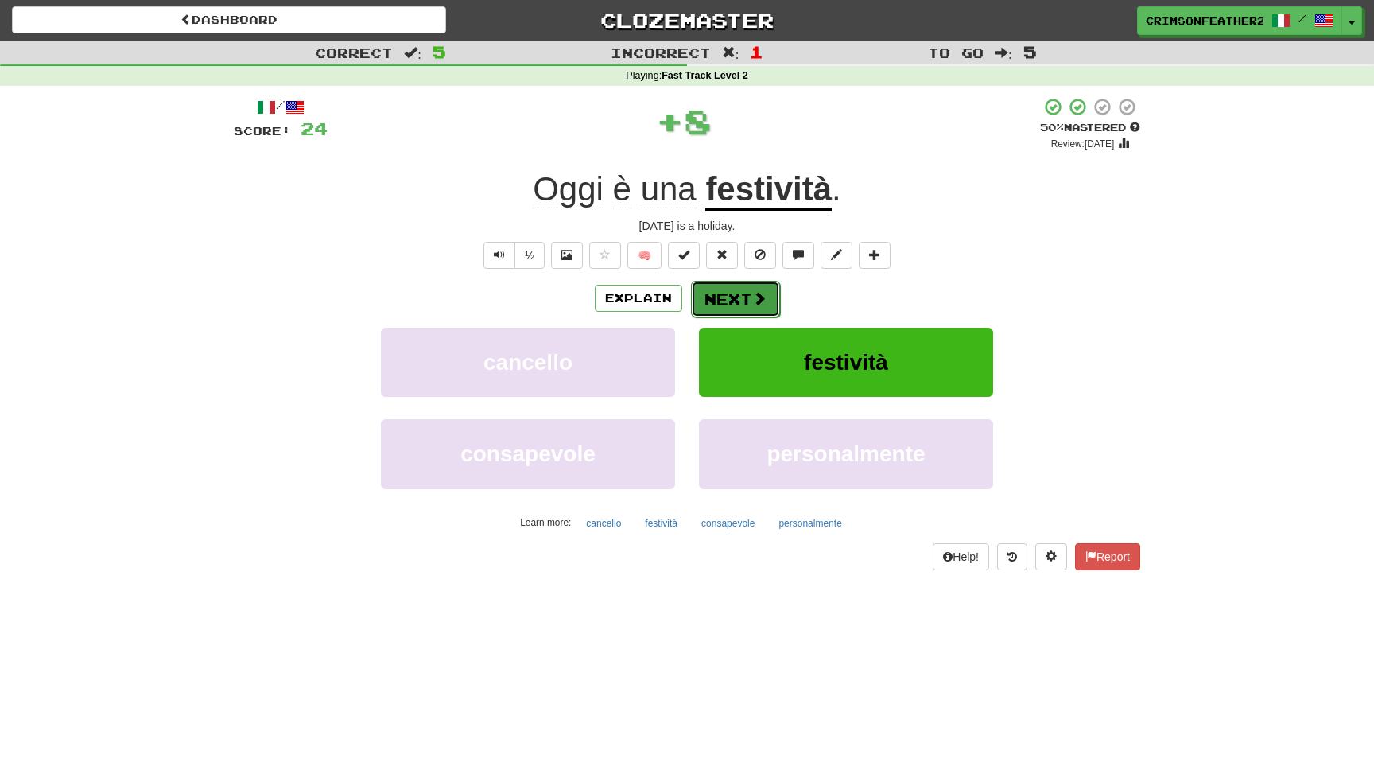
click at [731, 292] on button "Next" at bounding box center [735, 299] width 89 height 37
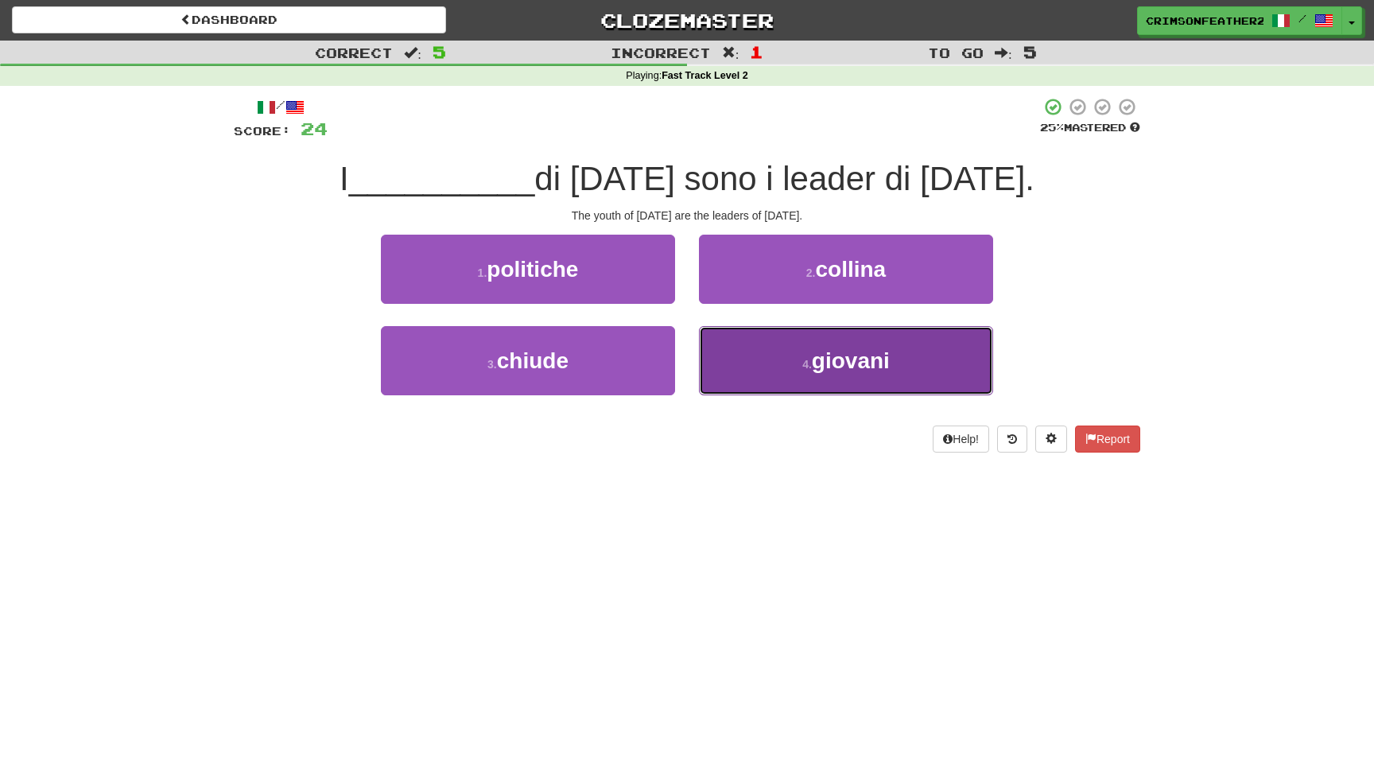
click at [739, 347] on button "4 . giovani" at bounding box center [846, 360] width 294 height 69
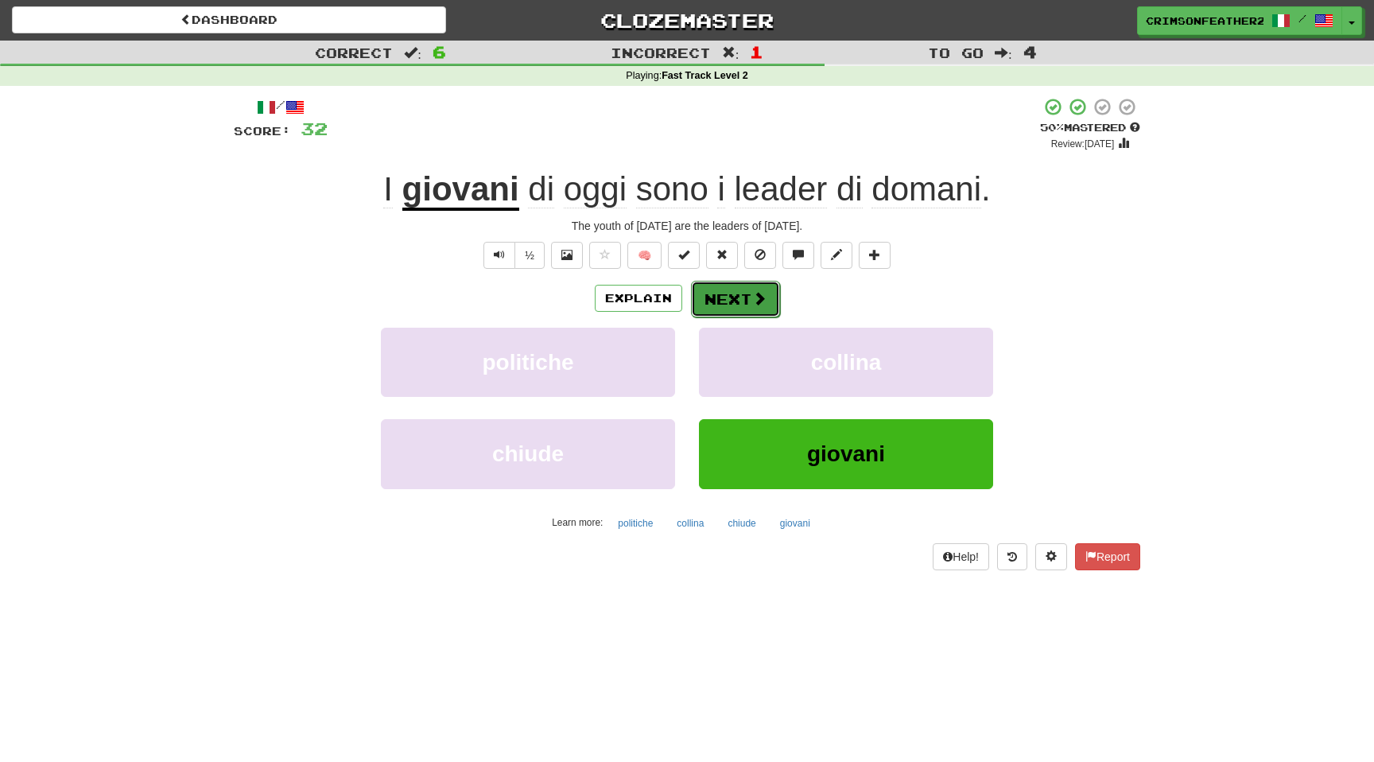
click at [730, 293] on button "Next" at bounding box center [735, 299] width 89 height 37
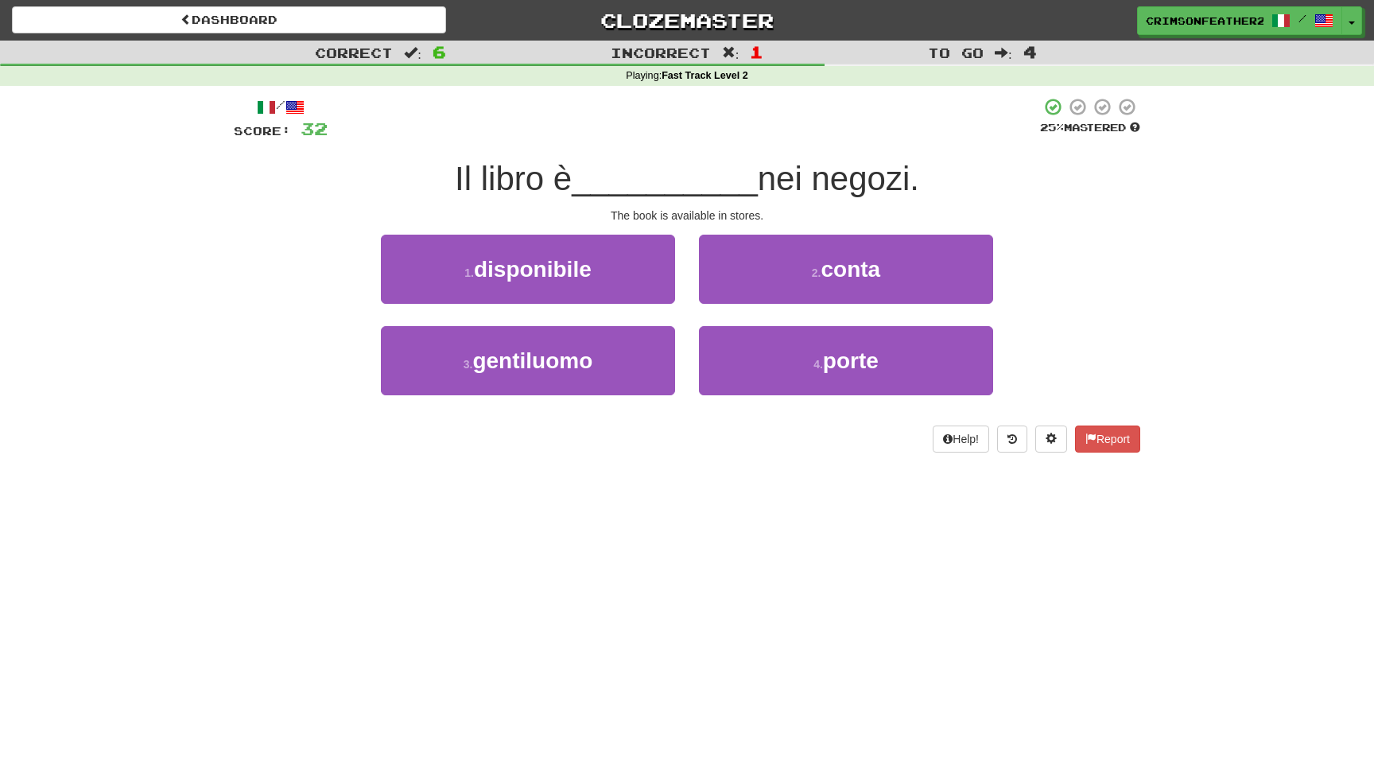
click at [677, 309] on div "1 . disponibile" at bounding box center [528, 280] width 318 height 91
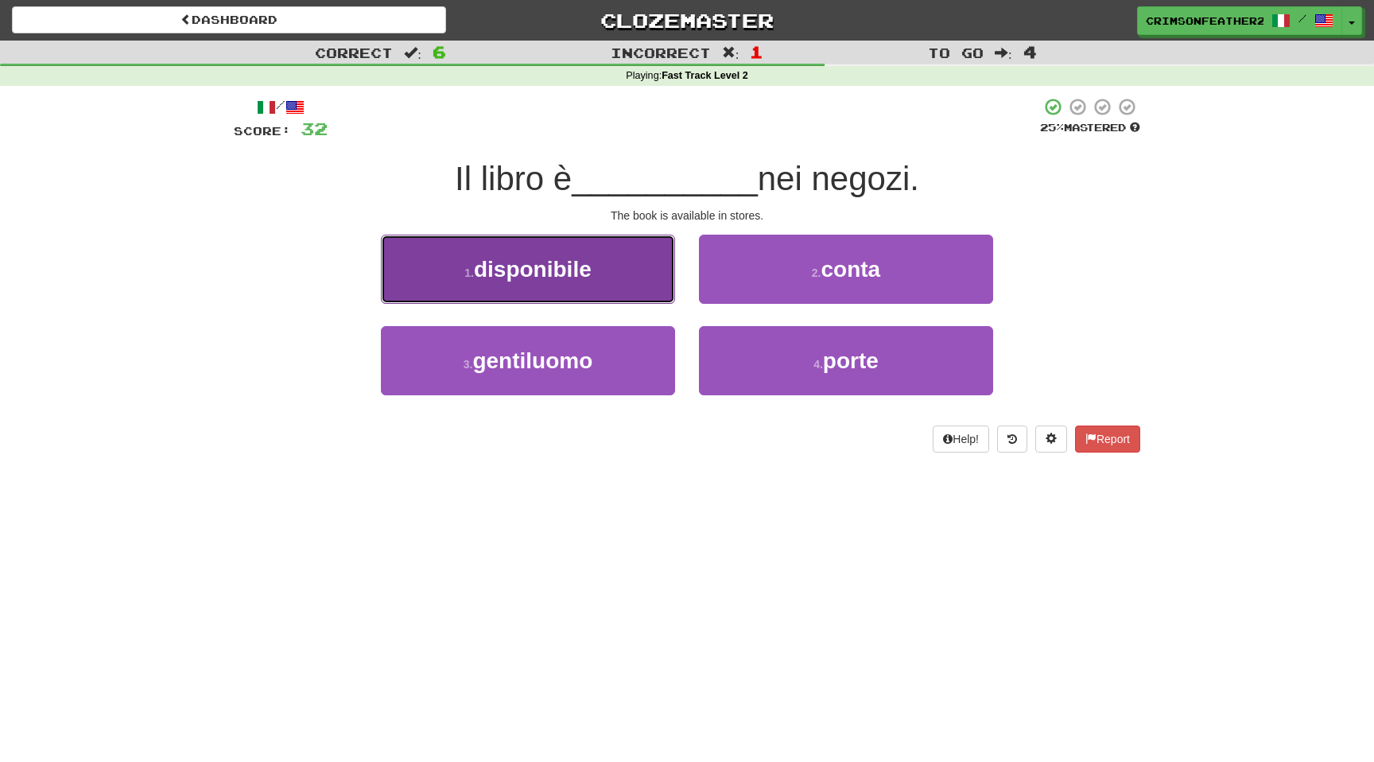
click at [654, 289] on button "1 . disponibile" at bounding box center [528, 269] width 294 height 69
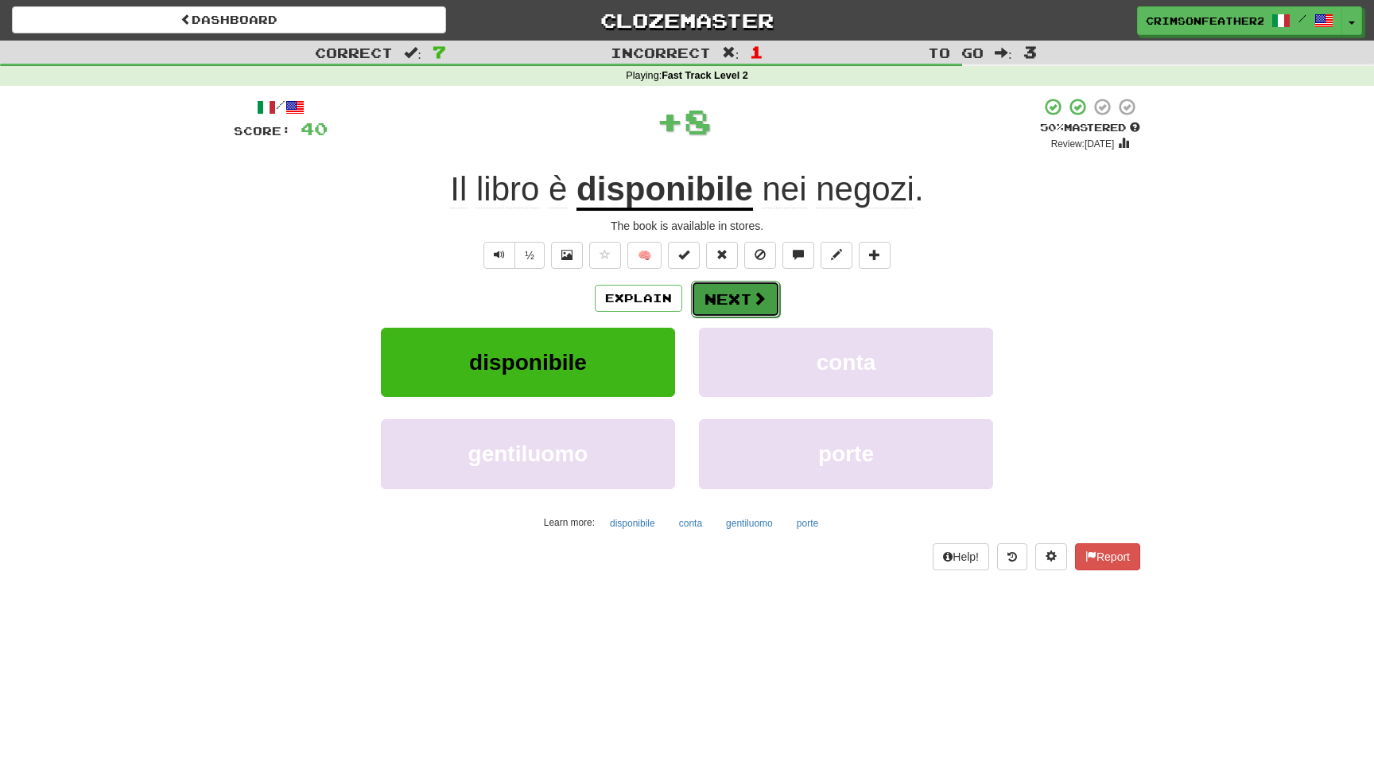
click at [710, 295] on button "Next" at bounding box center [735, 299] width 89 height 37
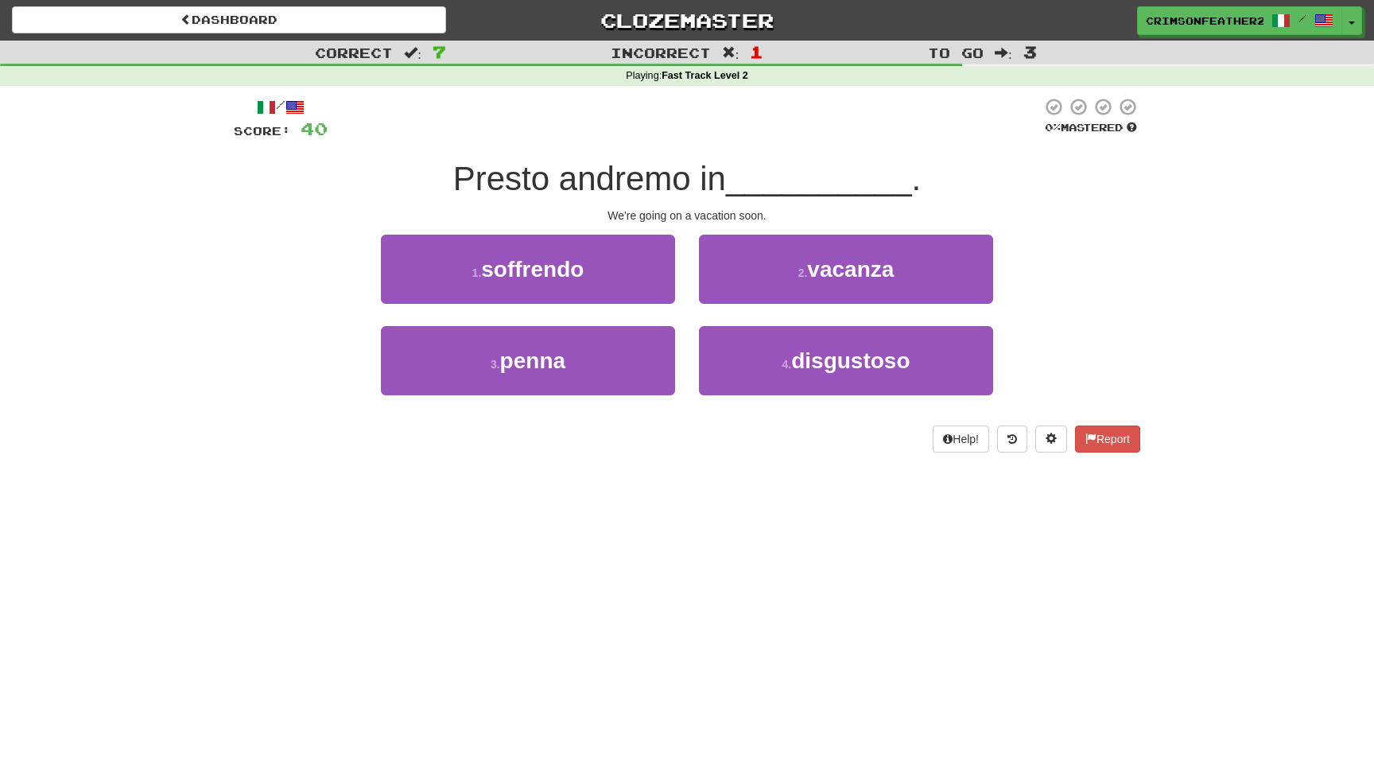
click at [688, 304] on div "2 . vacanza" at bounding box center [846, 280] width 318 height 91
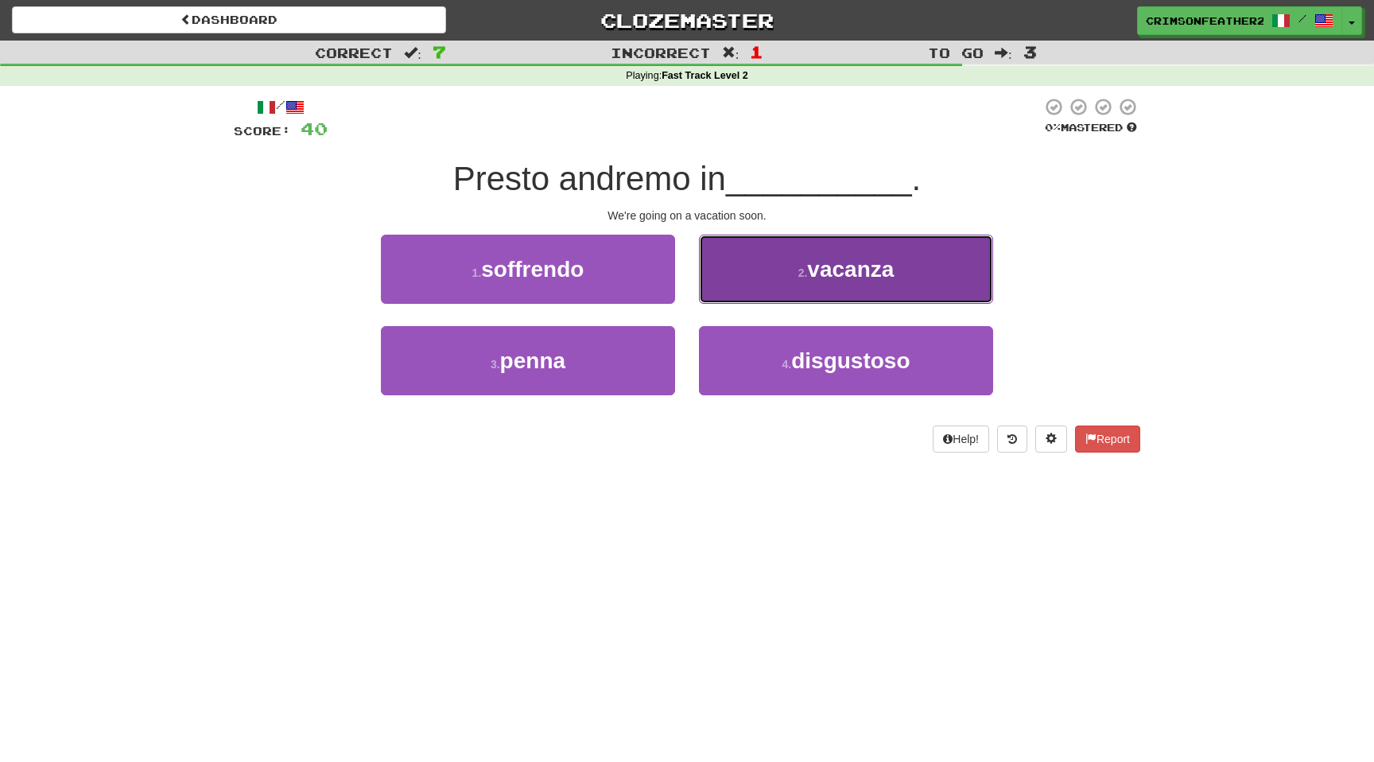
click at [734, 282] on button "2 . vacanza" at bounding box center [846, 269] width 294 height 69
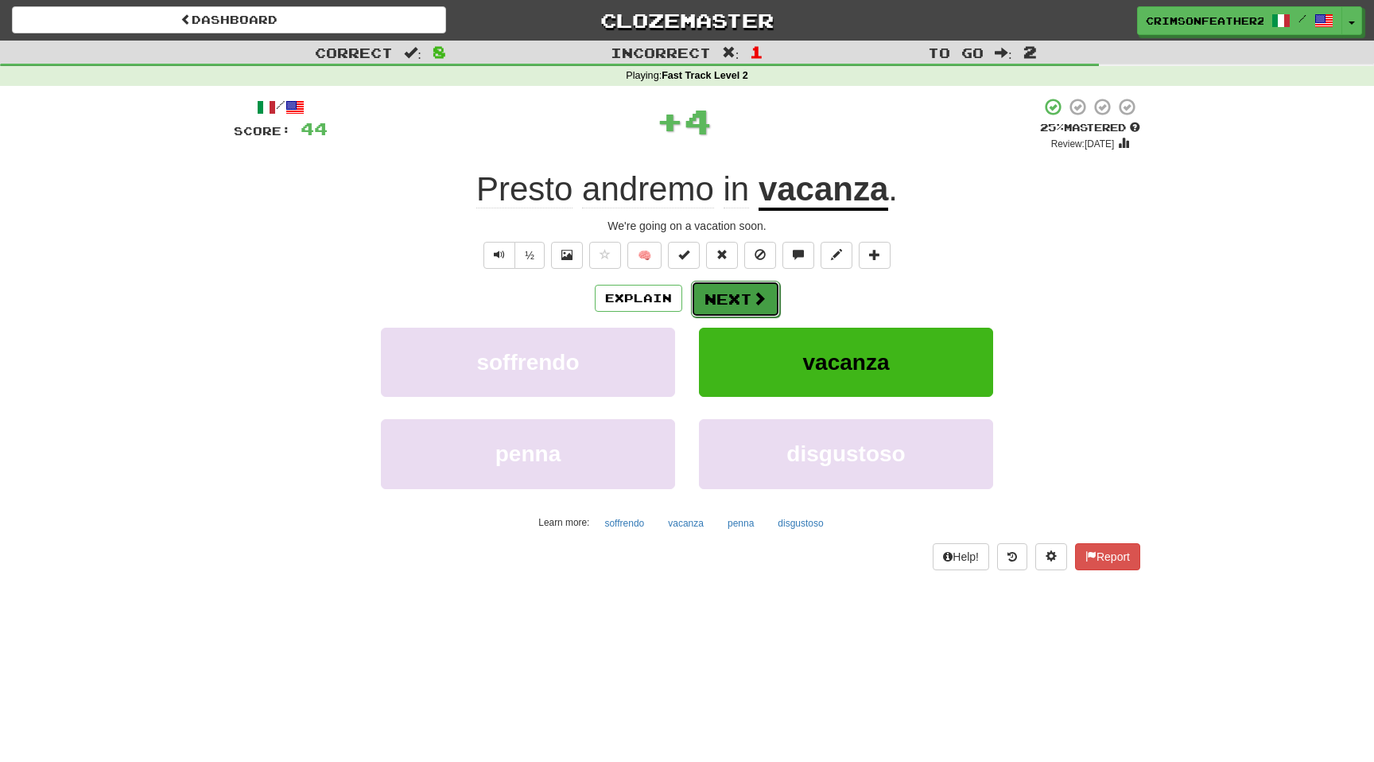
click at [727, 286] on button "Next" at bounding box center [735, 299] width 89 height 37
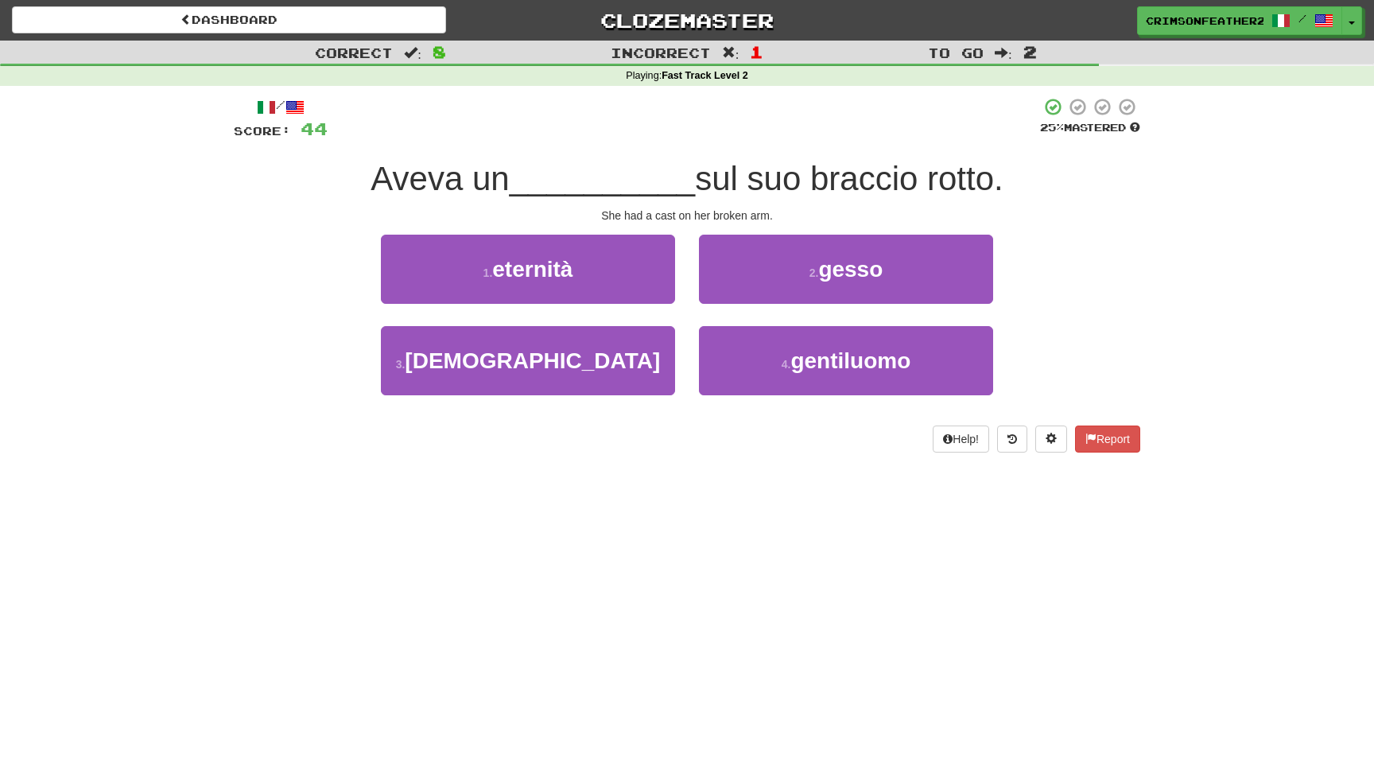
click at [685, 308] on div "1 . eternità" at bounding box center [528, 280] width 318 height 91
click at [685, 305] on div "1 . eternità" at bounding box center [528, 280] width 318 height 91
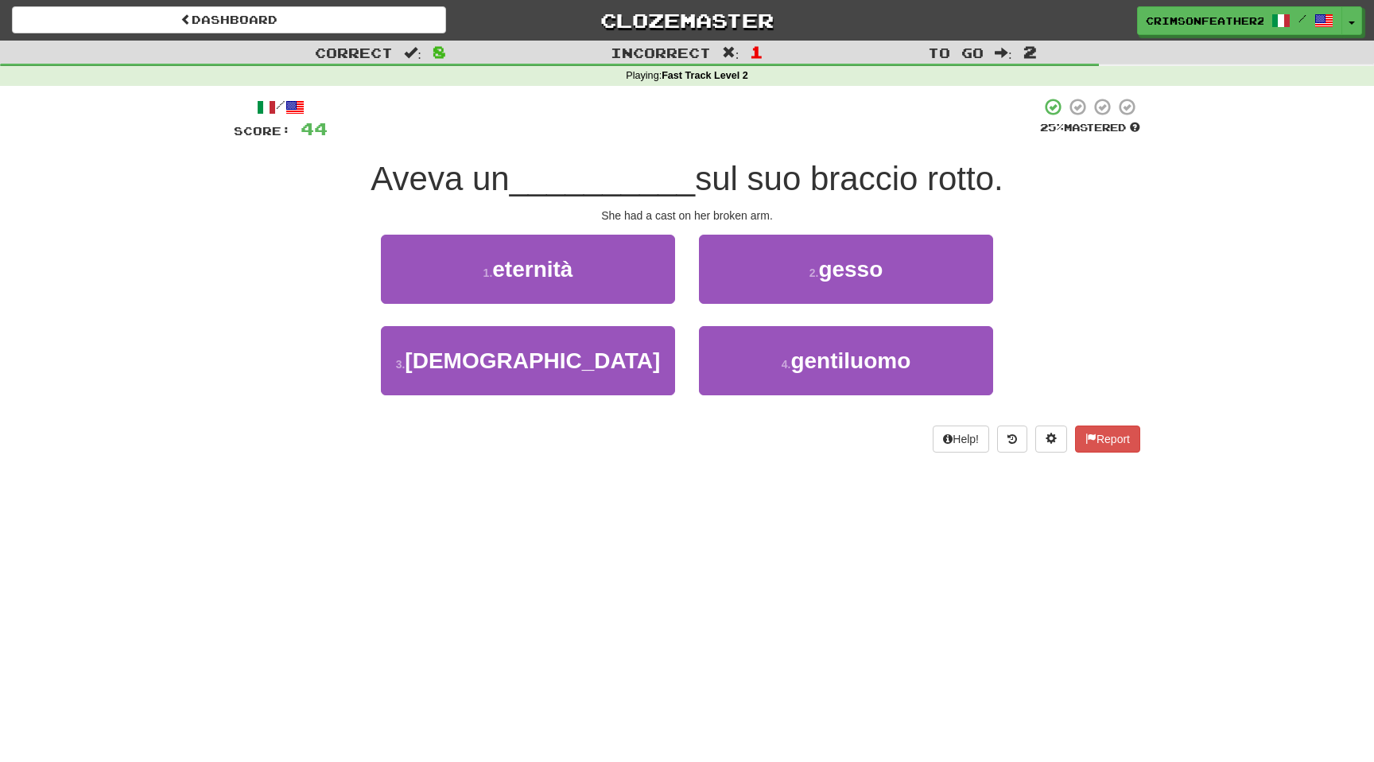
click at [677, 308] on div "1 . eternità" at bounding box center [528, 280] width 318 height 91
click at [685, 305] on div "1 . eternità" at bounding box center [528, 280] width 318 height 91
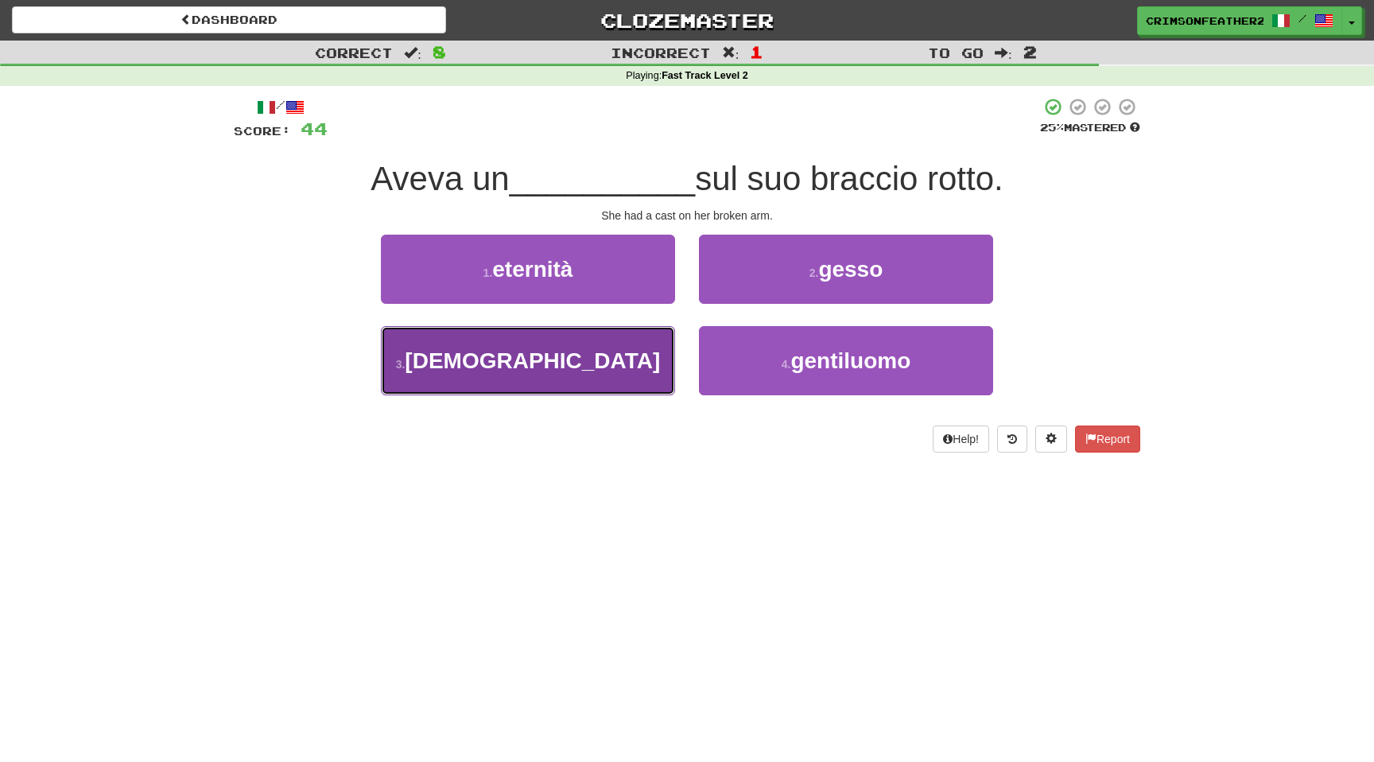
click at [637, 359] on button "3 . [DEMOGRAPHIC_DATA]" at bounding box center [528, 360] width 294 height 69
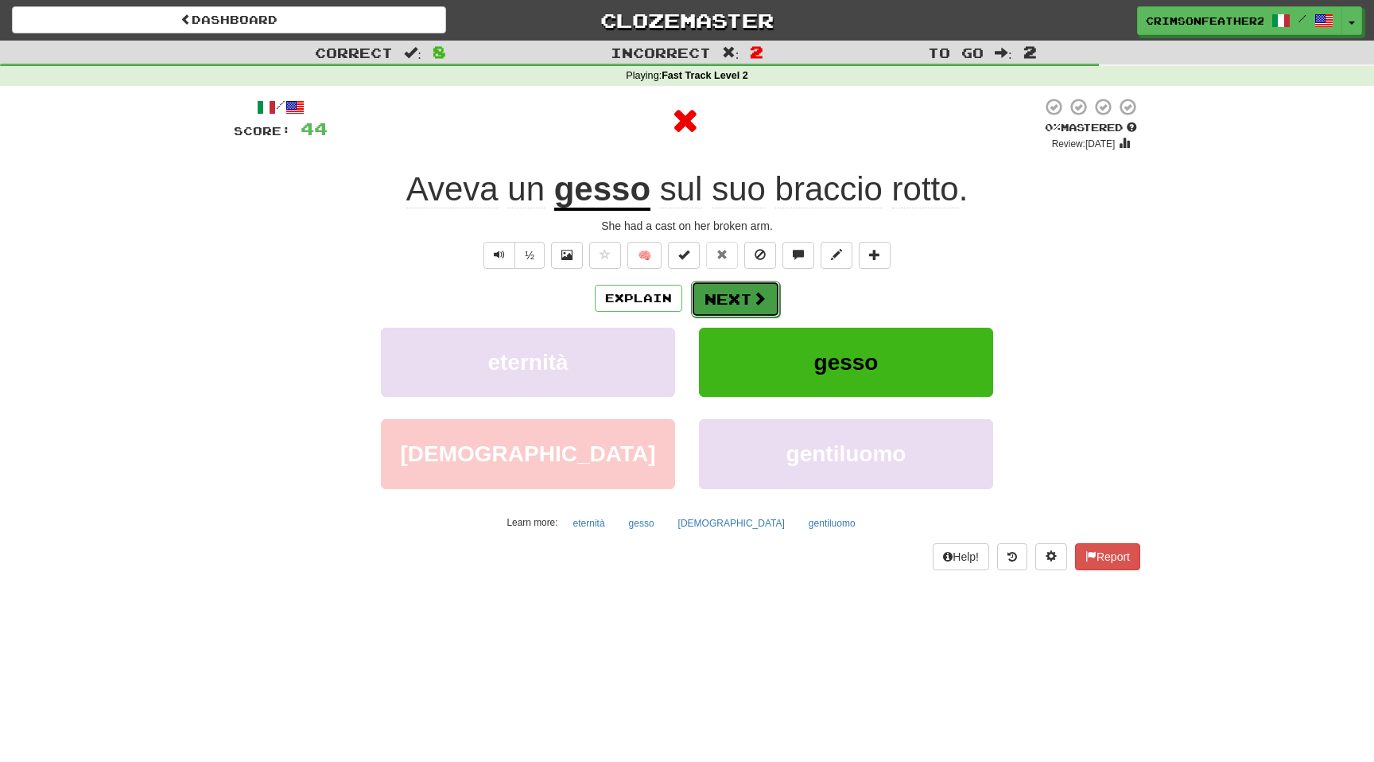
click at [719, 293] on button "Next" at bounding box center [735, 299] width 89 height 37
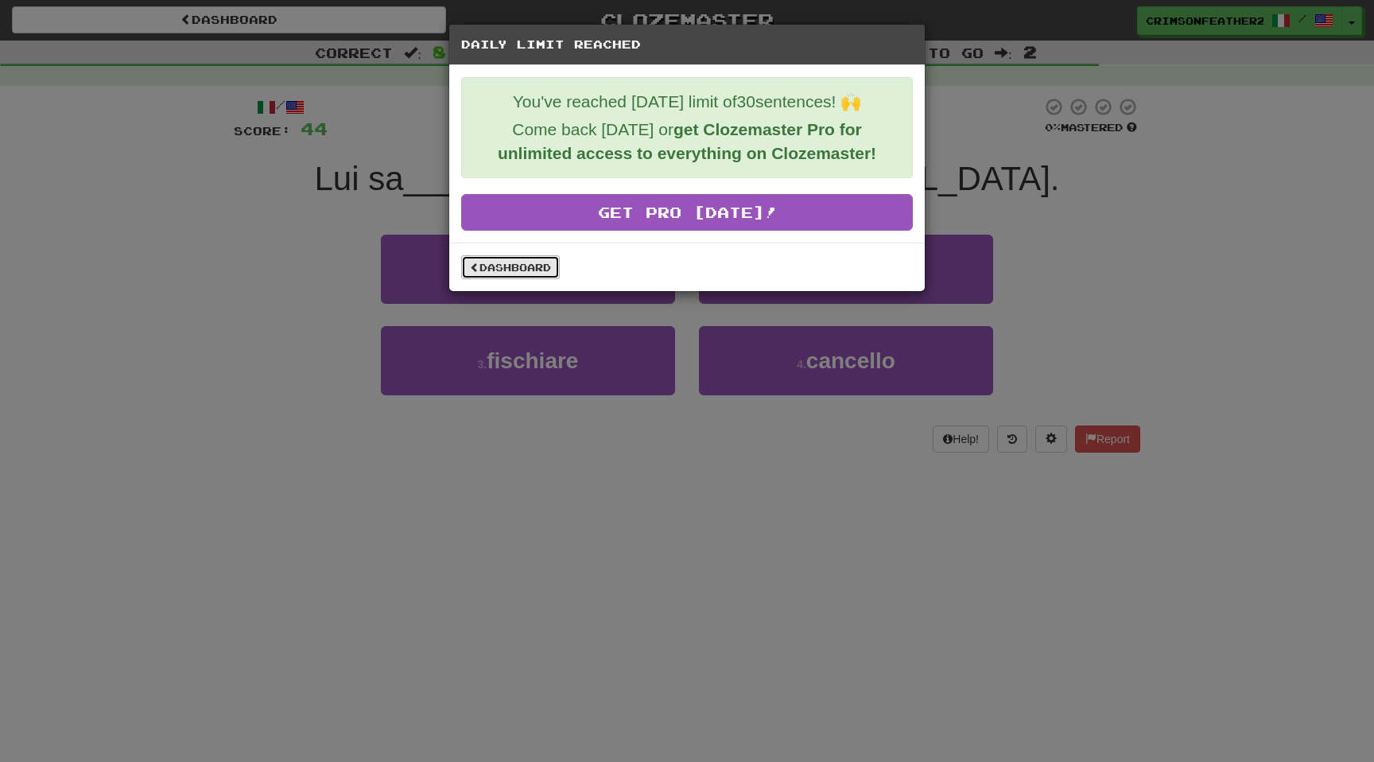
click at [514, 258] on link "Dashboard" at bounding box center [510, 267] width 99 height 24
